Goal: Task Accomplishment & Management: Complete application form

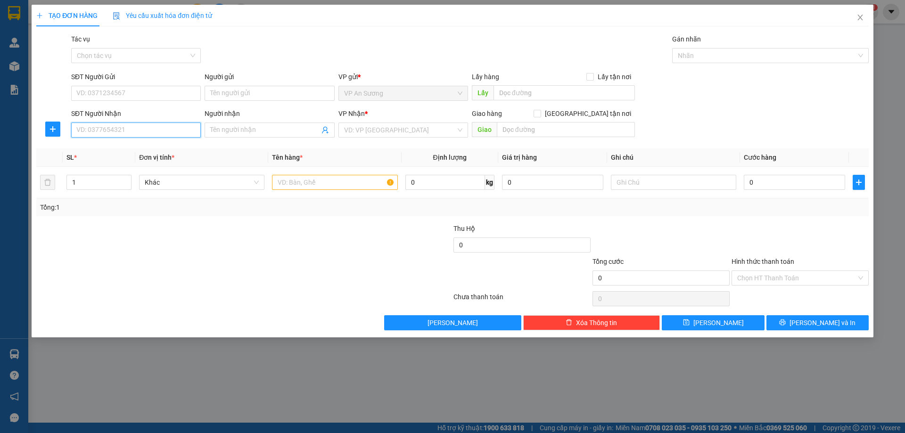
click at [147, 132] on input "SĐT Người Nhận" at bounding box center [136, 130] width 130 height 15
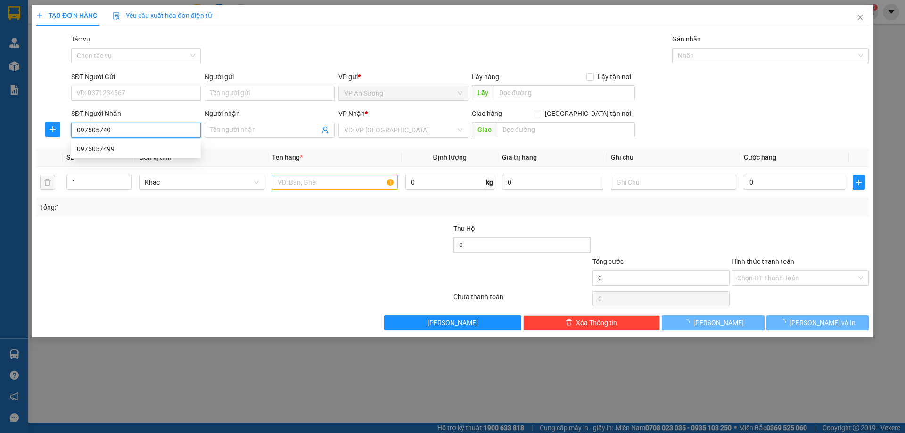
type input "0975057499"
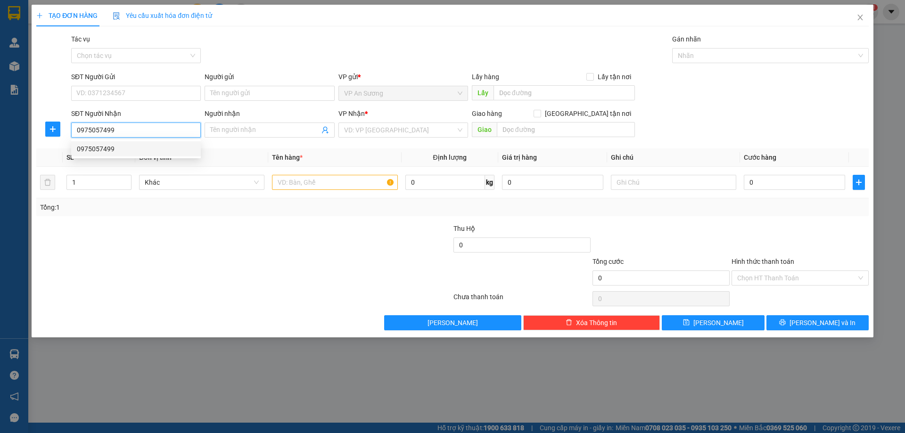
click at [86, 146] on div "0975057499" at bounding box center [136, 149] width 118 height 10
type input "CAM LỘ"
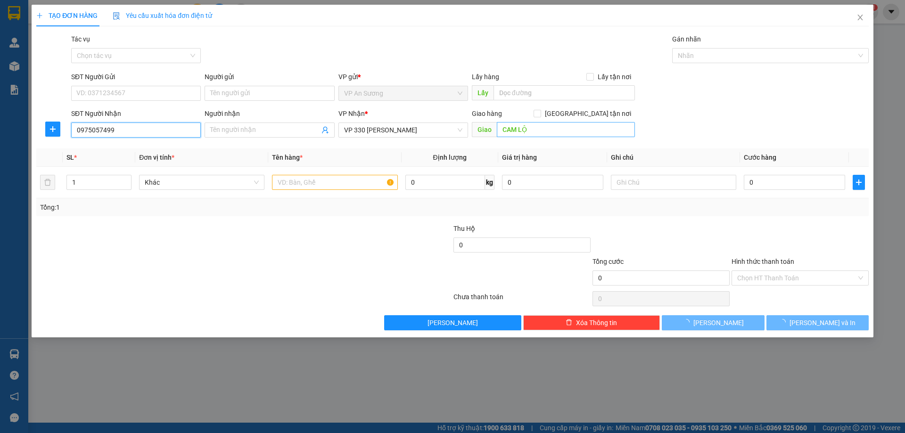
type input "200.000"
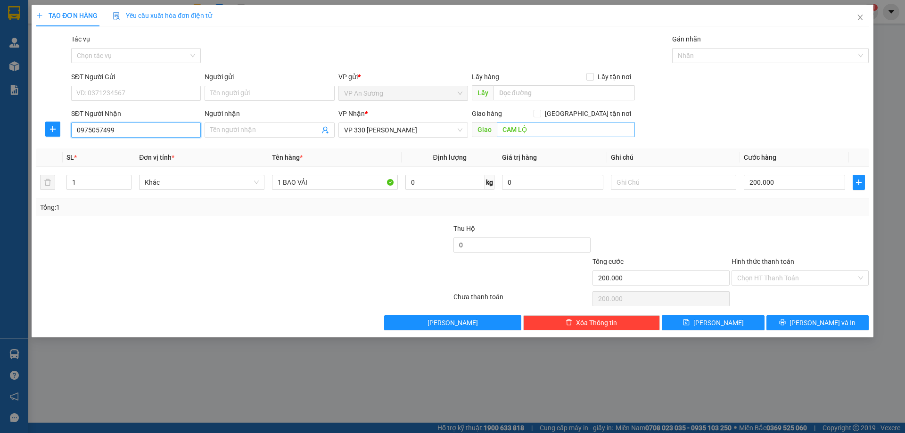
type input "0975057499"
click at [542, 129] on input "CAM LỘ" at bounding box center [566, 129] width 138 height 15
type input "c"
click at [427, 132] on span "VP 330 [PERSON_NAME]" at bounding box center [403, 130] width 118 height 14
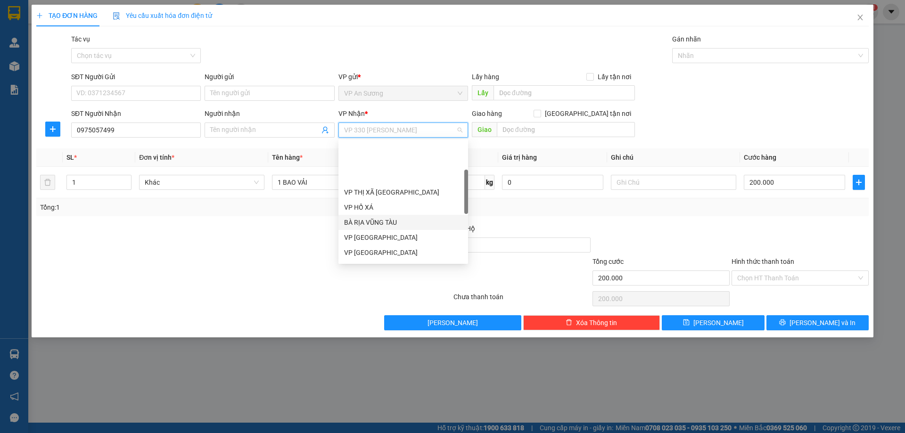
scroll to position [94, 0]
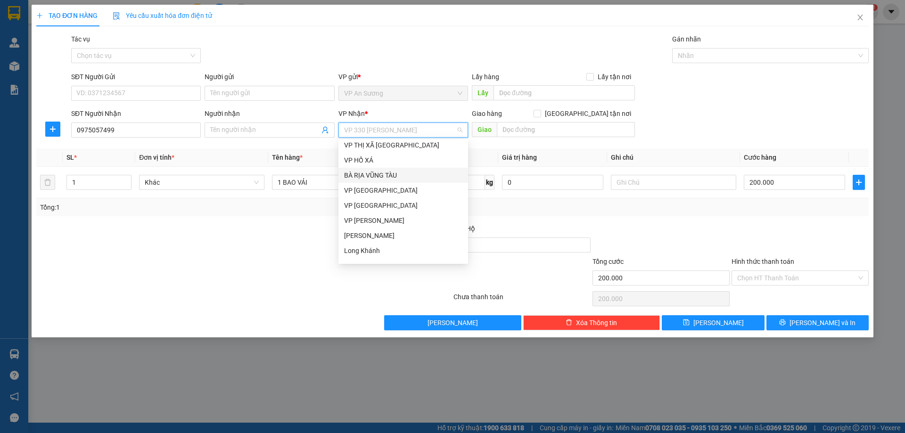
type input "v"
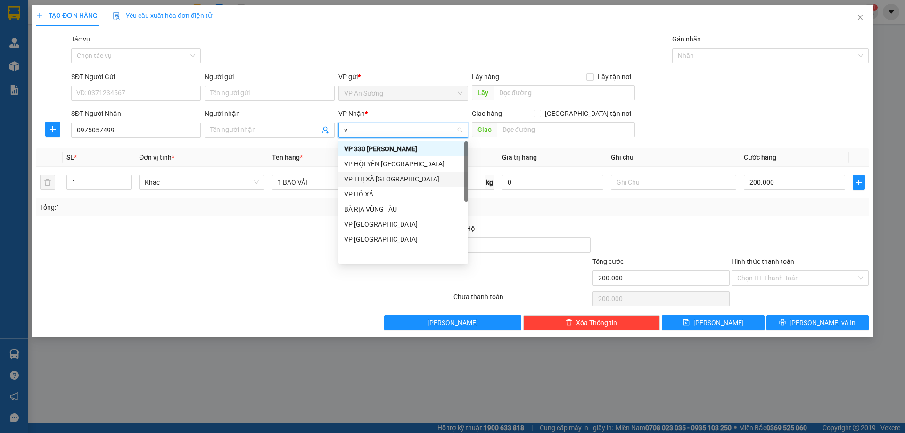
scroll to position [0, 0]
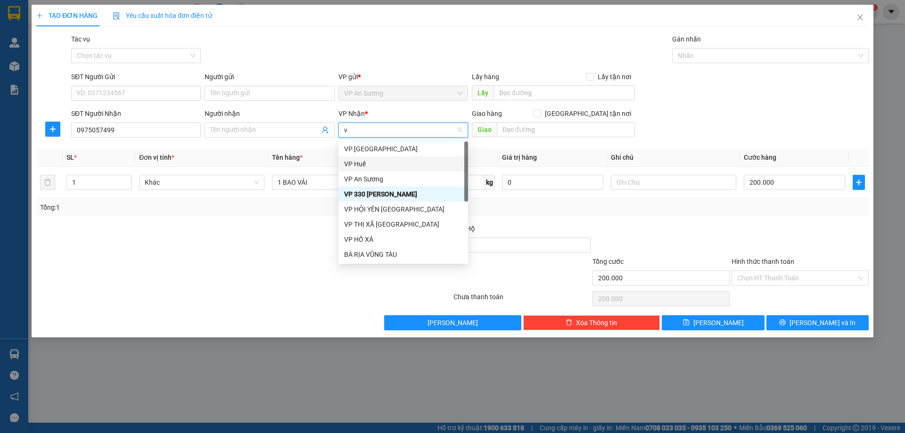
click at [387, 159] on div "VP Huế" at bounding box center [403, 164] width 118 height 10
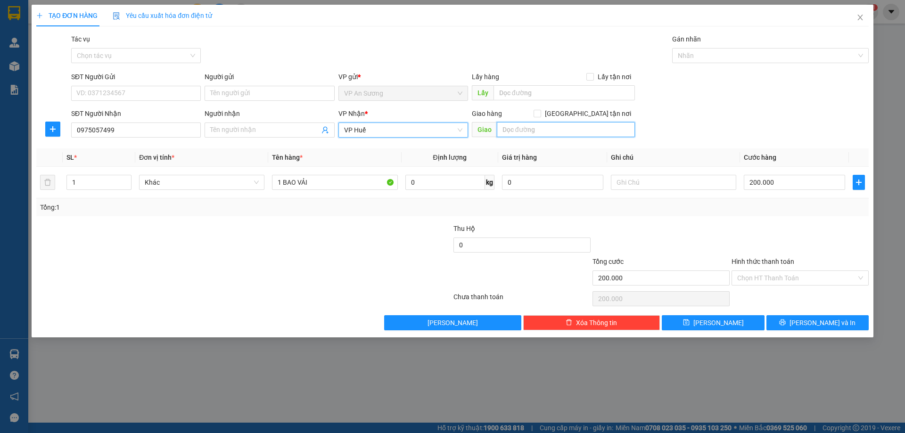
click at [519, 126] on input "text" at bounding box center [566, 129] width 138 height 15
click at [511, 129] on input "CAY XANG 29 HUE" at bounding box center [566, 129] width 138 height 15
click at [525, 129] on input "CÂY XANG 29 HUE" at bounding box center [566, 129] width 138 height 15
type input "CÂY XĂNG 29 HUE"
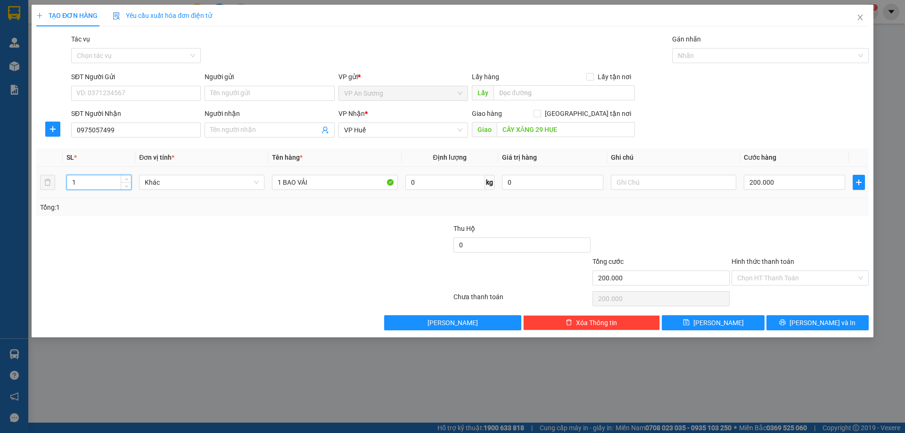
click at [82, 185] on input "1" at bounding box center [99, 182] width 64 height 14
type input "2"
click at [312, 186] on input "1 BAO VẢI" at bounding box center [334, 182] width 125 height 15
type input "1"
click at [760, 50] on div at bounding box center [766, 55] width 182 height 11
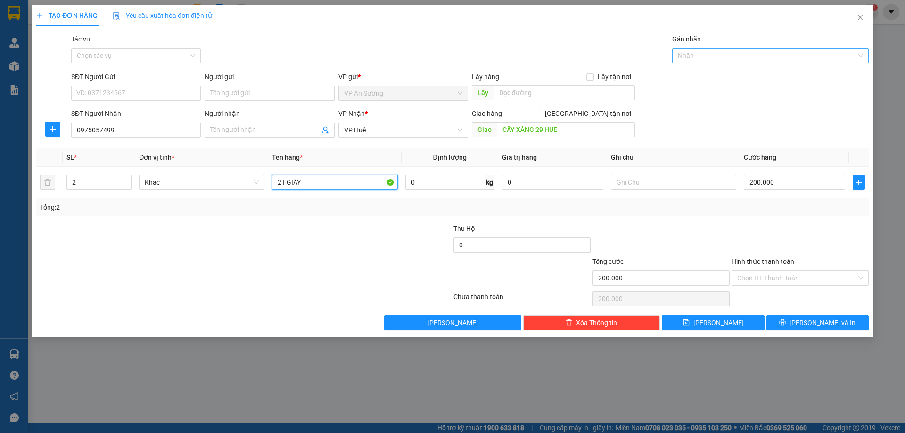
type input "2T GIẤY"
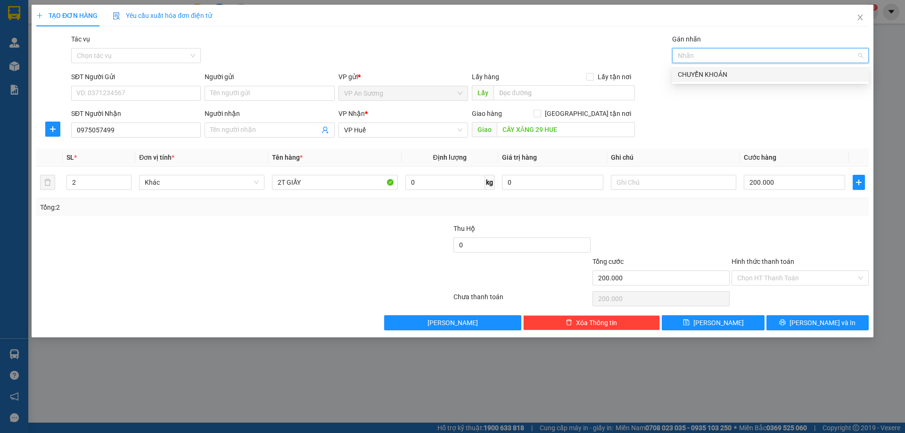
click at [718, 72] on div "CHUYỂN KHOẢN" at bounding box center [770, 74] width 185 height 10
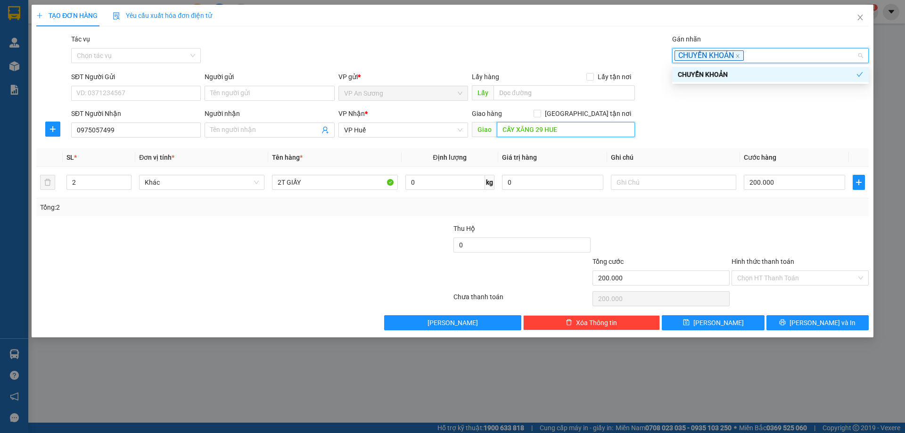
click at [561, 132] on input "CÂY XĂNG 29 HUE" at bounding box center [566, 129] width 138 height 15
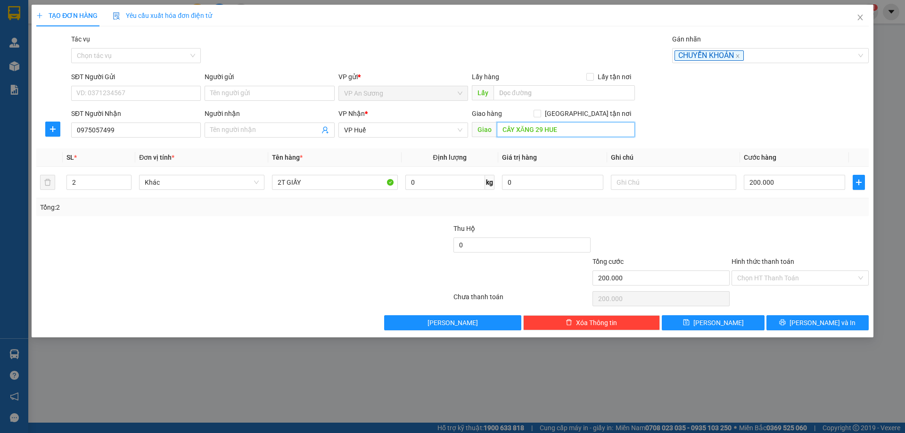
click at [561, 132] on input "CÂY XĂNG 29 HUE" at bounding box center [566, 129] width 138 height 15
type input "CÂY XĂNG 29 HUẾ"
click at [805, 274] on input "Hình thức thanh toán" at bounding box center [796, 278] width 119 height 14
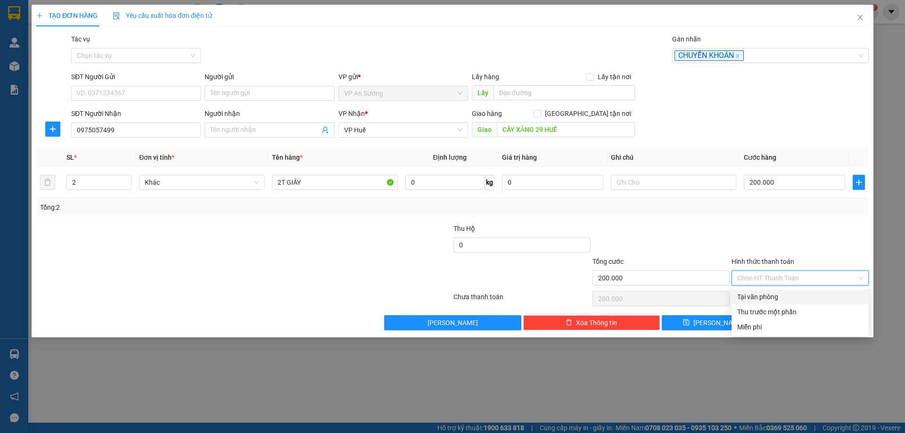
click at [786, 295] on div "Tại văn phòng" at bounding box center [800, 297] width 126 height 10
type input "0"
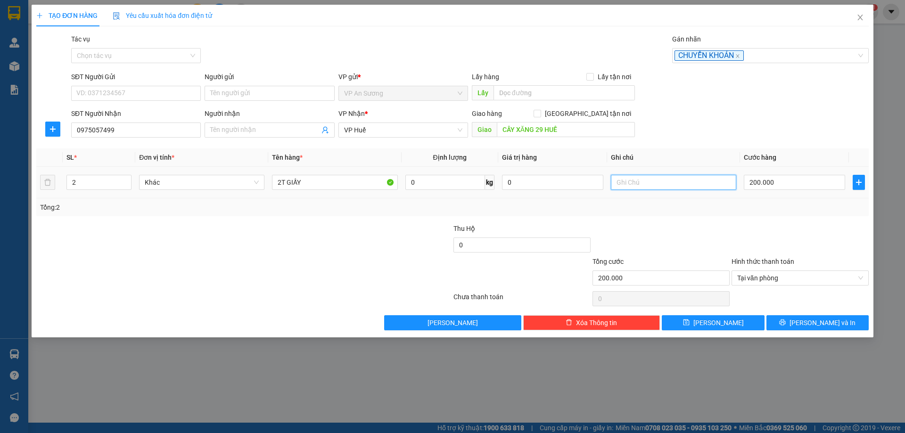
click at [627, 181] on input "text" at bounding box center [673, 182] width 125 height 15
click at [642, 183] on input "CK ACB6 GIỜ 20 PHÚT 14/10" at bounding box center [673, 182] width 125 height 15
type input "CK ACB 6 GIỜ 20 PHÚT 14/10"
click at [831, 318] on span "[PERSON_NAME] và In" at bounding box center [823, 323] width 66 height 10
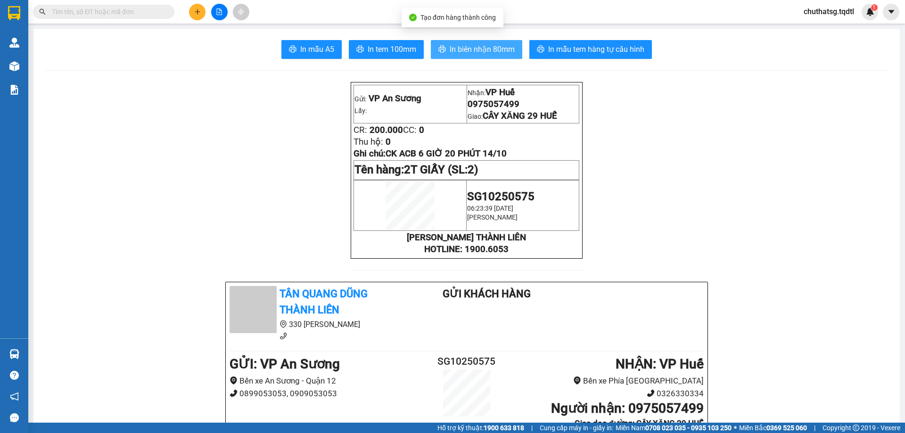
click at [479, 47] on span "In biên nhận 80mm" at bounding box center [482, 49] width 65 height 12
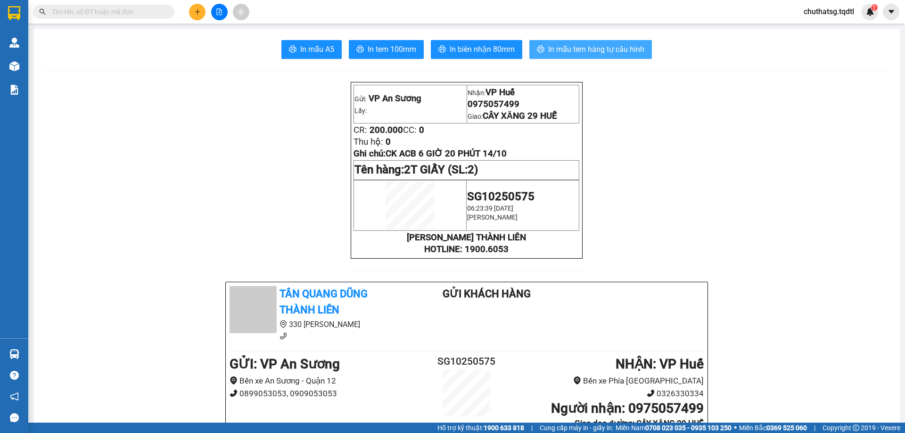
drag, startPoint x: 609, startPoint y: 43, endPoint x: 616, endPoint y: 55, distance: 14.4
click at [611, 46] on button "In mẫu tem hàng tự cấu hình" at bounding box center [591, 49] width 123 height 19
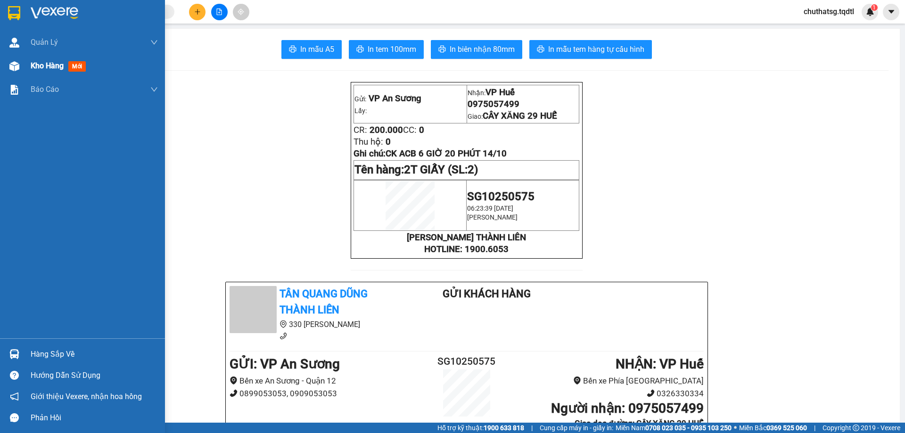
click at [51, 66] on span "Kho hàng" at bounding box center [47, 65] width 33 height 9
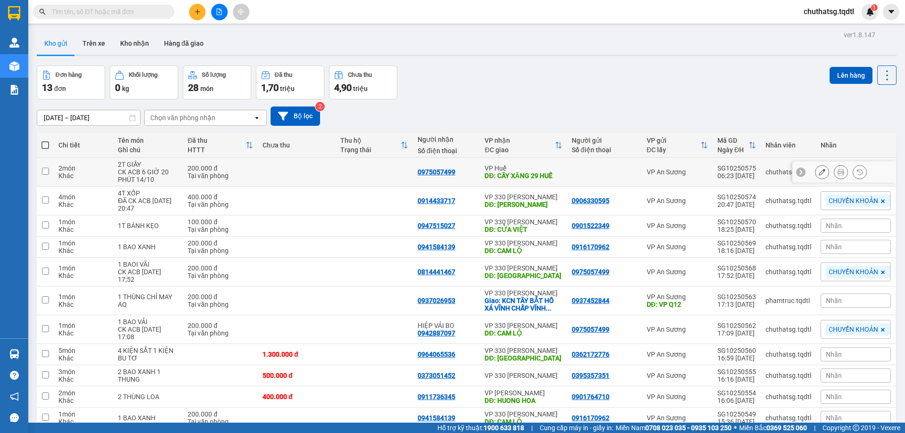
click at [45, 170] on input "checkbox" at bounding box center [45, 171] width 7 height 7
checkbox input "true"
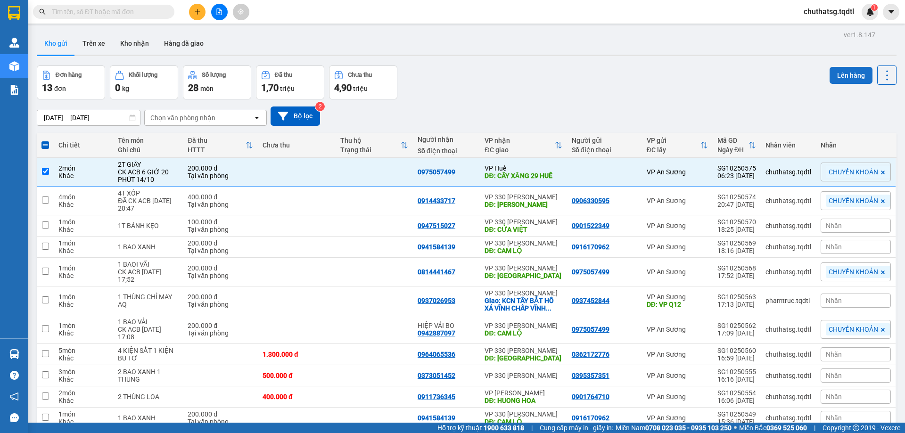
click at [839, 71] on button "Lên hàng" at bounding box center [851, 75] width 43 height 17
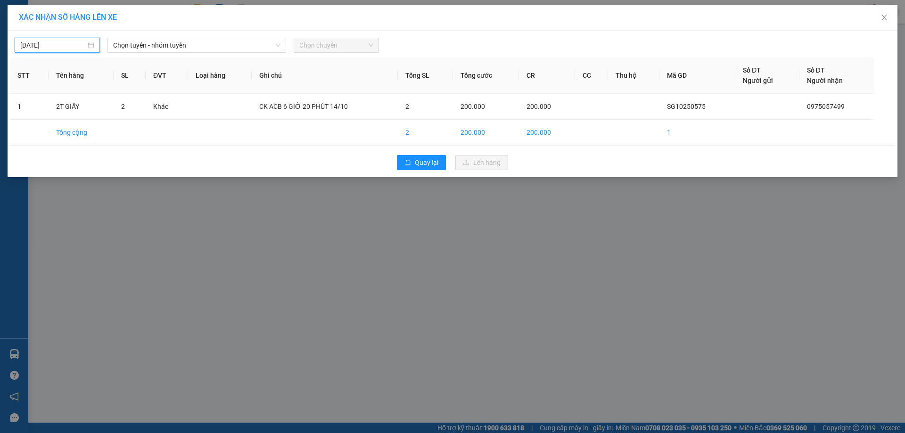
drag, startPoint x: 58, startPoint y: 46, endPoint x: 127, endPoint y: 89, distance: 81.8
click at [67, 50] on input "[DATE]" at bounding box center [53, 45] width 66 height 10
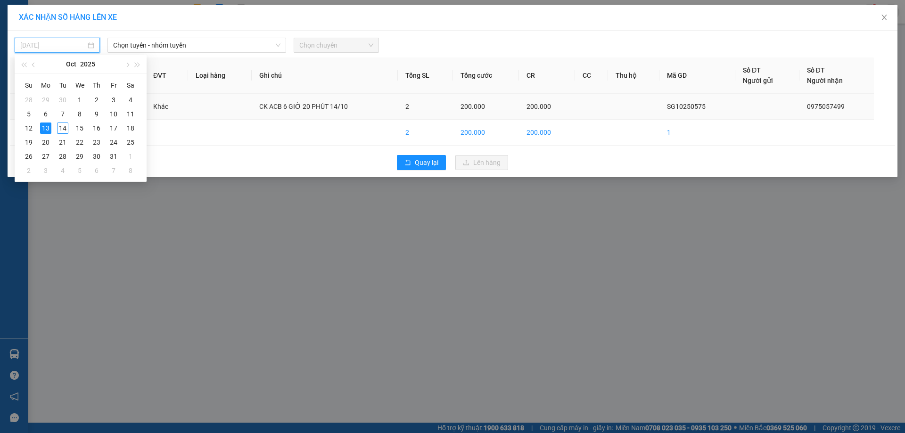
drag, startPoint x: 64, startPoint y: 128, endPoint x: 78, endPoint y: 116, distance: 18.4
click at [64, 126] on div "14" at bounding box center [62, 128] width 11 height 11
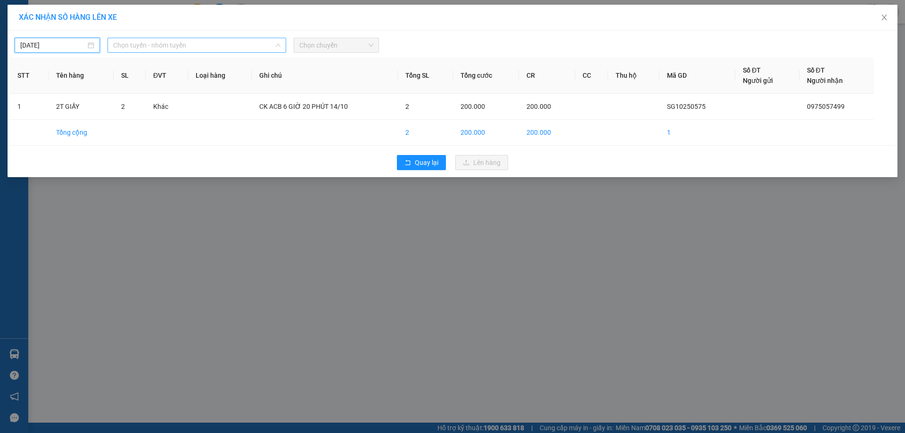
click at [214, 45] on span "Chọn tuyến - nhóm tuyến" at bounding box center [196, 45] width 167 height 14
type input "[DATE]"
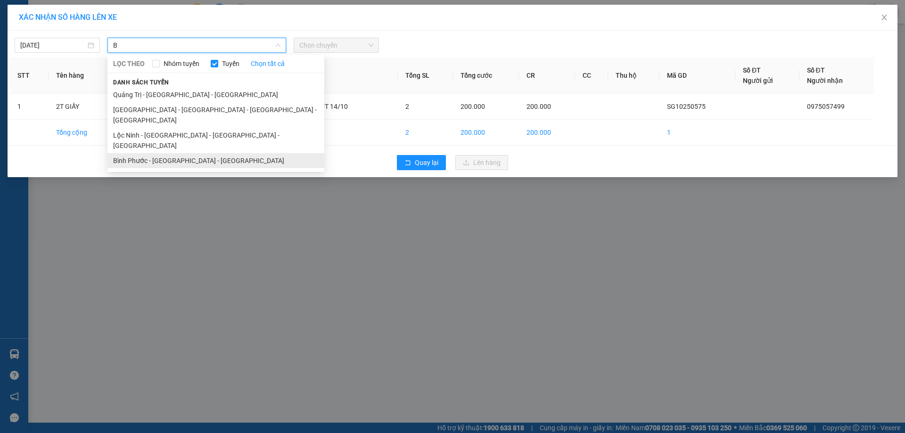
type input "B"
click at [153, 153] on li "Bình Phước - [GEOGRAPHIC_DATA] - [GEOGRAPHIC_DATA]" at bounding box center [216, 160] width 217 height 15
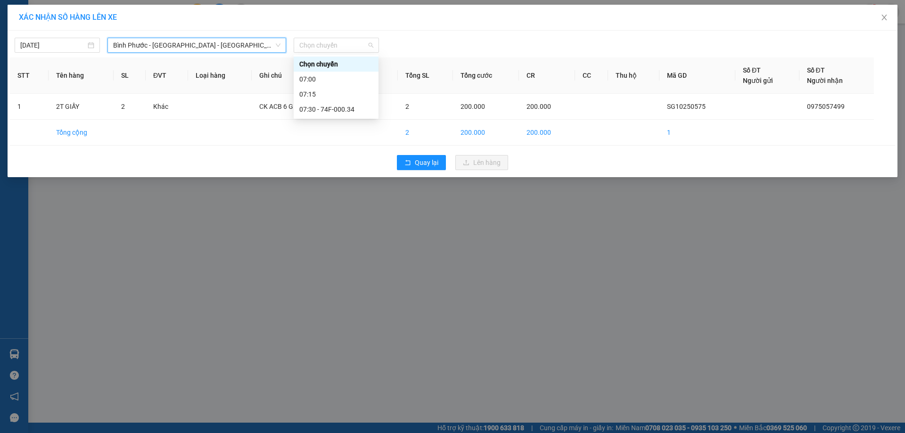
drag, startPoint x: 347, startPoint y: 48, endPoint x: 351, endPoint y: 69, distance: 21.3
click at [347, 48] on span "Chọn chuyến" at bounding box center [336, 45] width 74 height 14
click at [338, 108] on div "07:30 - 74F-000.34" at bounding box center [336, 109] width 74 height 10
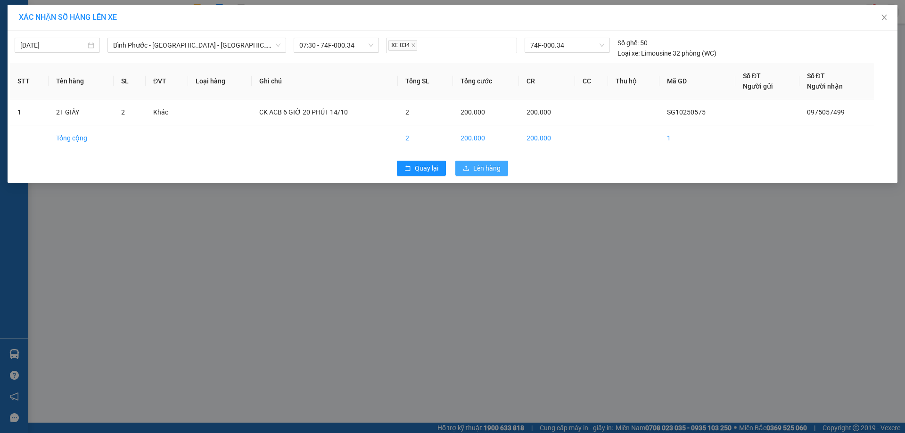
click at [487, 168] on span "Lên hàng" at bounding box center [486, 168] width 27 height 10
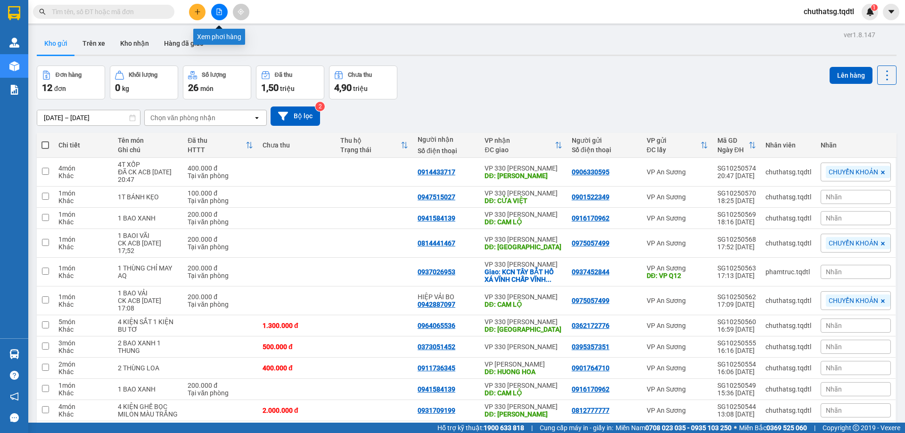
click at [216, 10] on icon "file-add" at bounding box center [219, 11] width 7 height 7
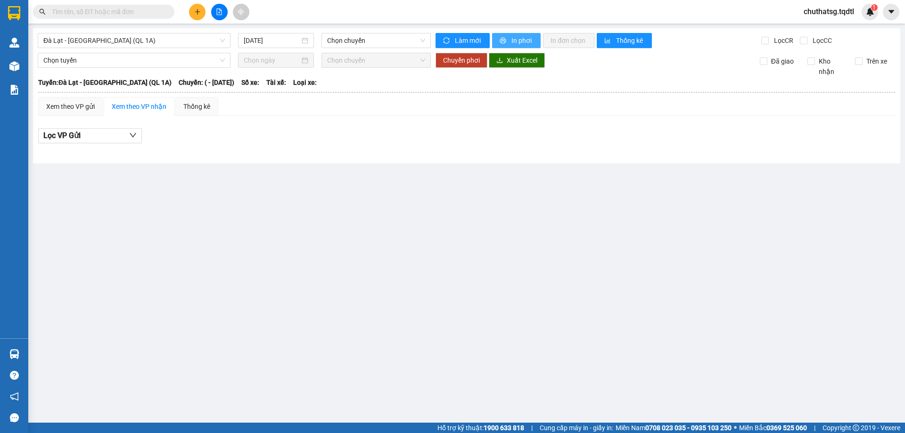
click at [503, 40] on icon "printer" at bounding box center [503, 41] width 6 height 6
click at [137, 40] on span "Đà Lạt - [GEOGRAPHIC_DATA] (QL 1A)" at bounding box center [134, 40] width 182 height 14
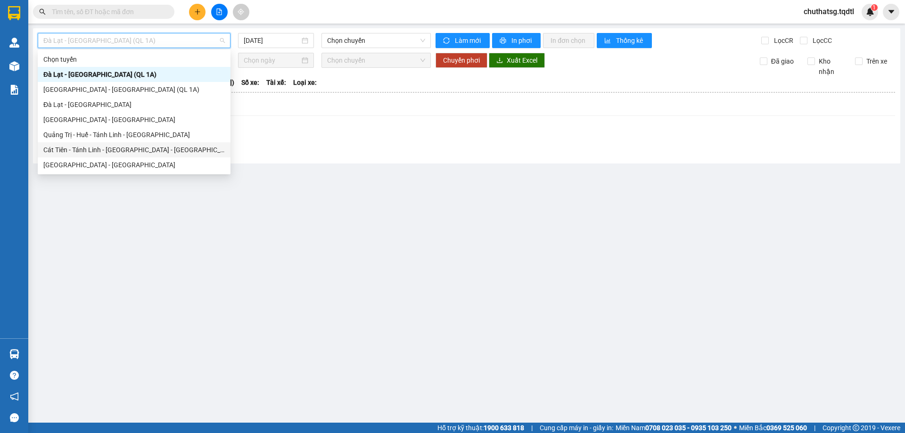
type input "B"
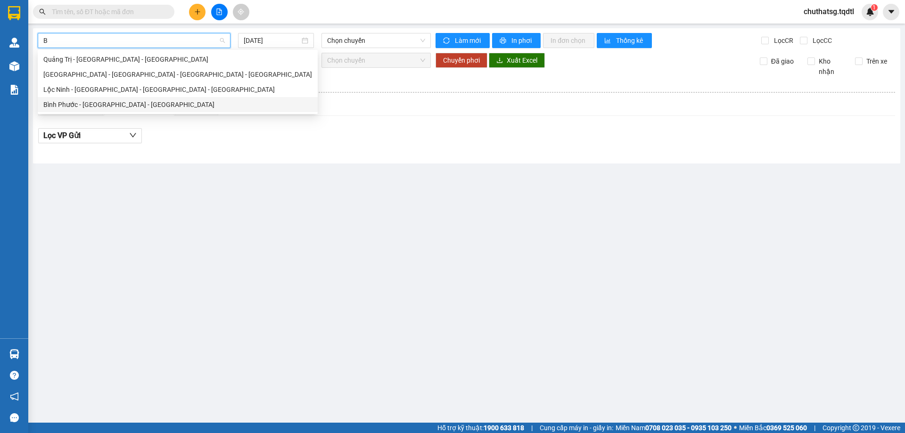
click at [67, 103] on div "Bình Phước - [GEOGRAPHIC_DATA] - [GEOGRAPHIC_DATA]" at bounding box center [177, 104] width 269 height 10
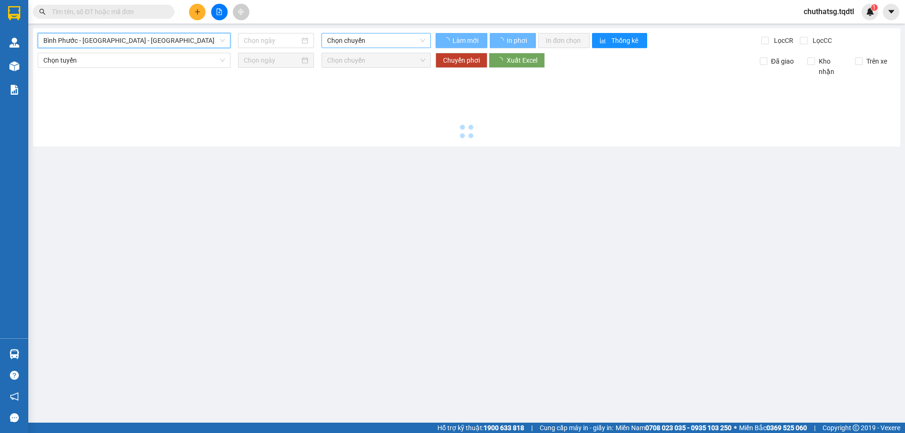
type input "[DATE]"
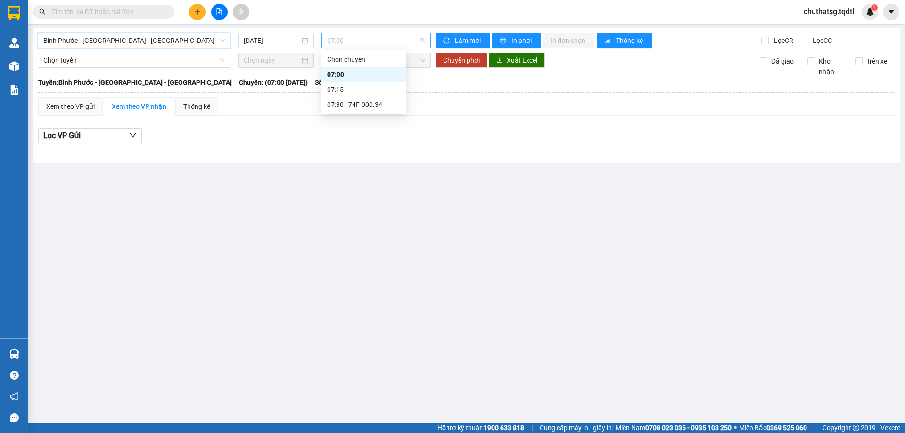
click at [374, 42] on span "07:00" at bounding box center [376, 40] width 98 height 14
click at [370, 102] on div "07:30 - 74F-000.34" at bounding box center [364, 104] width 74 height 10
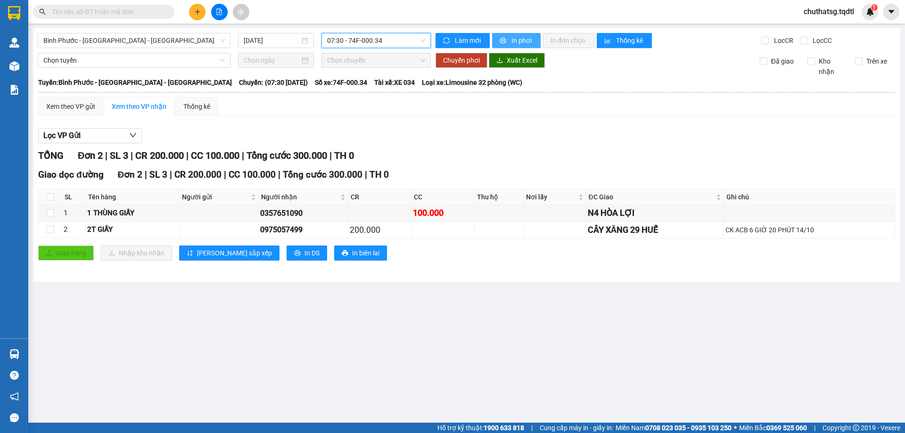
click at [501, 35] on button "In phơi" at bounding box center [516, 40] width 49 height 15
click at [217, 11] on icon "file-add" at bounding box center [219, 11] width 5 height 7
click at [196, 41] on span "Bình Phước - [GEOGRAPHIC_DATA] - [GEOGRAPHIC_DATA]" at bounding box center [134, 40] width 182 height 14
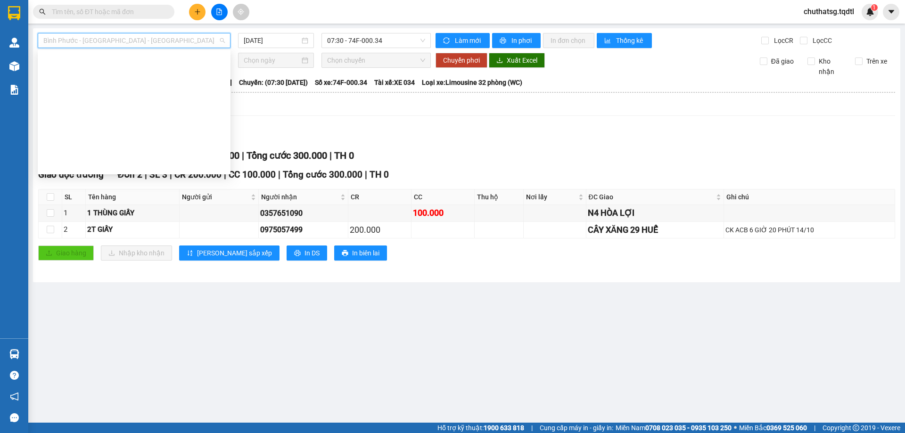
type input "Q"
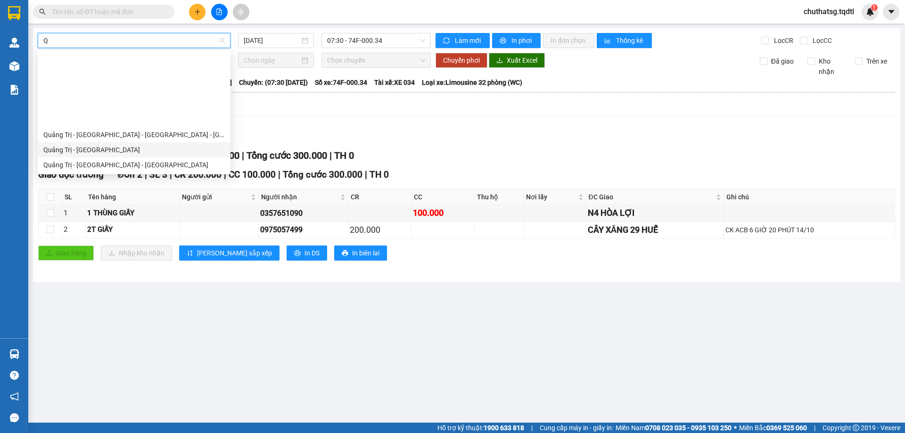
click at [77, 145] on div "Quảng Trị - [GEOGRAPHIC_DATA]" at bounding box center [134, 150] width 182 height 10
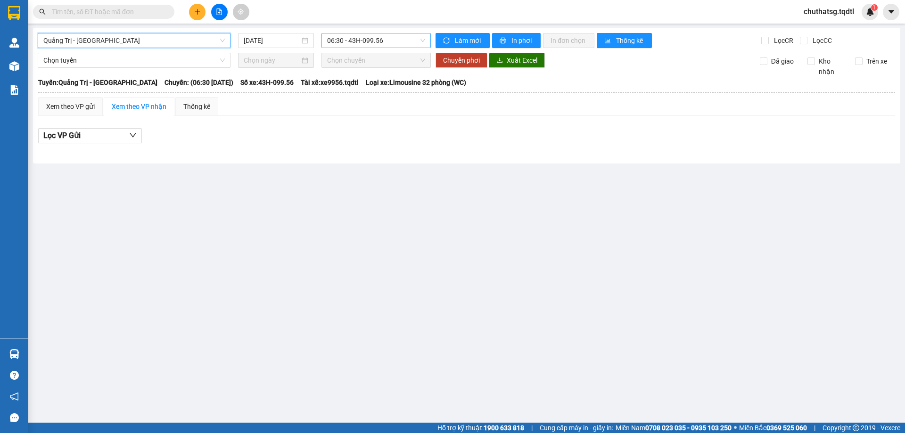
click at [404, 38] on span "06:30 - 43H-099.56" at bounding box center [376, 40] width 98 height 14
click at [289, 41] on input "[DATE]" at bounding box center [272, 40] width 56 height 10
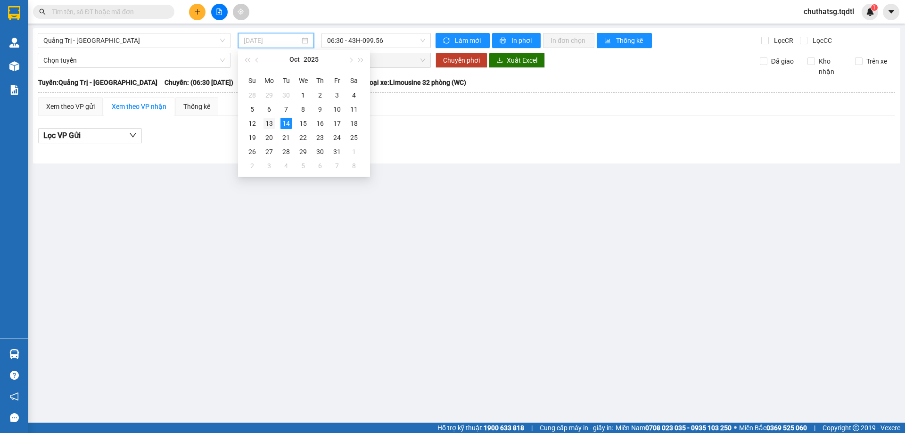
click at [273, 120] on div "13" at bounding box center [269, 123] width 11 height 11
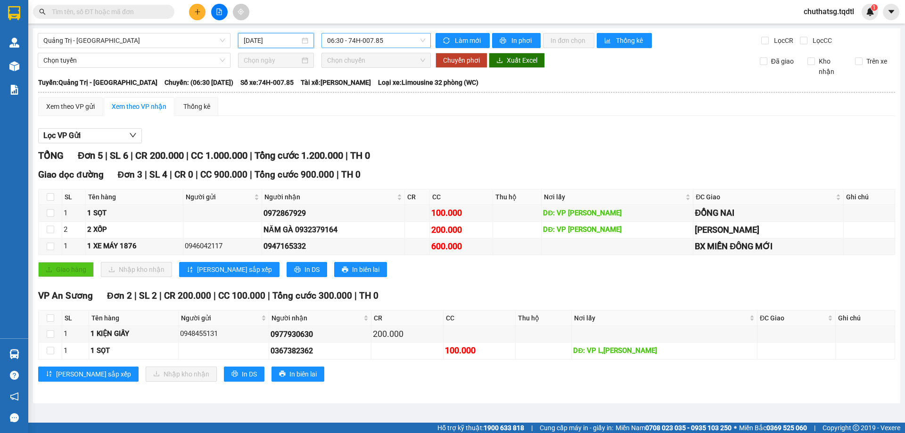
click at [399, 41] on span "06:30 - 74H-007.85" at bounding box center [376, 40] width 98 height 14
drag, startPoint x: 283, startPoint y: 42, endPoint x: 296, endPoint y: 47, distance: 13.1
click at [284, 42] on input "[DATE]" at bounding box center [272, 40] width 56 height 10
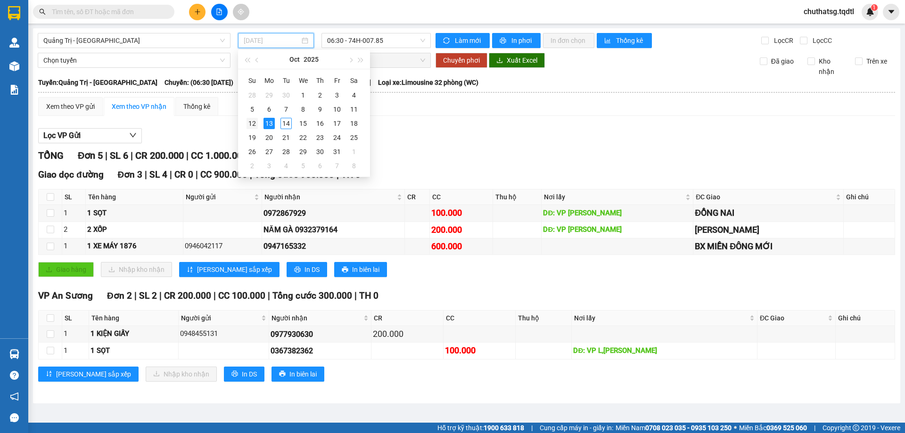
click at [252, 124] on div "12" at bounding box center [252, 123] width 11 height 11
type input "[DATE]"
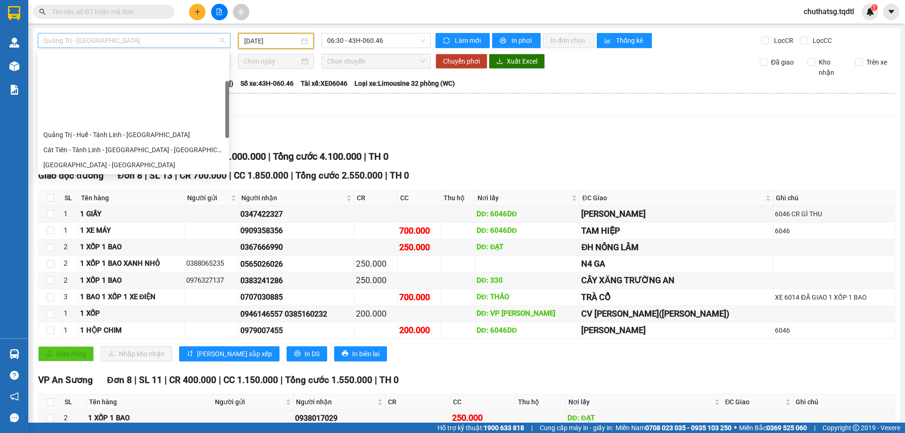
click at [149, 38] on span "Quảng Trị - [GEOGRAPHIC_DATA]" at bounding box center [134, 40] width 182 height 14
type input "Q"
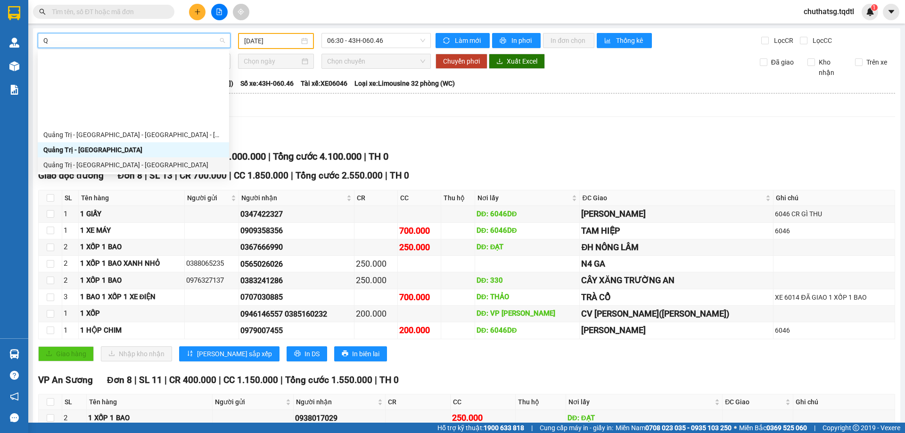
click at [79, 160] on div "Quảng Trị - [GEOGRAPHIC_DATA] - [GEOGRAPHIC_DATA]" at bounding box center [133, 165] width 180 height 10
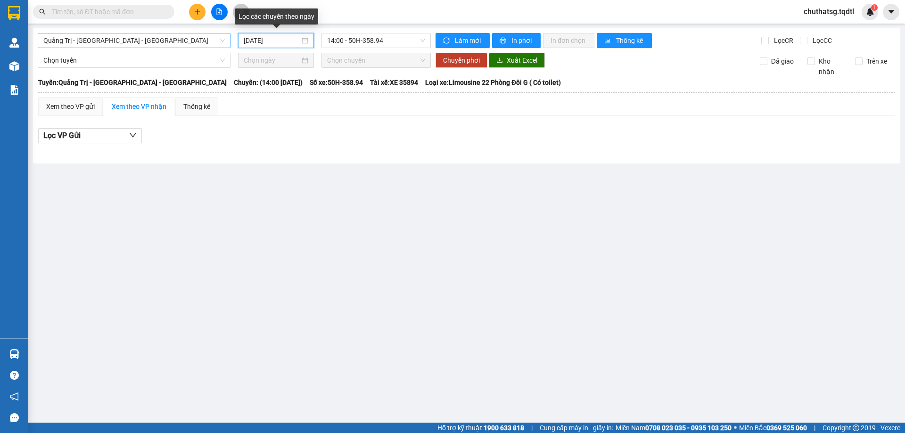
click at [284, 41] on input "[DATE]" at bounding box center [272, 40] width 56 height 10
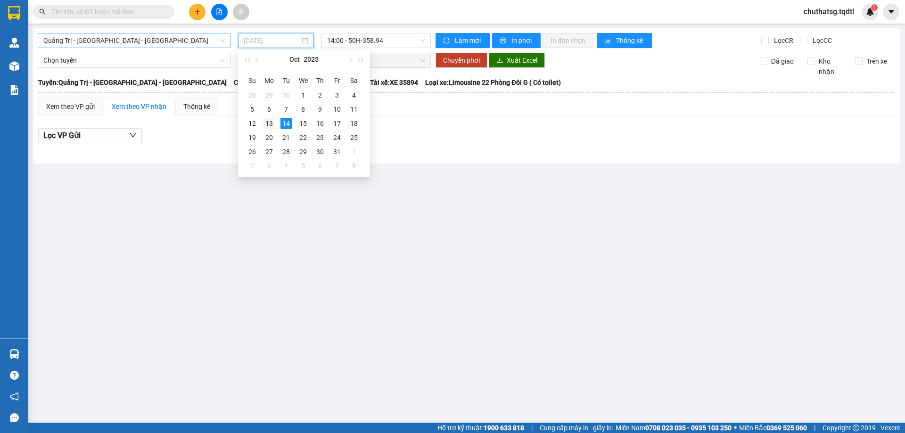
click at [271, 124] on div "13" at bounding box center [269, 123] width 11 height 11
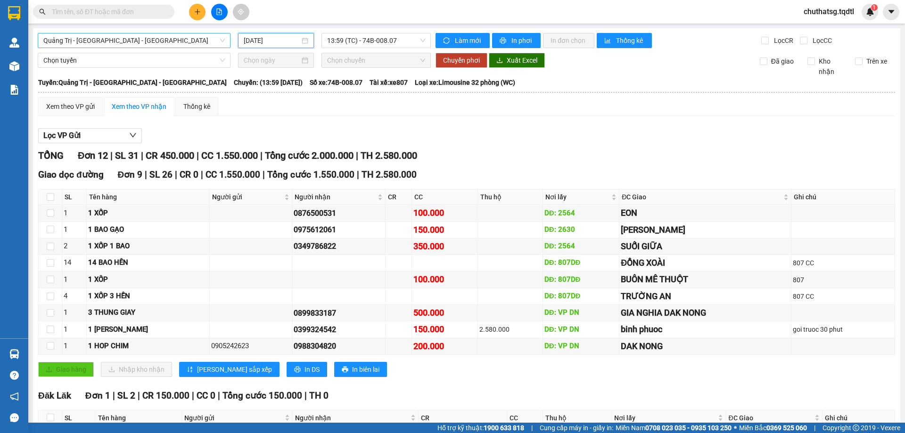
click at [291, 40] on input "[DATE]" at bounding box center [272, 40] width 56 height 10
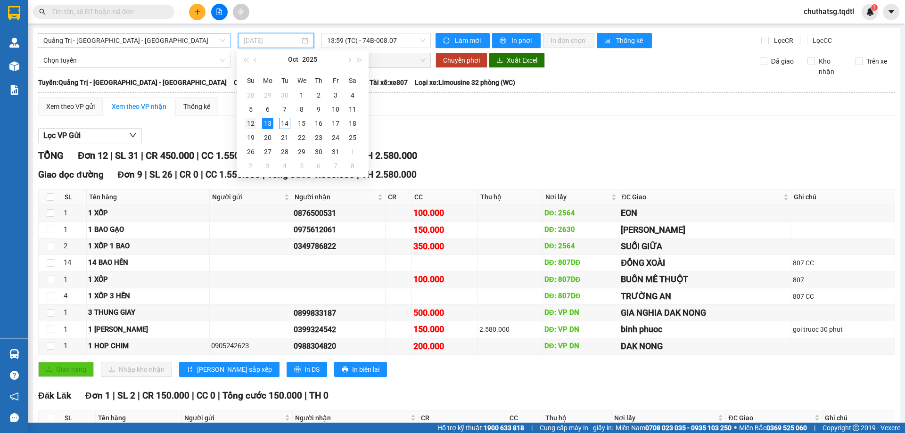
click at [254, 123] on div "12" at bounding box center [250, 123] width 11 height 11
type input "[DATE]"
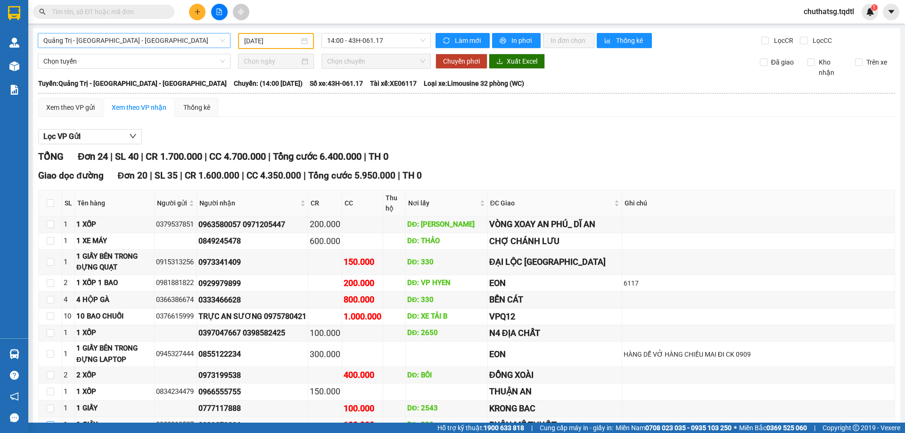
drag, startPoint x: 50, startPoint y: 298, endPoint x: 79, endPoint y: 293, distance: 29.1
click at [52, 422] on input "checkbox" at bounding box center [51, 426] width 8 height 8
checkbox input "true"
click at [49, 405] on input "checkbox" at bounding box center [51, 409] width 8 height 8
checkbox input "true"
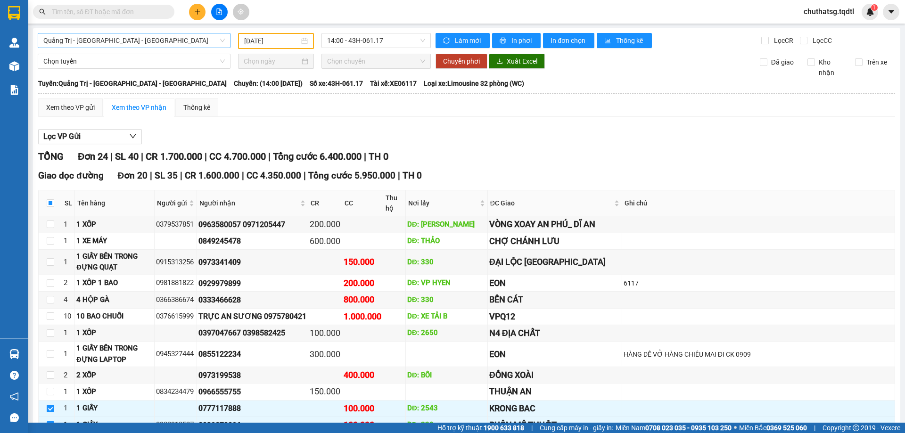
click at [168, 41] on span "Quảng Trị - [GEOGRAPHIC_DATA] - [GEOGRAPHIC_DATA]" at bounding box center [134, 40] width 182 height 14
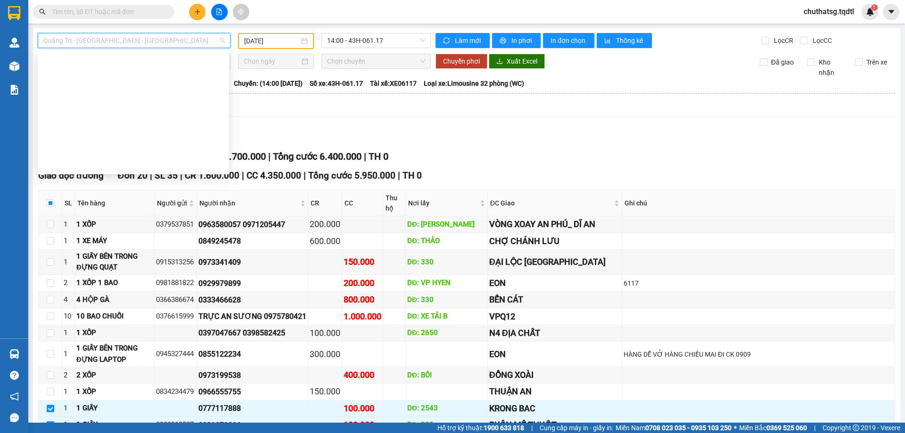
type input "B"
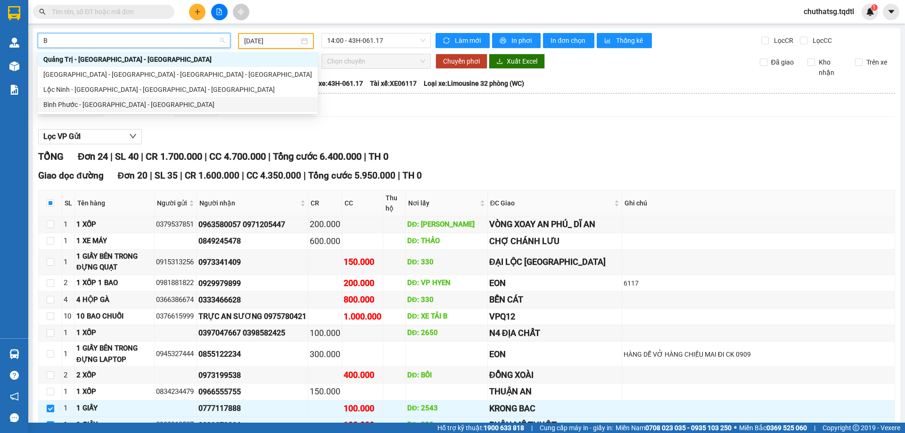
click at [74, 101] on div "Bình Phước - [GEOGRAPHIC_DATA] - [GEOGRAPHIC_DATA]" at bounding box center [177, 104] width 269 height 10
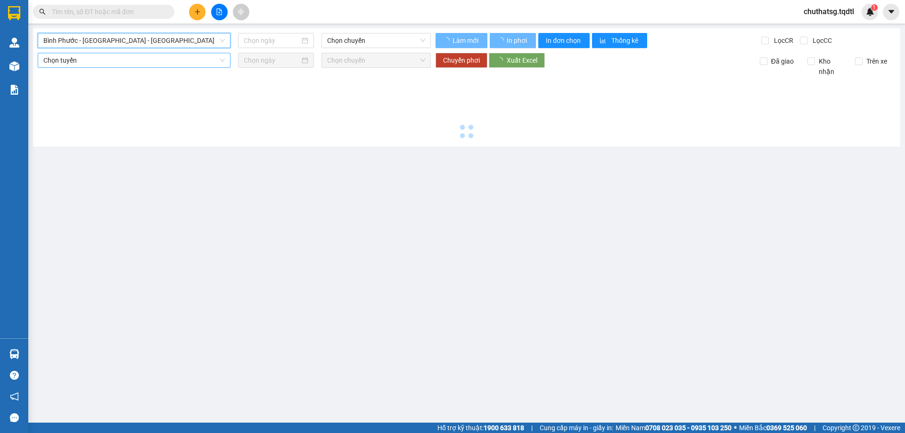
type input "[DATE]"
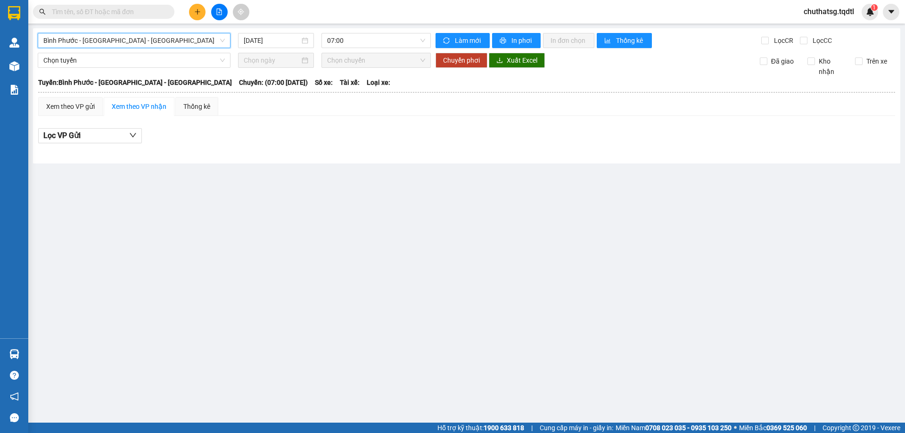
type input "Q"
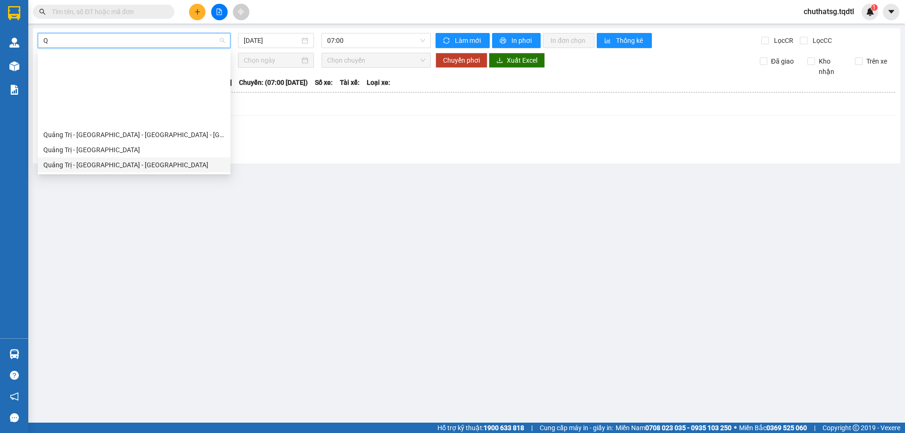
click at [82, 160] on div "Quảng Trị - [GEOGRAPHIC_DATA] - [GEOGRAPHIC_DATA]" at bounding box center [134, 165] width 182 height 10
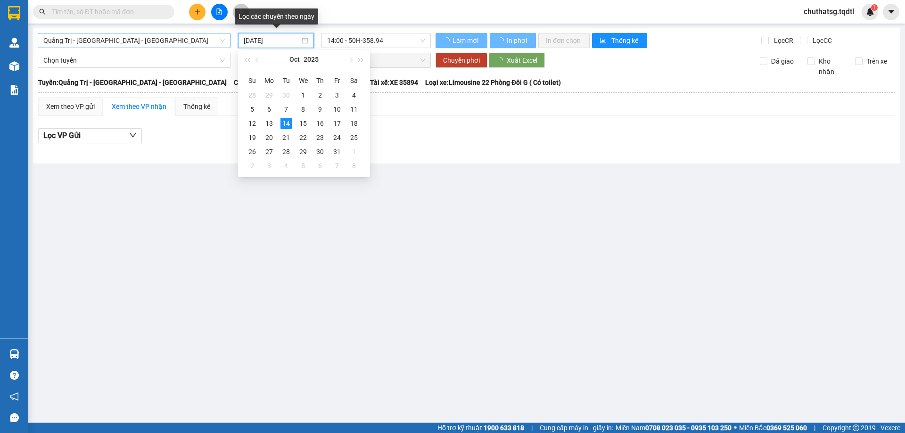
drag, startPoint x: 285, startPoint y: 40, endPoint x: 299, endPoint y: 83, distance: 45.2
click at [285, 41] on input "[DATE]" at bounding box center [272, 40] width 56 height 10
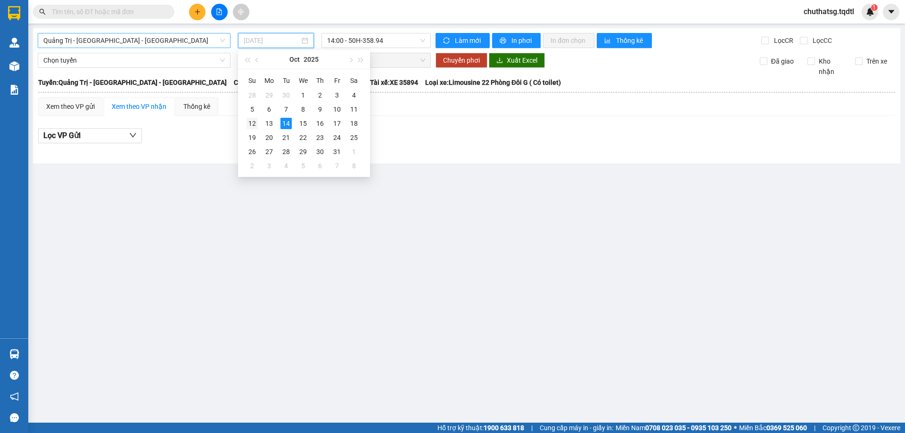
click at [253, 121] on div "12" at bounding box center [252, 123] width 11 height 11
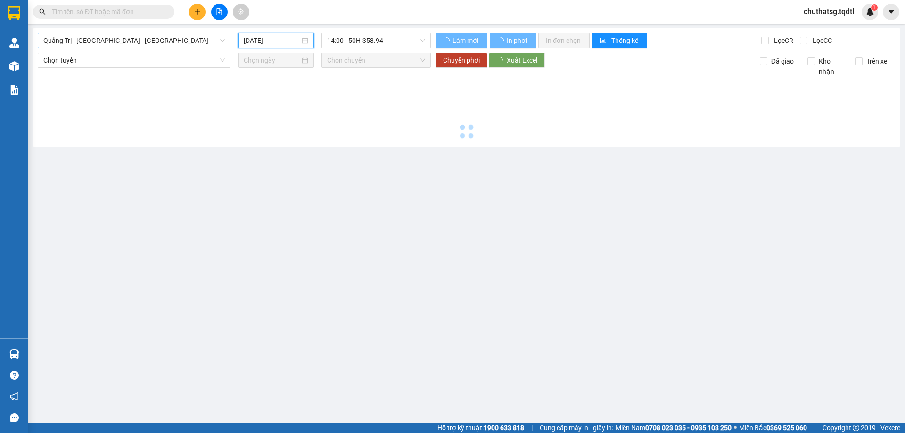
type input "[DATE]"
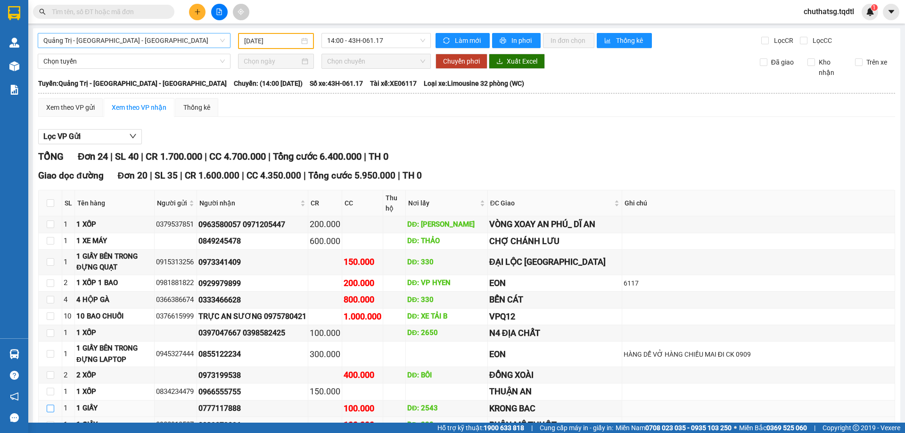
drag, startPoint x: 49, startPoint y: 281, endPoint x: 57, endPoint y: 291, distance: 13.2
click at [51, 405] on input "checkbox" at bounding box center [51, 409] width 8 height 8
checkbox input "true"
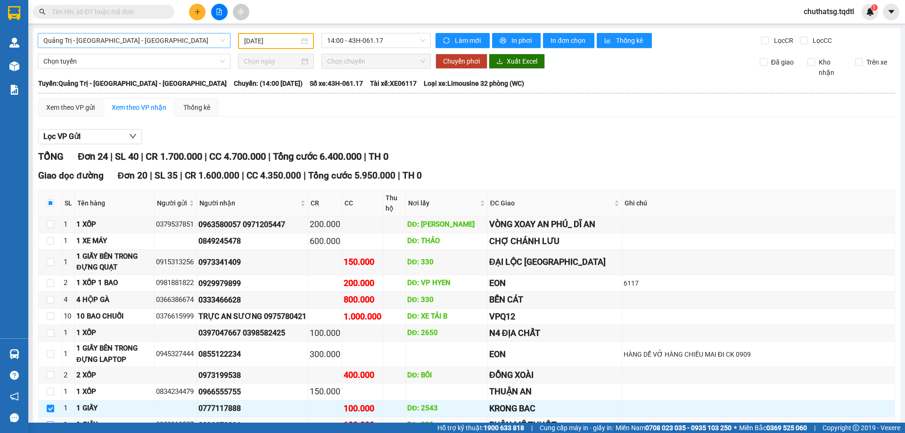
drag, startPoint x: 51, startPoint y: 298, endPoint x: 58, endPoint y: 296, distance: 7.0
click at [51, 422] on input "checkbox" at bounding box center [51, 426] width 8 height 8
checkbox input "true"
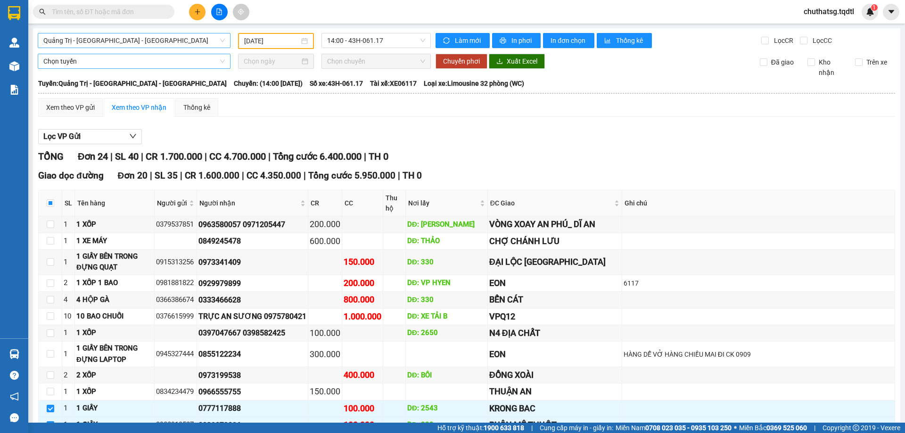
click at [132, 59] on span "Chọn tuyến" at bounding box center [134, 61] width 182 height 14
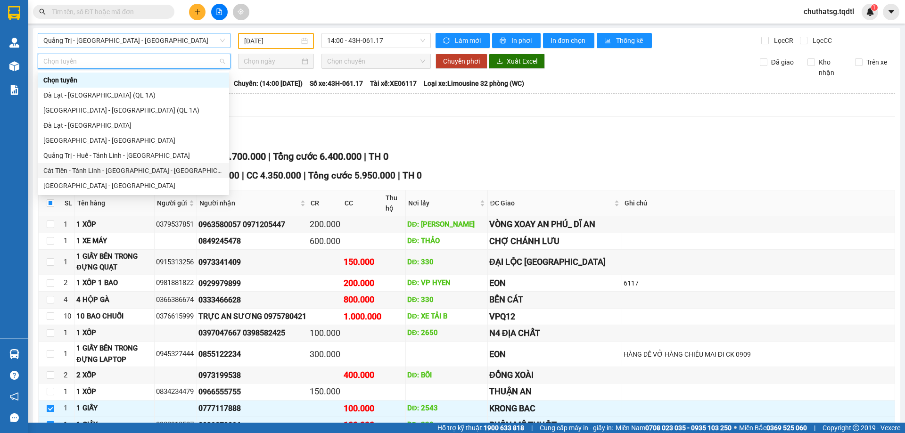
type input "B"
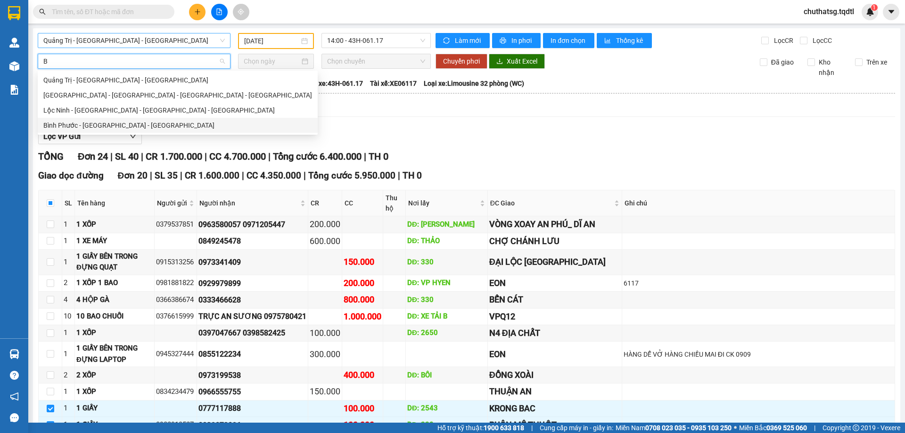
click at [75, 123] on div "Bình Phước - [GEOGRAPHIC_DATA] - [GEOGRAPHIC_DATA]" at bounding box center [177, 125] width 269 height 10
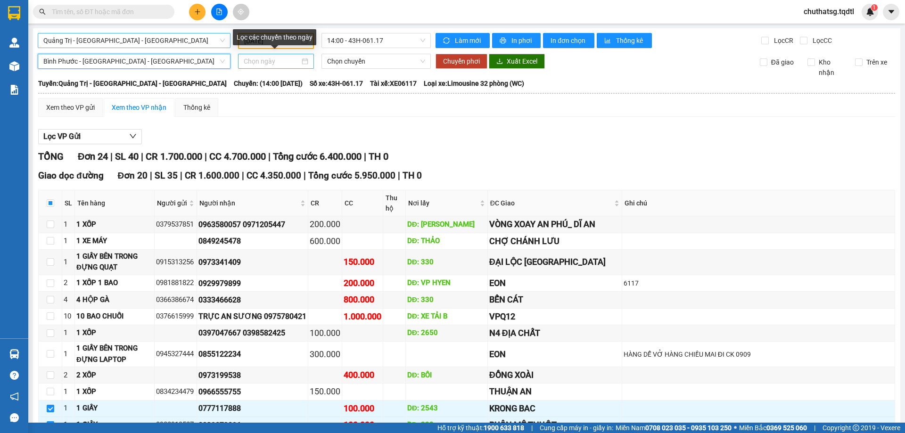
click at [278, 63] on input at bounding box center [272, 61] width 56 height 10
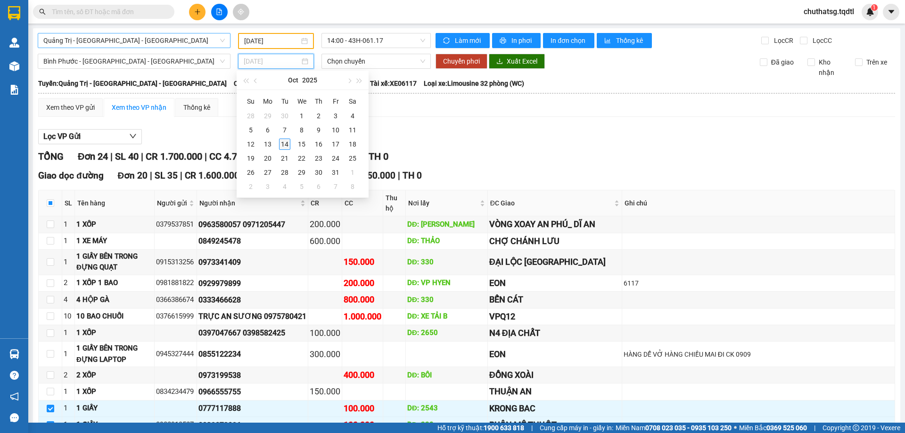
type input "[DATE]"
click at [280, 142] on div "14" at bounding box center [284, 144] width 11 height 11
type input "[DATE]"
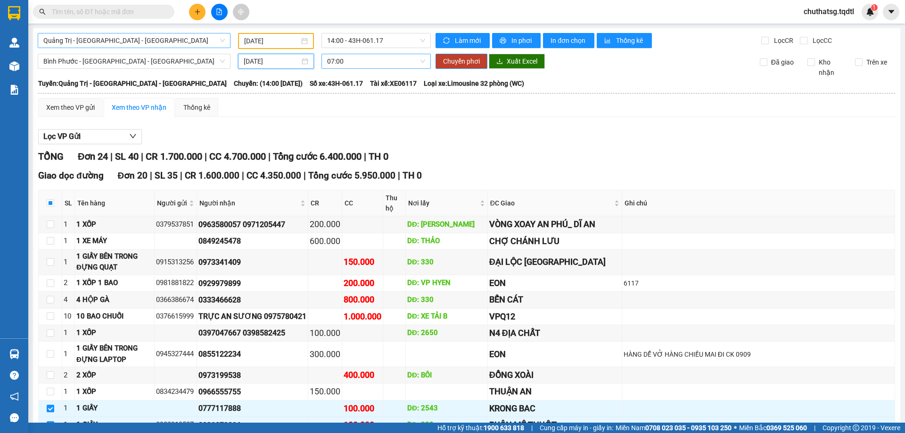
click at [372, 62] on span "07:00" at bounding box center [376, 61] width 98 height 14
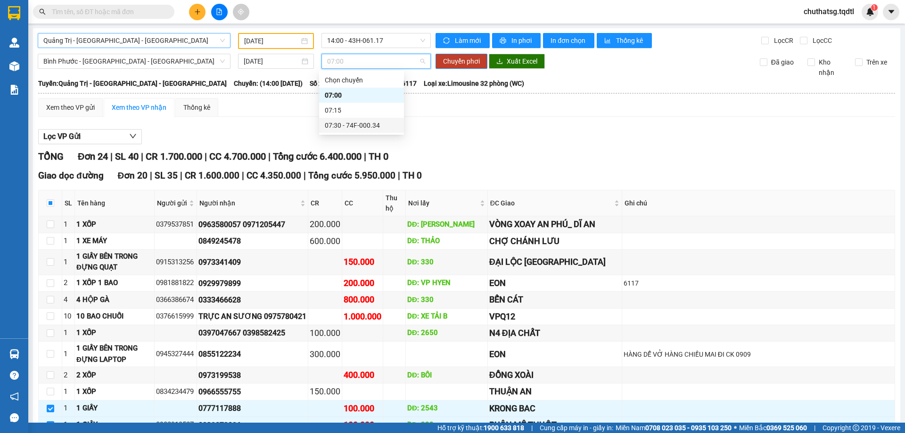
click at [361, 125] on div "07:30 - 74F-000.34" at bounding box center [362, 125] width 74 height 10
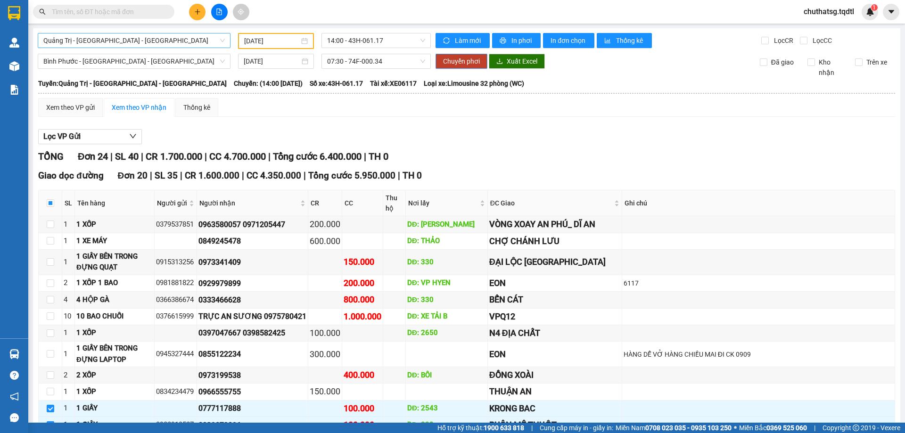
click at [460, 59] on span "Chuyển phơi" at bounding box center [461, 61] width 37 height 10
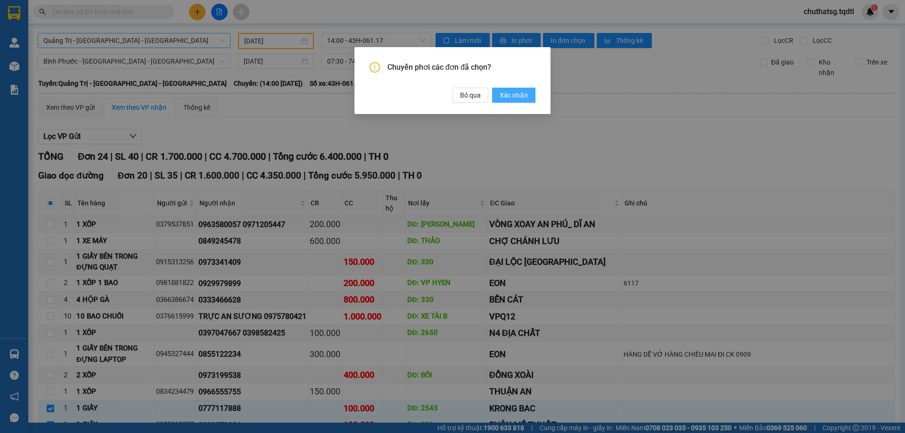
click at [516, 95] on span "Xác nhận" at bounding box center [514, 95] width 28 height 10
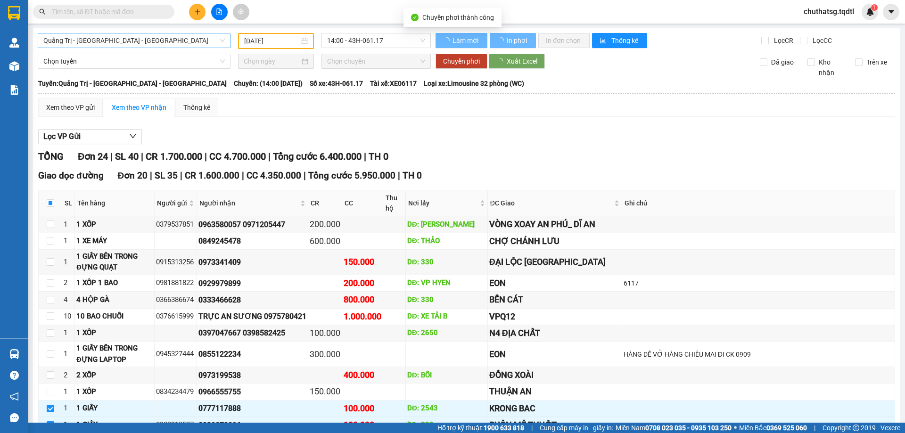
checkbox input "false"
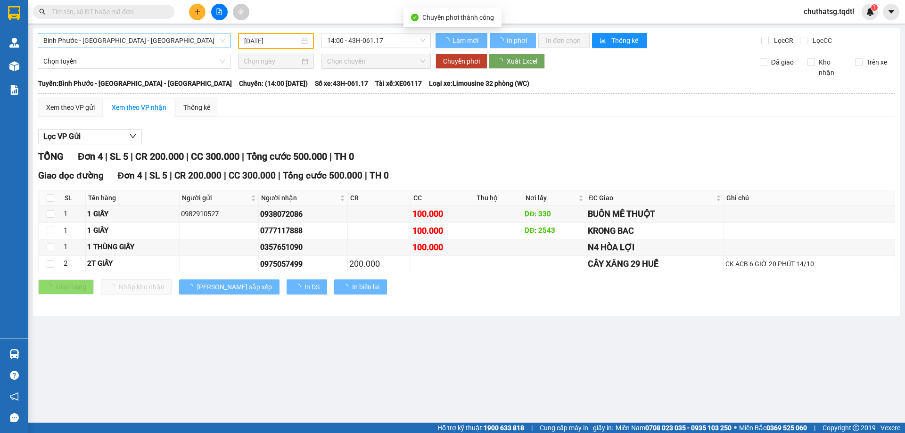
type input "[DATE]"
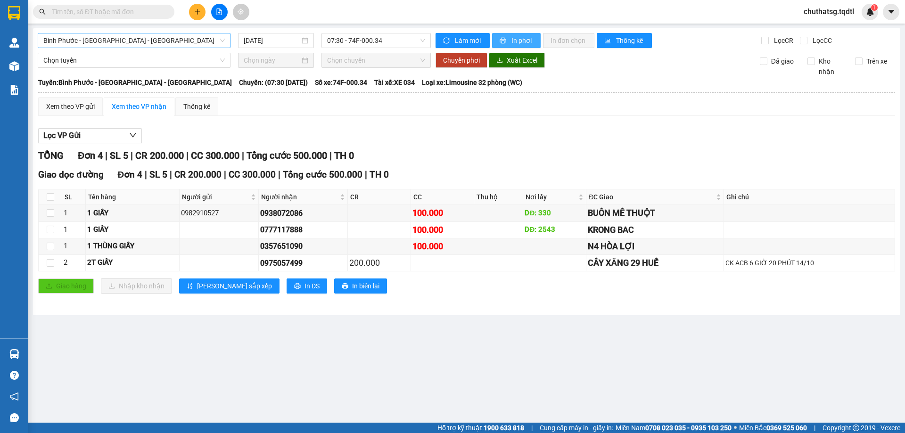
click at [504, 36] on button "In phơi" at bounding box center [516, 40] width 49 height 15
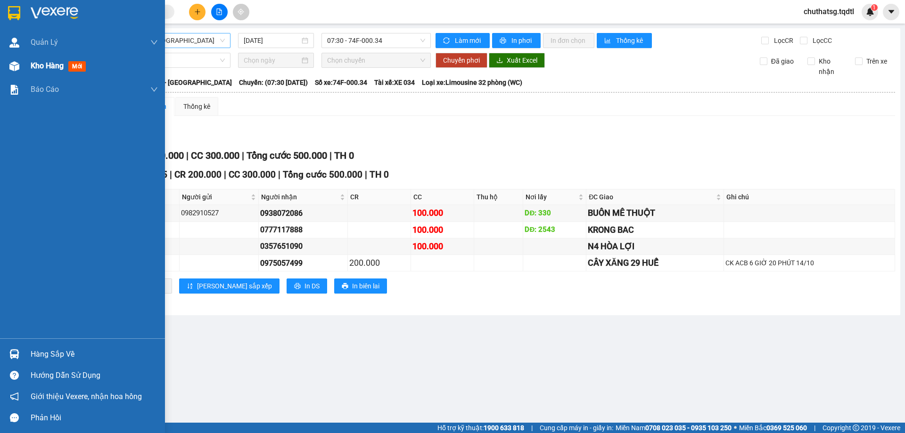
click at [27, 66] on div "Kho hàng mới" at bounding box center [82, 66] width 165 height 24
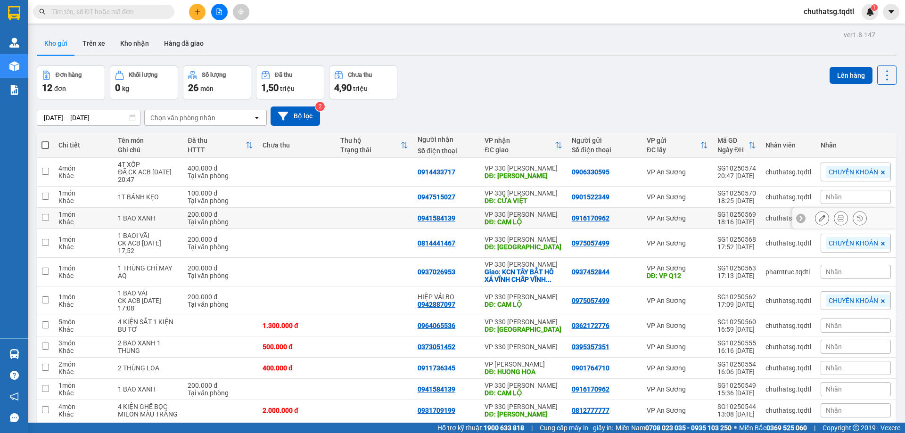
click at [44, 216] on input "checkbox" at bounding box center [45, 217] width 7 height 7
checkbox input "true"
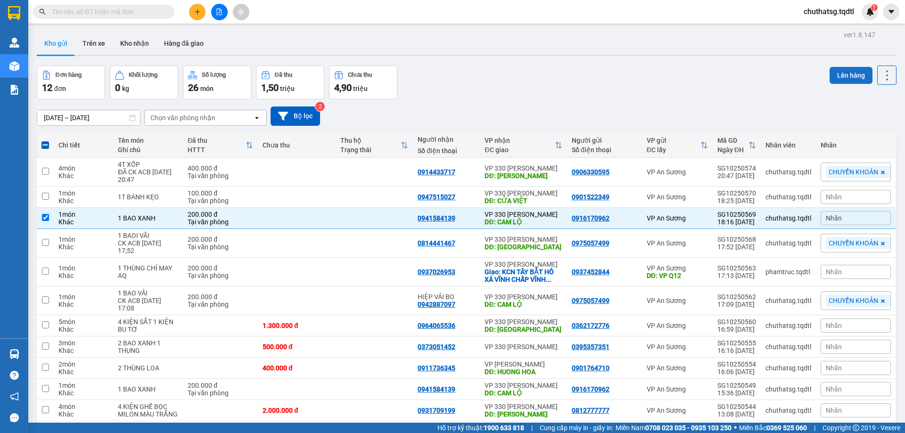
click at [836, 74] on button "Lên hàng" at bounding box center [851, 75] width 43 height 17
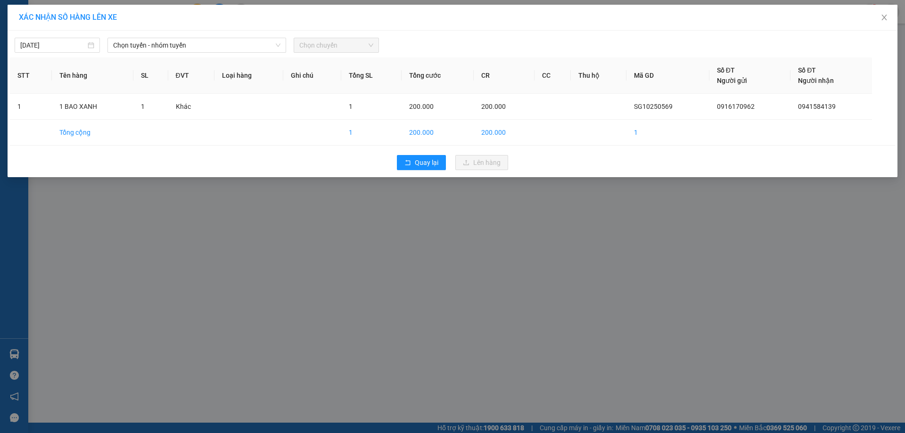
drag, startPoint x: 64, startPoint y: 40, endPoint x: 74, endPoint y: 54, distance: 17.3
click at [64, 41] on input "[DATE]" at bounding box center [53, 45] width 66 height 10
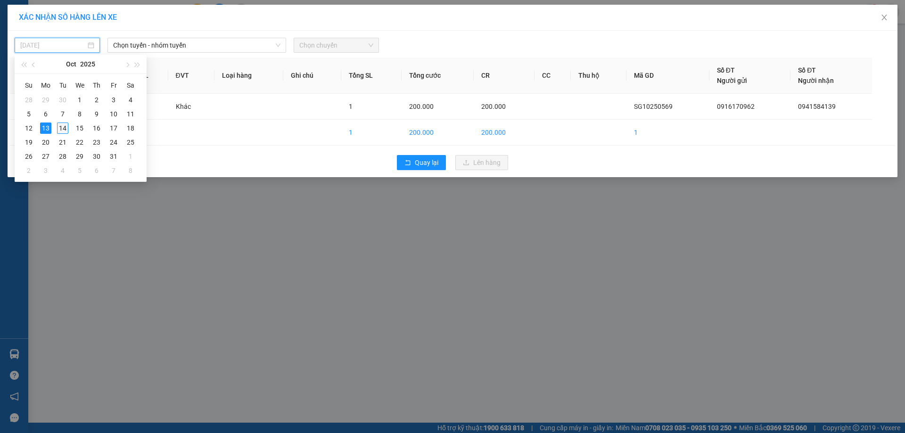
click at [60, 129] on div "14" at bounding box center [62, 128] width 11 height 11
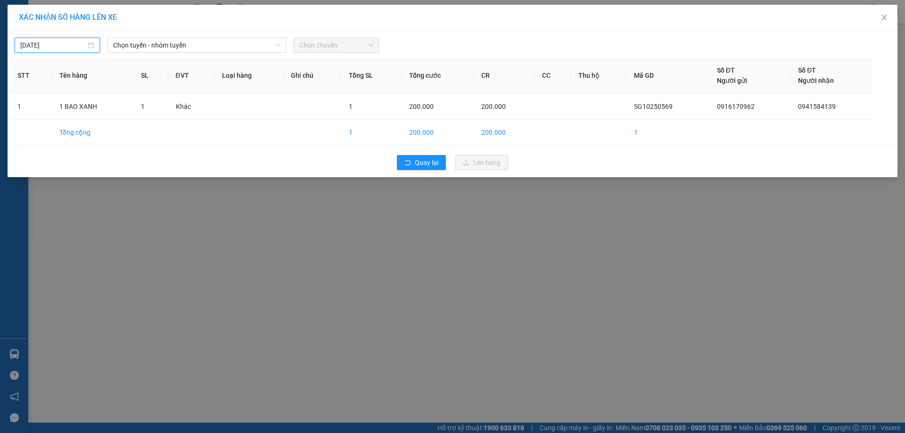
click at [74, 42] on input "[DATE]" at bounding box center [53, 45] width 66 height 10
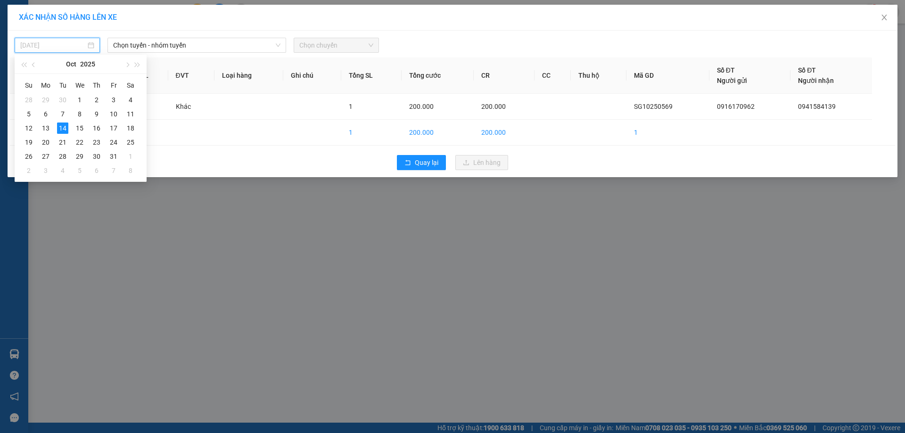
type input "[DATE]"
click at [62, 125] on div "14" at bounding box center [62, 128] width 11 height 11
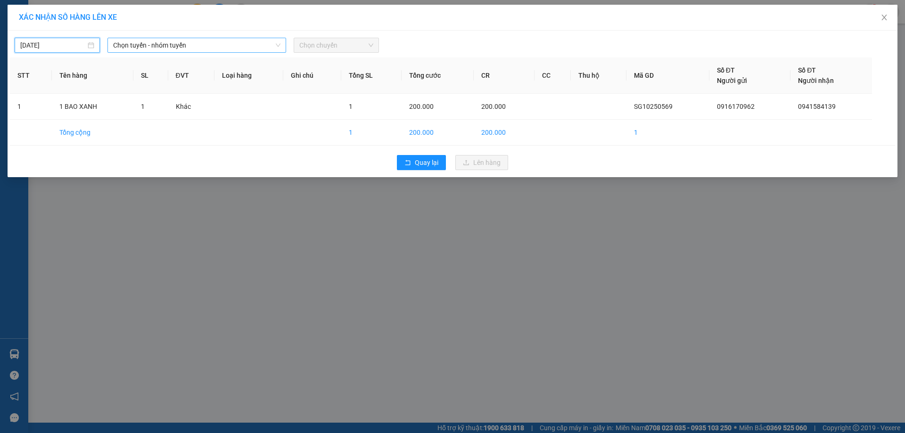
click at [208, 44] on span "Chọn tuyến - nhóm tuyến" at bounding box center [196, 45] width 167 height 14
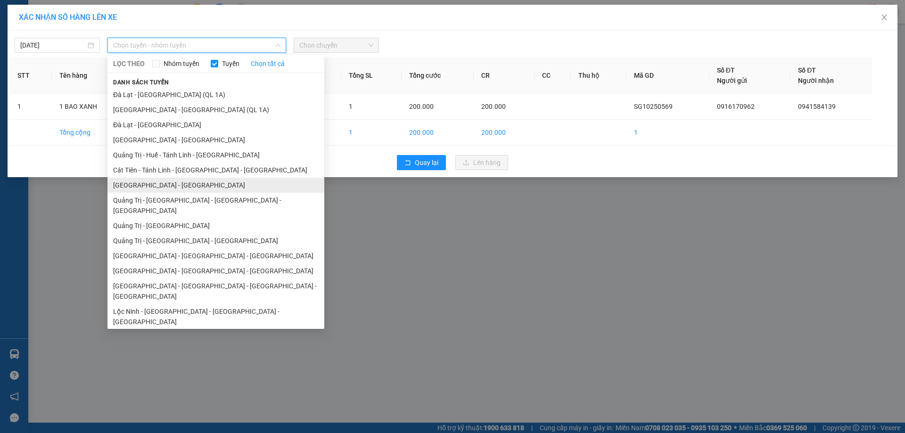
click at [168, 185] on li "[GEOGRAPHIC_DATA] - [GEOGRAPHIC_DATA]" at bounding box center [216, 185] width 217 height 15
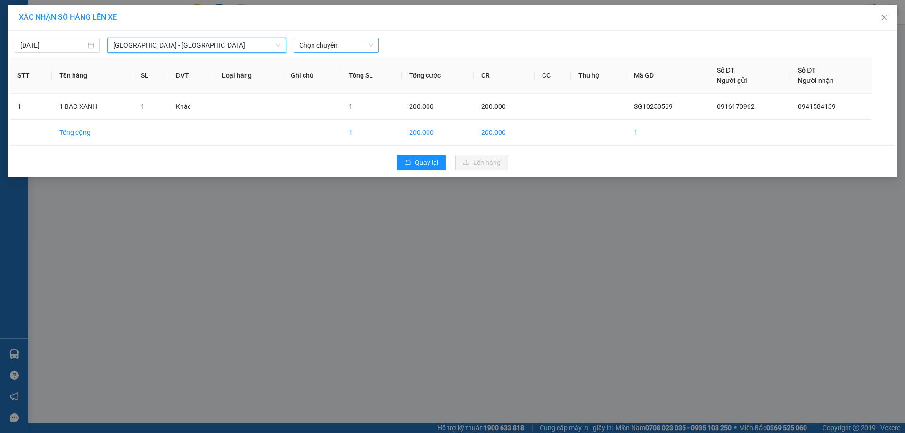
click at [351, 46] on span "Chọn chuyến" at bounding box center [336, 45] width 74 height 14
click at [217, 48] on span "[GEOGRAPHIC_DATA] - [GEOGRAPHIC_DATA]" at bounding box center [196, 45] width 167 height 14
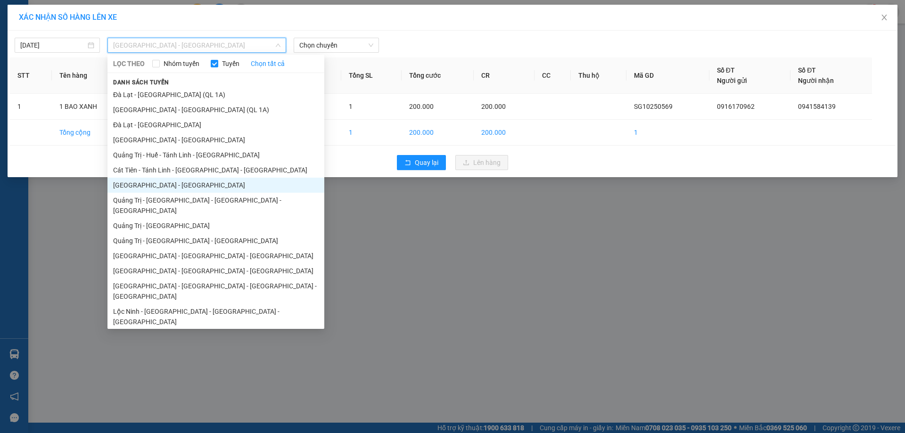
type input "Q"
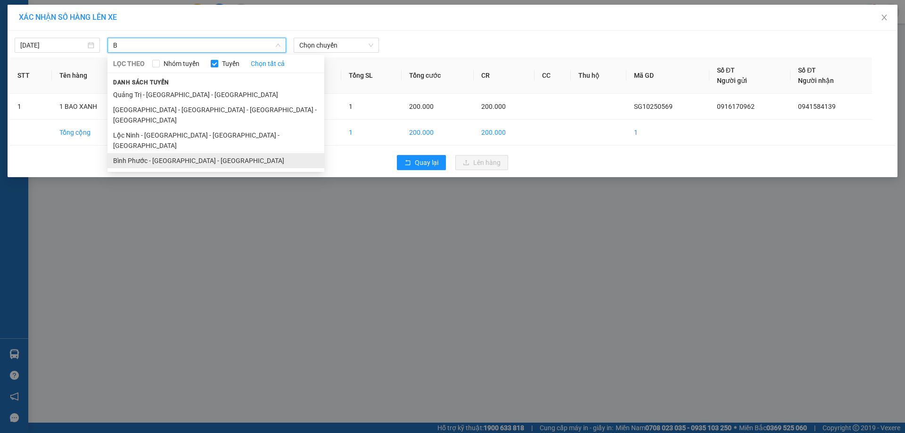
type input "B"
click at [152, 153] on li "Bình Phước - [GEOGRAPHIC_DATA] - [GEOGRAPHIC_DATA]" at bounding box center [216, 160] width 217 height 15
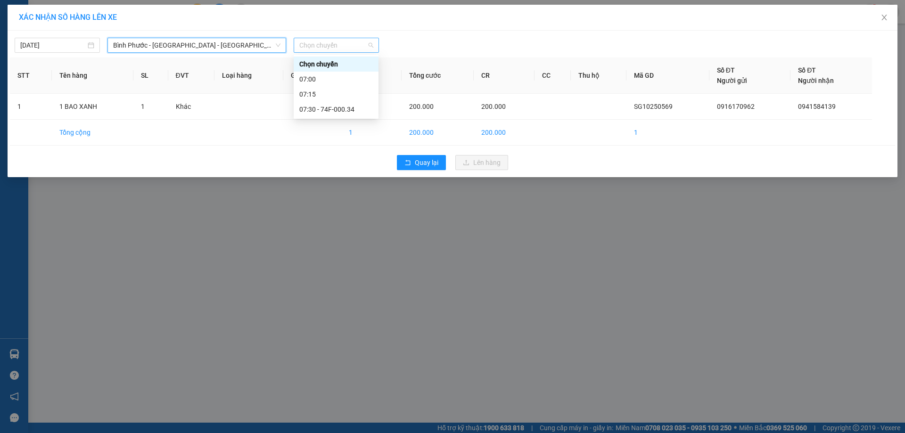
click at [350, 45] on span "Chọn chuyến" at bounding box center [336, 45] width 74 height 14
click at [341, 108] on div "07:30 - 74F-000.34" at bounding box center [336, 109] width 74 height 10
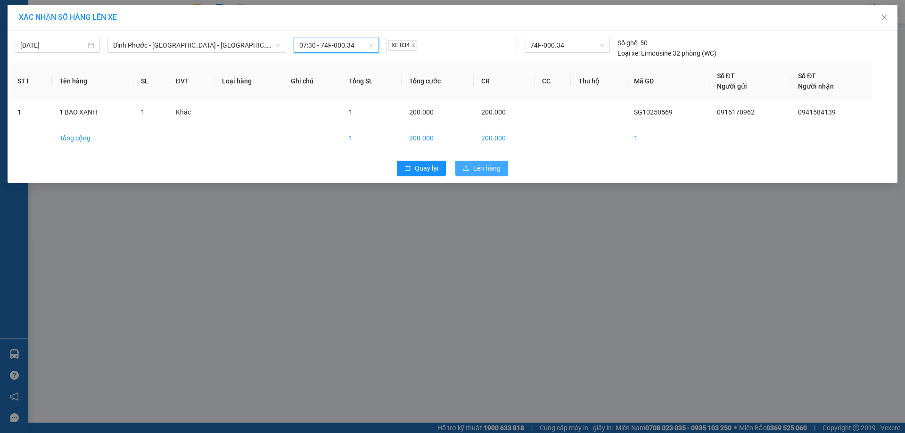
click at [489, 168] on span "Lên hàng" at bounding box center [486, 168] width 27 height 10
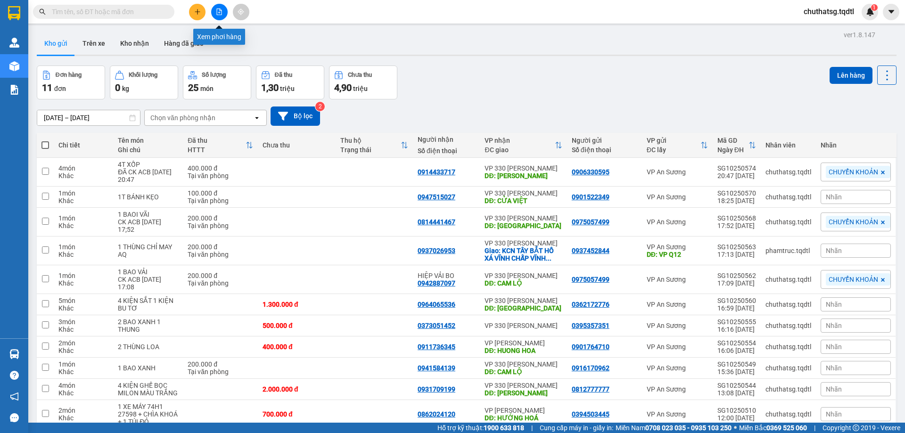
click at [218, 15] on icon "file-add" at bounding box center [219, 11] width 5 height 7
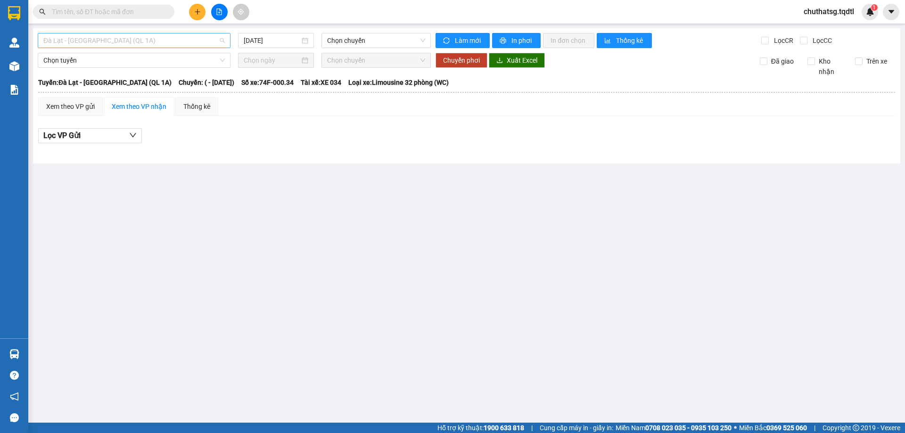
click at [177, 39] on span "Đà Lạt - [GEOGRAPHIC_DATA] (QL 1A)" at bounding box center [134, 40] width 182 height 14
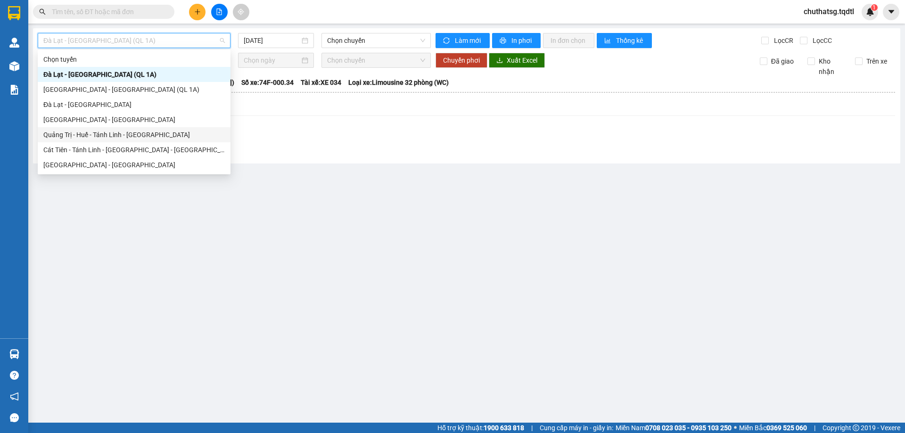
type input "B"
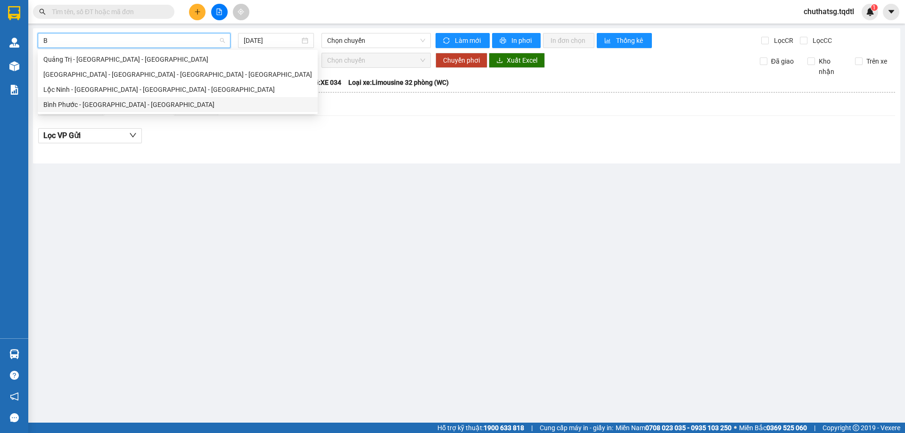
click at [65, 103] on div "Bình Phước - [GEOGRAPHIC_DATA] - [GEOGRAPHIC_DATA]" at bounding box center [177, 104] width 269 height 10
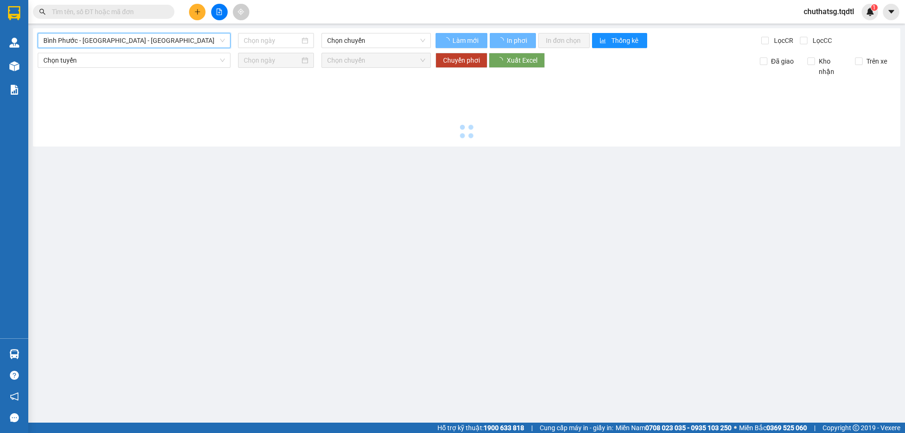
type input "[DATE]"
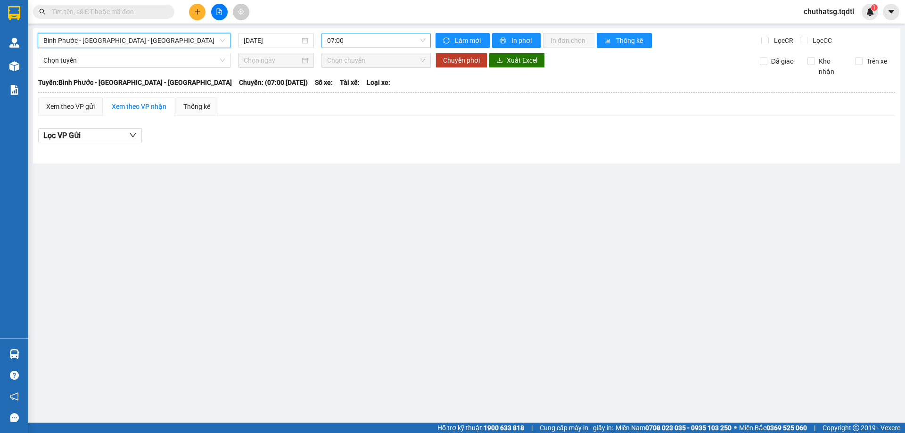
click at [376, 38] on span "07:00" at bounding box center [376, 40] width 98 height 14
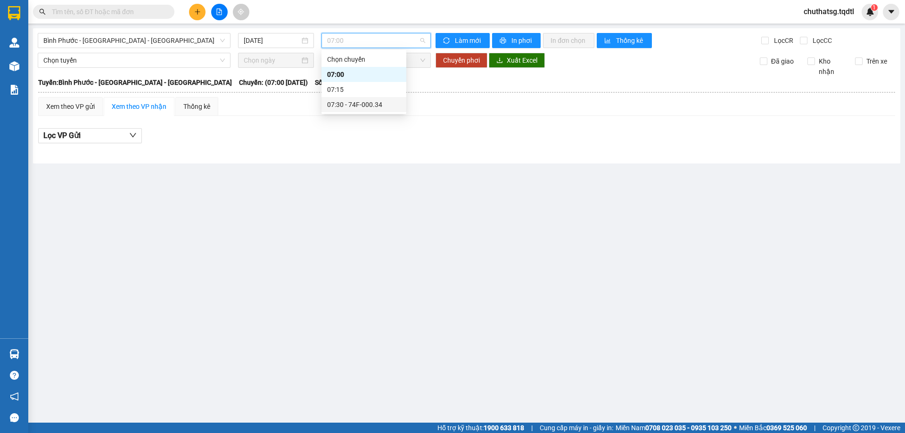
click at [360, 105] on div "07:30 - 74F-000.34" at bounding box center [364, 104] width 74 height 10
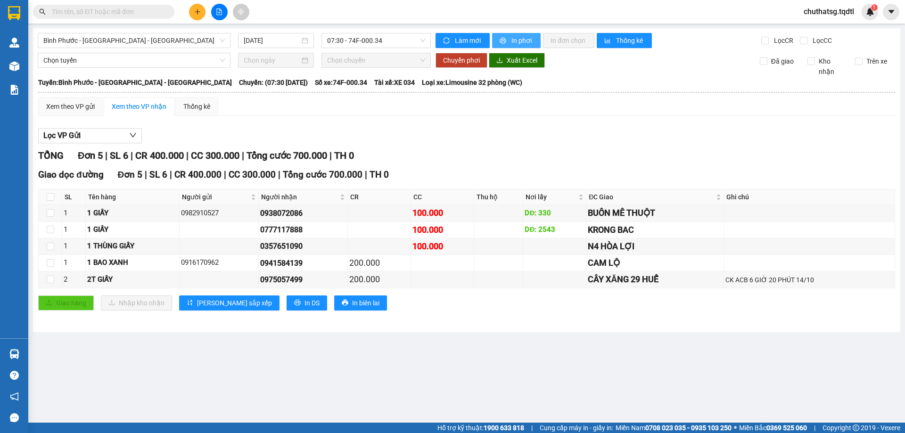
click at [513, 39] on span "In phơi" at bounding box center [523, 40] width 22 height 10
click at [196, 11] on icon "plus" at bounding box center [197, 11] width 7 height 7
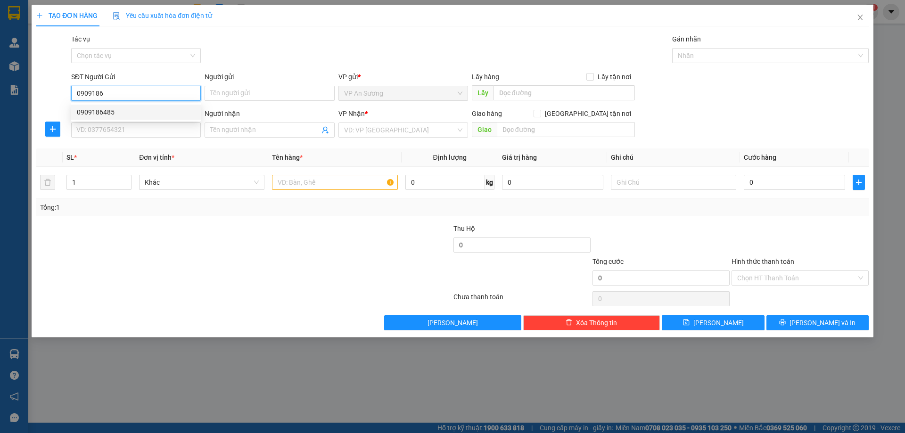
click at [88, 108] on div "0909186485" at bounding box center [136, 112] width 118 height 10
type input "0909186485"
type input "0905997967"
type input "TRẠM DỪNG CHÂN HUẾ"
type input "700.000"
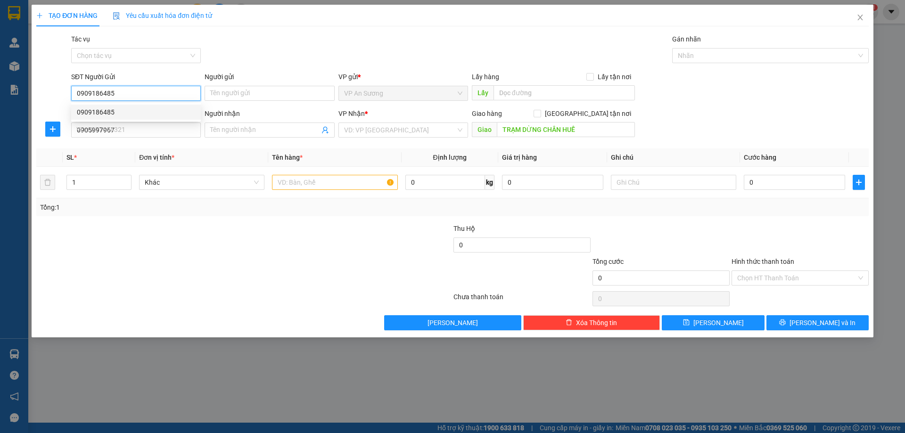
type input "700.000"
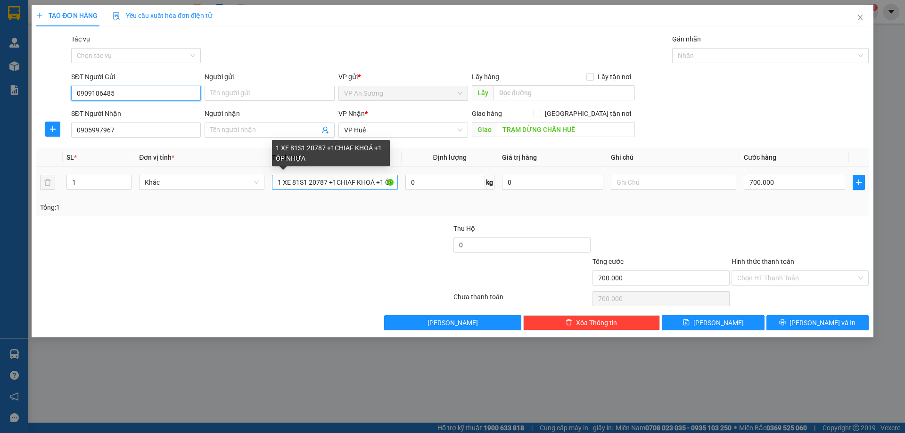
type input "0909186485"
click at [393, 182] on input "1 XE 81S1 20787 +1CHIAF KHOÁ +1 ỐP NHỰA" at bounding box center [334, 182] width 125 height 15
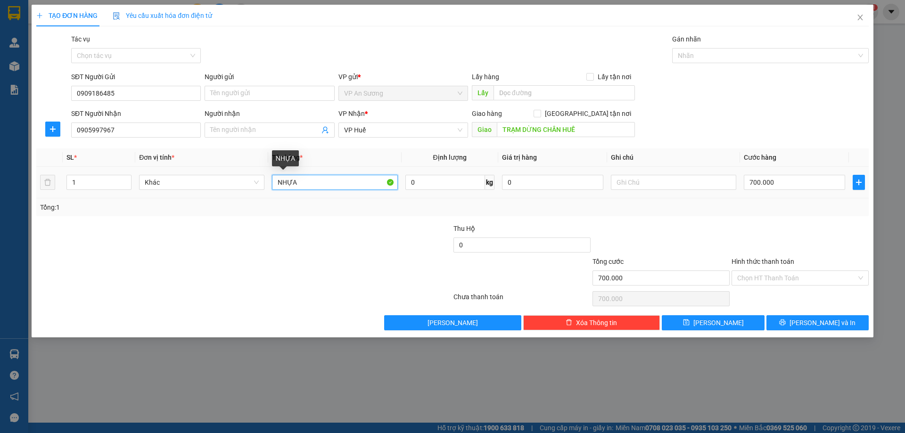
click at [298, 186] on input "NHỰA" at bounding box center [334, 182] width 125 height 15
type input "N"
type input "1 HỘP GIẤY"
type input "0"
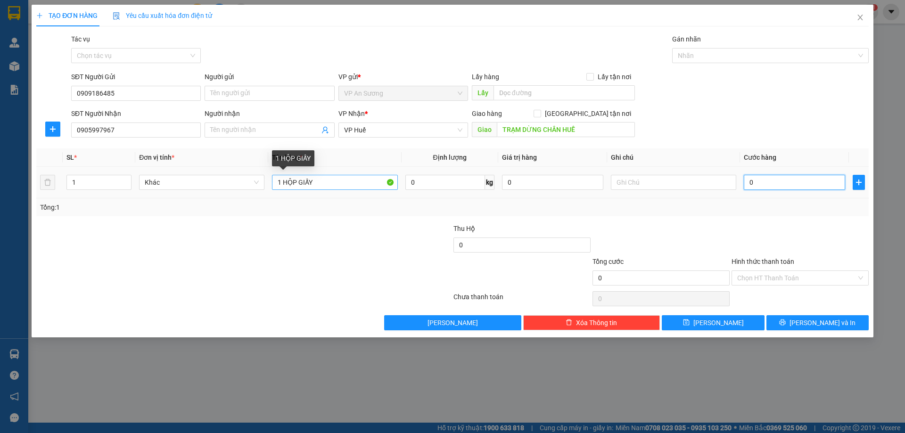
type input "0"
click at [320, 183] on input "1 HỘP GIẤY" at bounding box center [334, 182] width 125 height 15
type input "1 HỘP GIẤY ĐT"
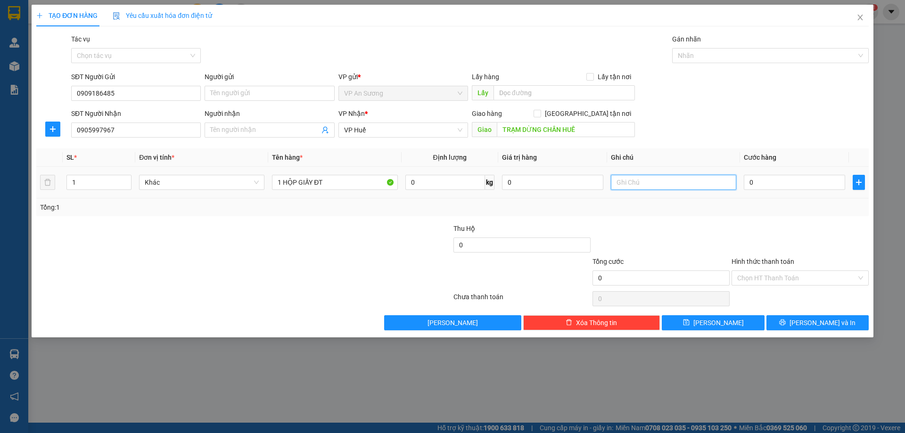
drag, startPoint x: 652, startPoint y: 181, endPoint x: 645, endPoint y: 186, distance: 8.4
click at [647, 185] on input "text" at bounding box center [673, 182] width 125 height 15
type input "D"
type input "ĐIỆN THOẠI"
click at [778, 182] on input "0" at bounding box center [794, 182] width 101 height 15
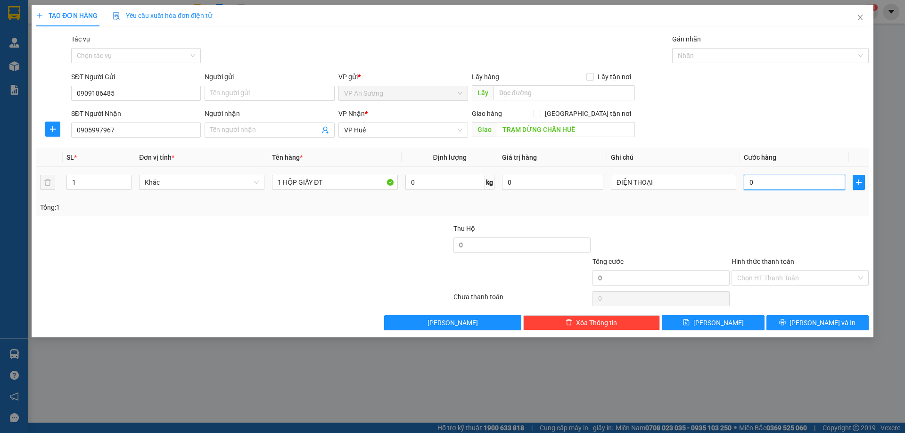
type input "0"
type input "2"
type input "02"
type input "20"
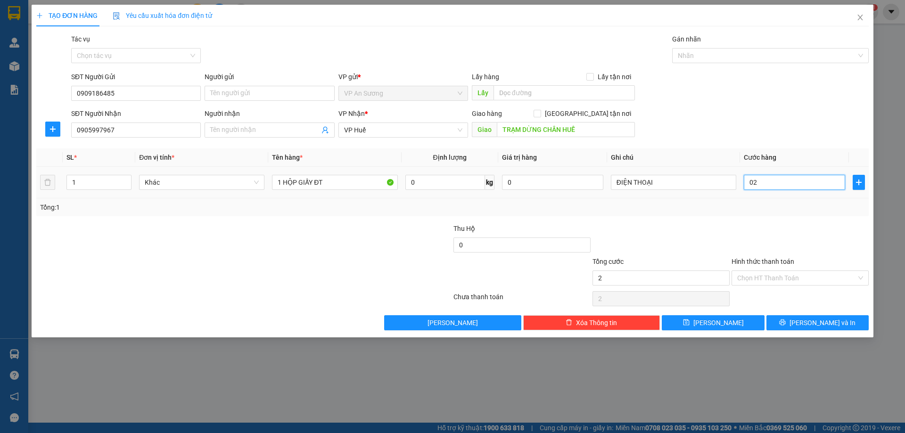
type input "20"
type input "020"
type input "200"
type input "0.200"
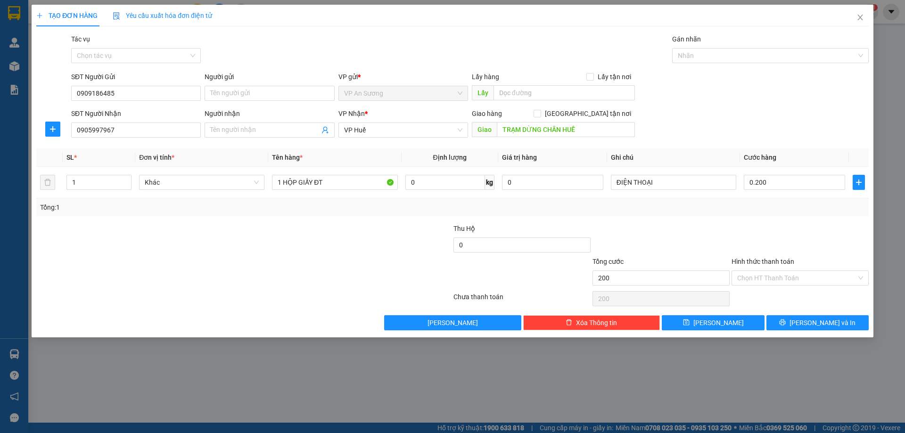
type input "200.000"
click at [735, 204] on div "Tổng: 1" at bounding box center [452, 207] width 825 height 10
click at [768, 261] on label "Hình thức thanh toán" at bounding box center [763, 262] width 63 height 8
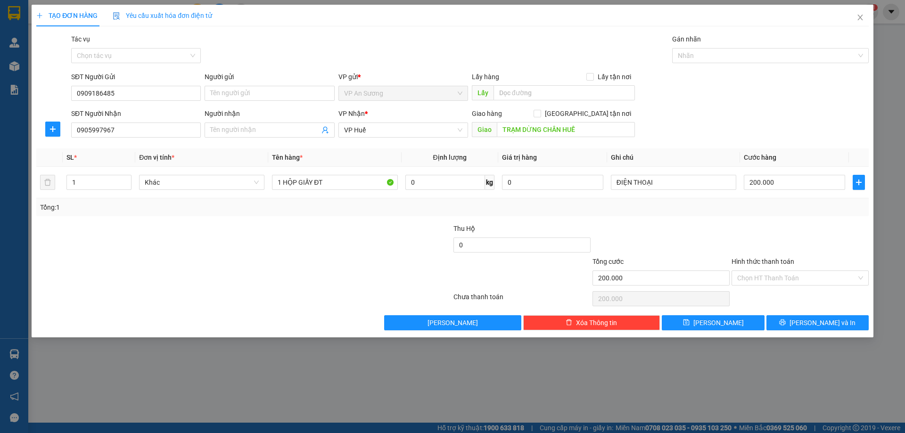
click at [768, 271] on input "Hình thức thanh toán" at bounding box center [796, 278] width 119 height 14
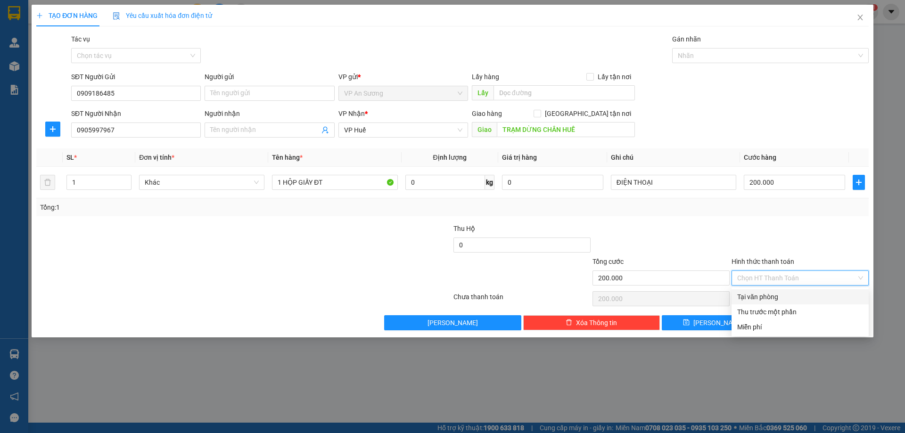
click at [761, 294] on div "Tại văn phòng" at bounding box center [800, 297] width 126 height 10
type input "0"
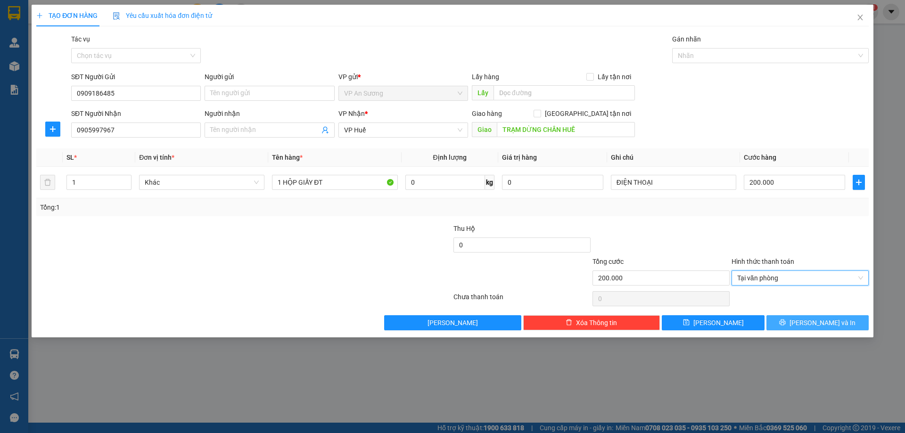
click at [816, 322] on span "[PERSON_NAME] và In" at bounding box center [823, 323] width 66 height 10
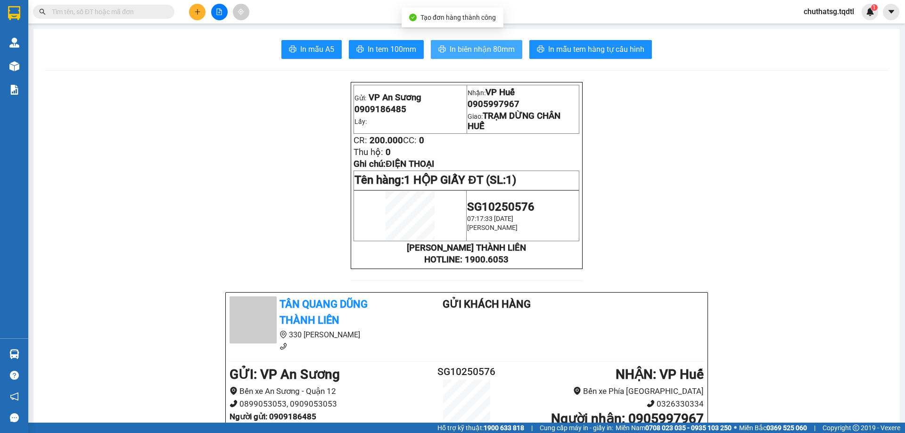
click at [466, 47] on span "In biên nhận 80mm" at bounding box center [482, 49] width 65 height 12
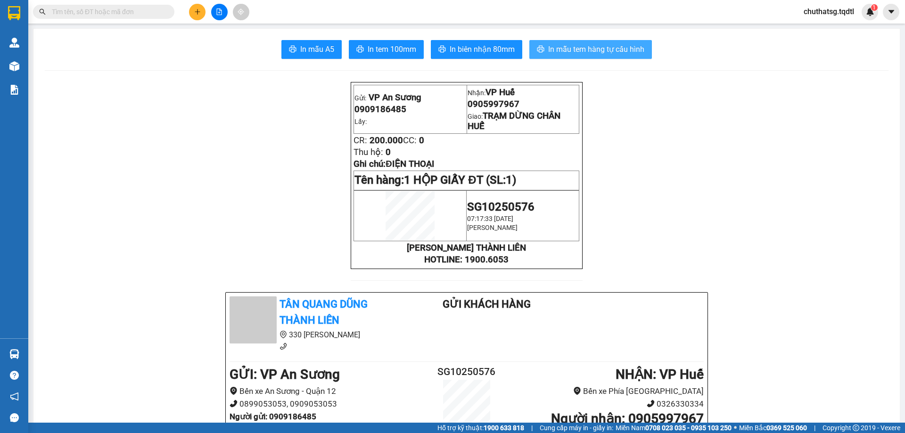
click at [563, 48] on span "In mẫu tem hàng tự cấu hình" at bounding box center [596, 49] width 96 height 12
drag, startPoint x: 136, startPoint y: 10, endPoint x: 135, endPoint y: 35, distance: 25.5
click at [136, 14] on input "text" at bounding box center [107, 12] width 111 height 10
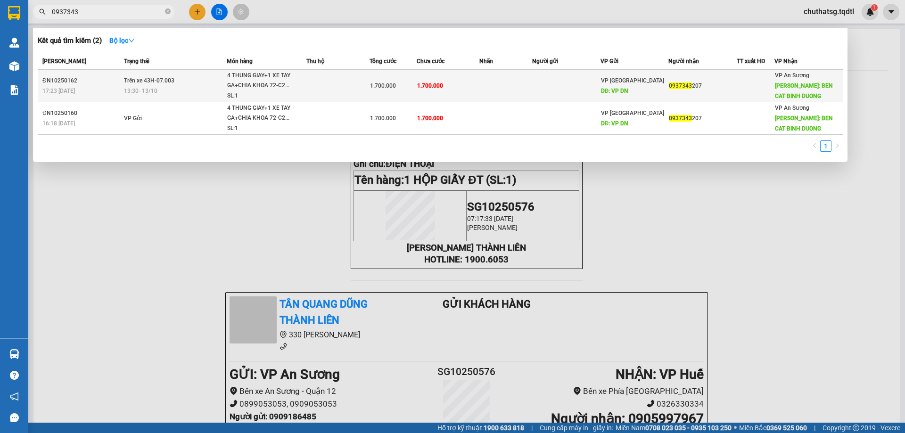
type input "0937343"
click at [356, 84] on td at bounding box center [337, 86] width 63 height 33
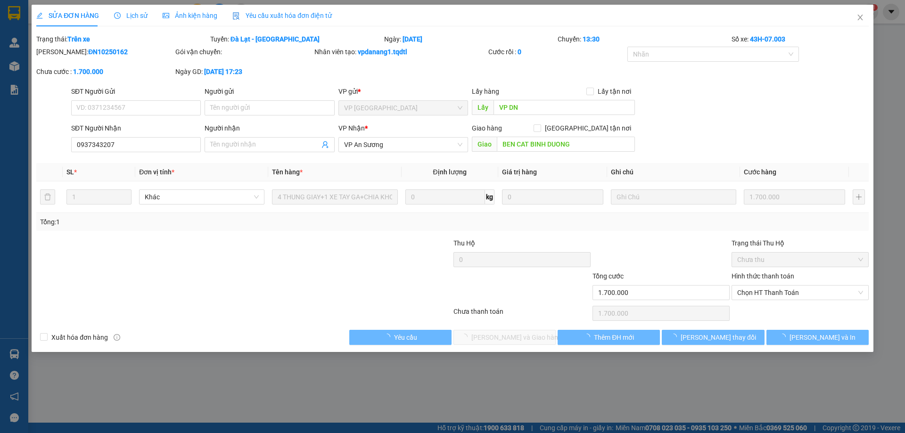
type input "VP DN"
type input "0937343207"
type input "BEN CAT BINH DUONG"
type input "1.700.000"
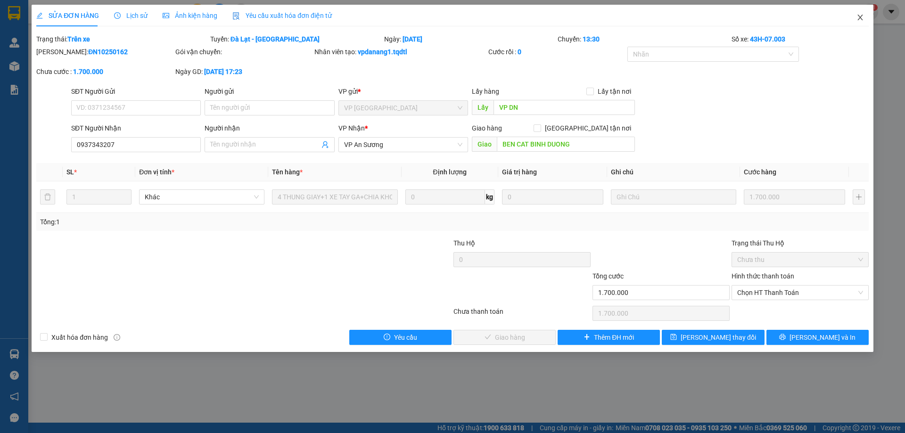
drag, startPoint x: 860, startPoint y: 17, endPoint x: 852, endPoint y: 21, distance: 8.4
click at [859, 17] on icon "close" at bounding box center [861, 18] width 8 height 8
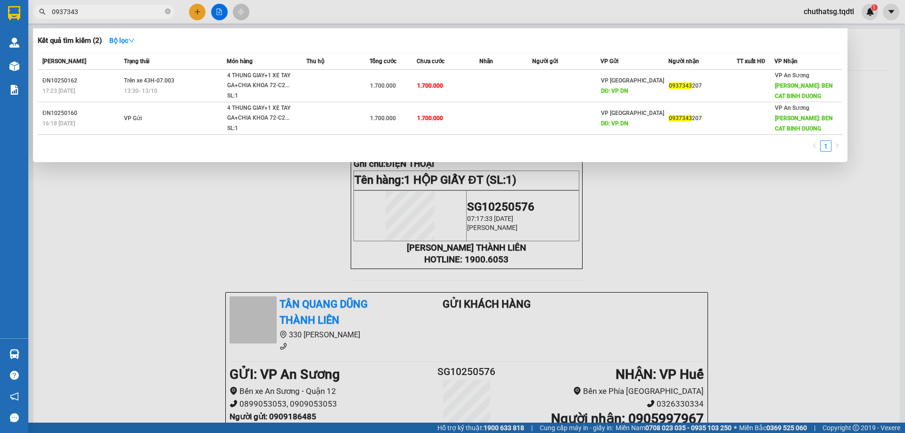
click at [99, 8] on input "0937343" at bounding box center [107, 12] width 111 height 10
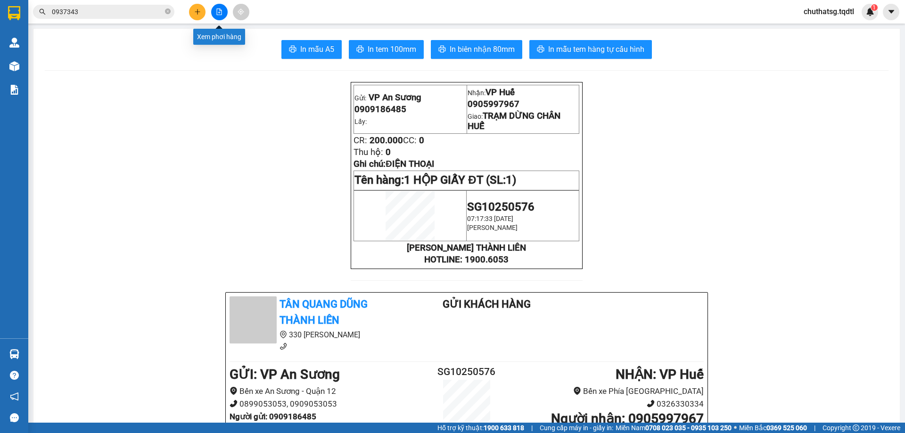
drag, startPoint x: 220, startPoint y: 8, endPoint x: 213, endPoint y: 13, distance: 8.1
click at [213, 13] on button at bounding box center [219, 12] width 17 height 17
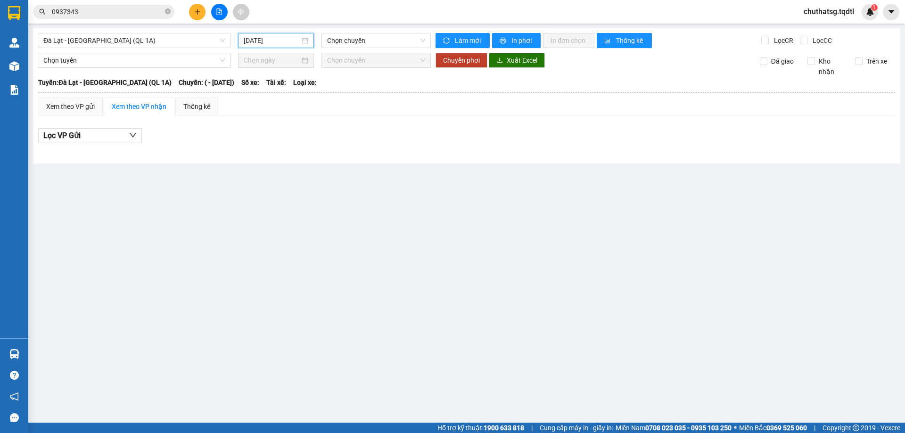
drag, startPoint x: 291, startPoint y: 43, endPoint x: 299, endPoint y: 66, distance: 23.9
click at [291, 44] on input "[DATE]" at bounding box center [272, 40] width 56 height 10
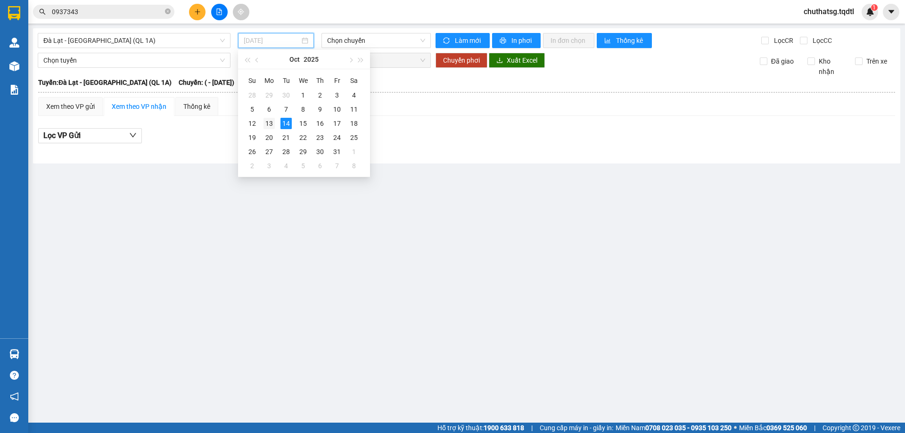
click at [268, 121] on div "13" at bounding box center [269, 123] width 11 height 11
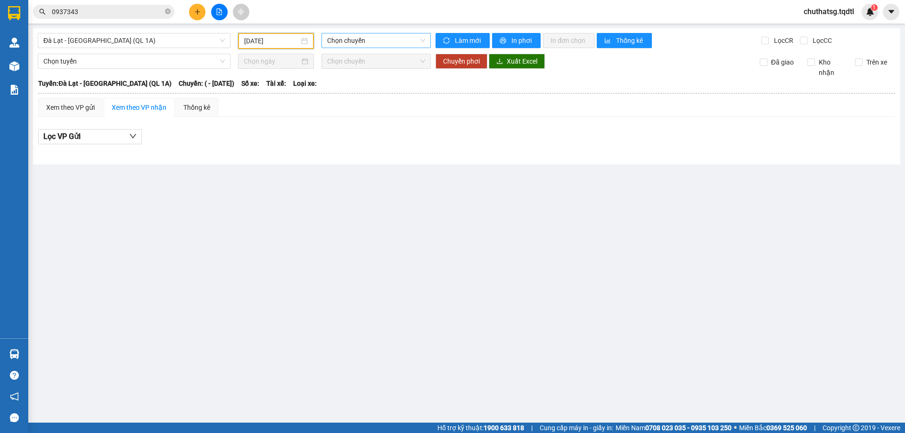
click at [395, 41] on span "Chọn chuyến" at bounding box center [376, 40] width 98 height 14
drag, startPoint x: 397, startPoint y: 36, endPoint x: 389, endPoint y: 41, distance: 10.2
click at [396, 36] on span "Chọn chuyến" at bounding box center [376, 40] width 98 height 14
click at [370, 41] on span "Chọn chuyến" at bounding box center [376, 40] width 98 height 14
click at [288, 42] on input "[DATE]" at bounding box center [271, 41] width 55 height 10
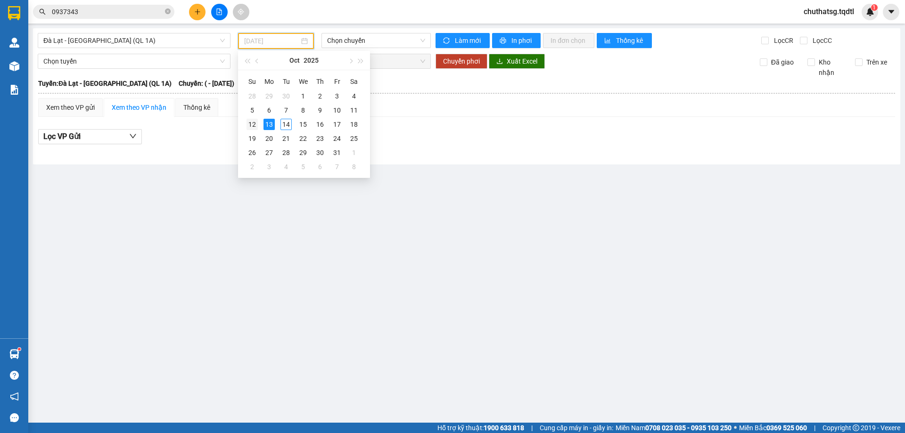
drag, startPoint x: 251, startPoint y: 124, endPoint x: 256, endPoint y: 120, distance: 6.3
click at [256, 120] on div "12" at bounding box center [252, 124] width 11 height 11
type input "[DATE]"
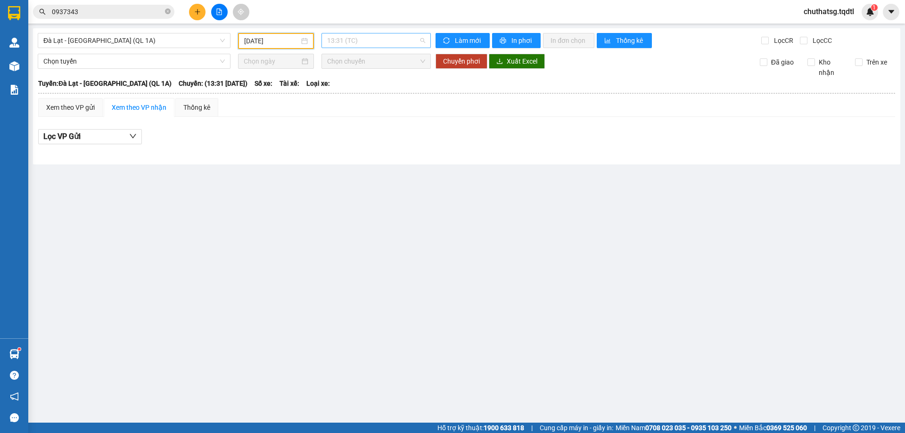
click at [383, 41] on span "13:31 (TC)" at bounding box center [376, 40] width 98 height 14
click at [386, 41] on span "13:31 (TC)" at bounding box center [376, 40] width 98 height 14
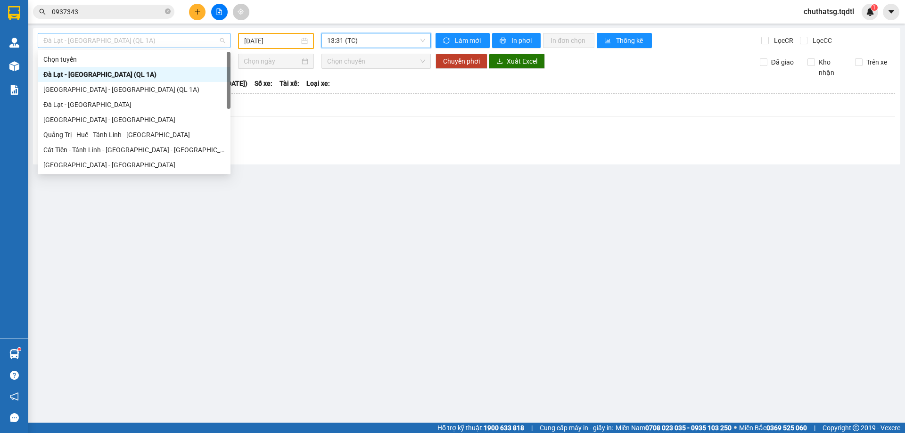
click at [129, 39] on span "Đà Lạt - [GEOGRAPHIC_DATA] (QL 1A)" at bounding box center [134, 40] width 182 height 14
click at [56, 103] on div "Đà Lạt - [GEOGRAPHIC_DATA]" at bounding box center [134, 104] width 182 height 10
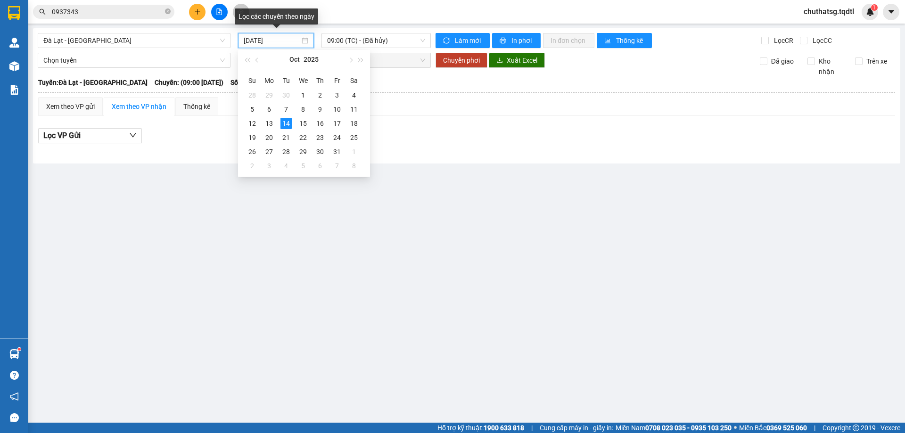
click at [294, 43] on input "[DATE]" at bounding box center [272, 40] width 56 height 10
click at [252, 120] on div "12" at bounding box center [252, 123] width 11 height 11
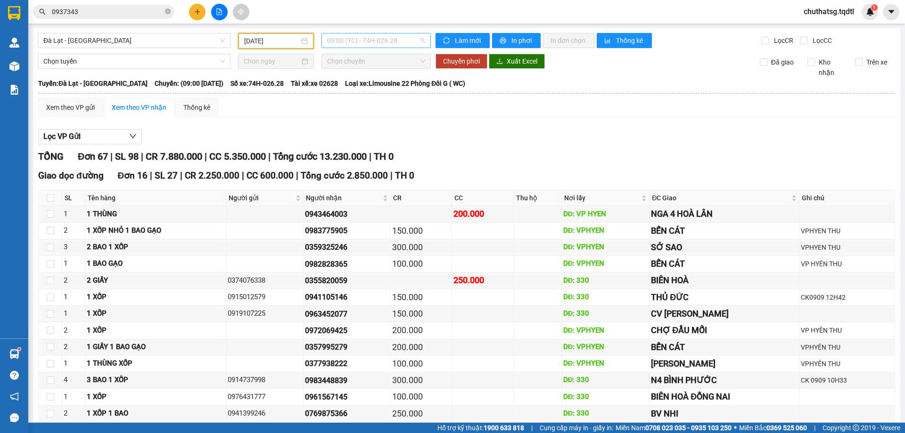
click at [400, 38] on span "09:00 (TC) - 74H-026.28" at bounding box center [376, 40] width 98 height 14
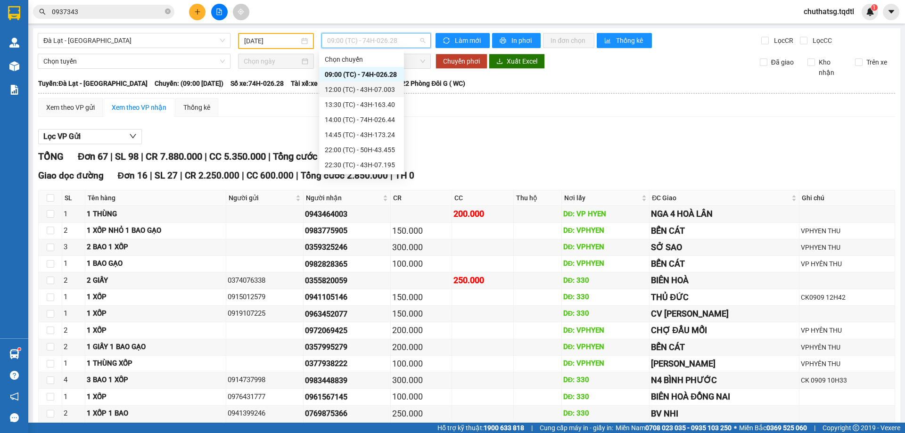
click at [369, 87] on div "12:00 (TC) - 43H-07.003" at bounding box center [362, 89] width 74 height 10
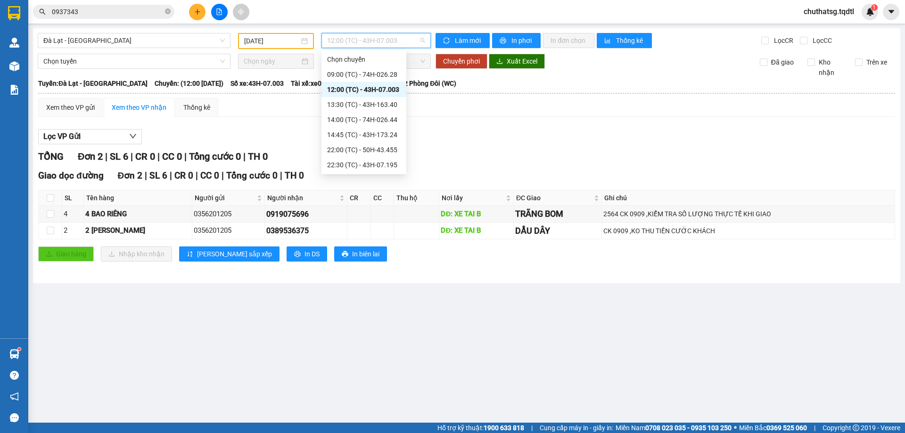
click at [404, 38] on span "12:00 (TC) - 43H-07.003" at bounding box center [376, 40] width 98 height 14
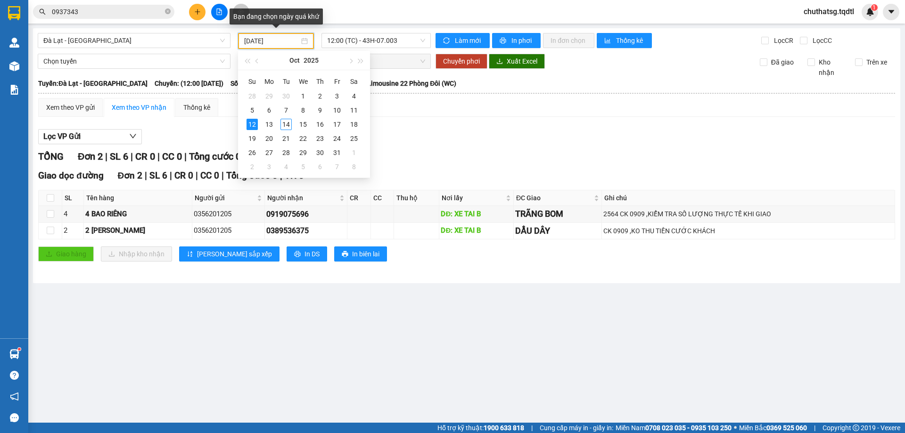
click at [289, 43] on input "[DATE]" at bounding box center [271, 41] width 55 height 10
drag, startPoint x: 268, startPoint y: 123, endPoint x: 270, endPoint y: 117, distance: 6.0
click at [270, 117] on td "13" at bounding box center [269, 124] width 17 height 14
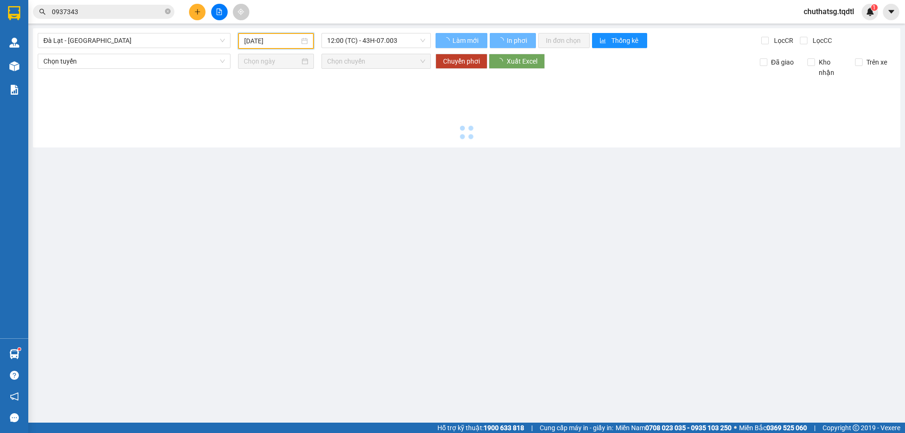
type input "[DATE]"
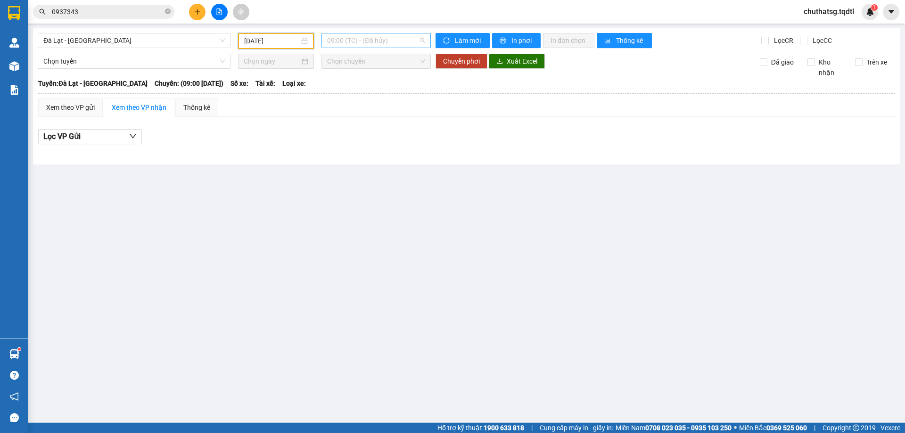
click at [397, 42] on span "09:00 (TC) - (Đã hủy)" at bounding box center [376, 40] width 98 height 14
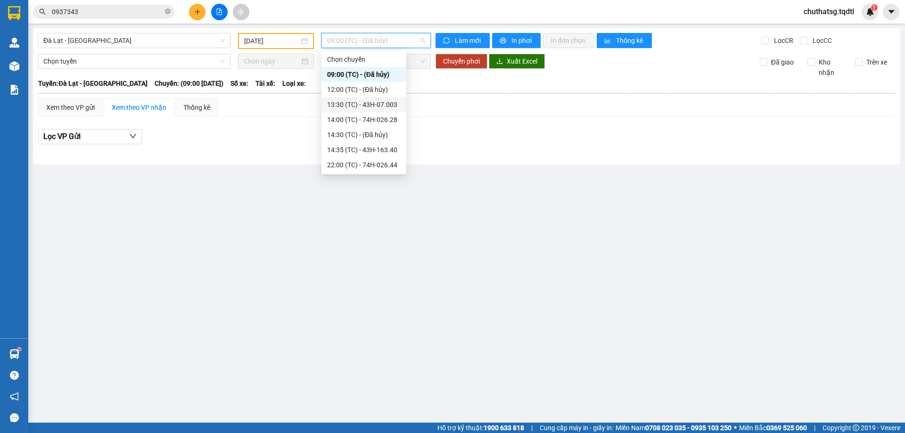
click at [378, 102] on div "13:30 (TC) - 43H-07.003" at bounding box center [364, 104] width 74 height 10
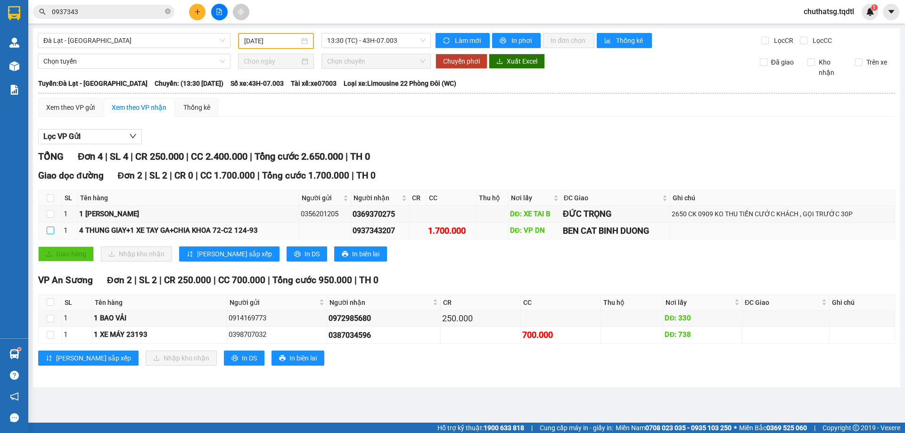
click at [50, 231] on input "checkbox" at bounding box center [51, 231] width 8 height 8
checkbox input "true"
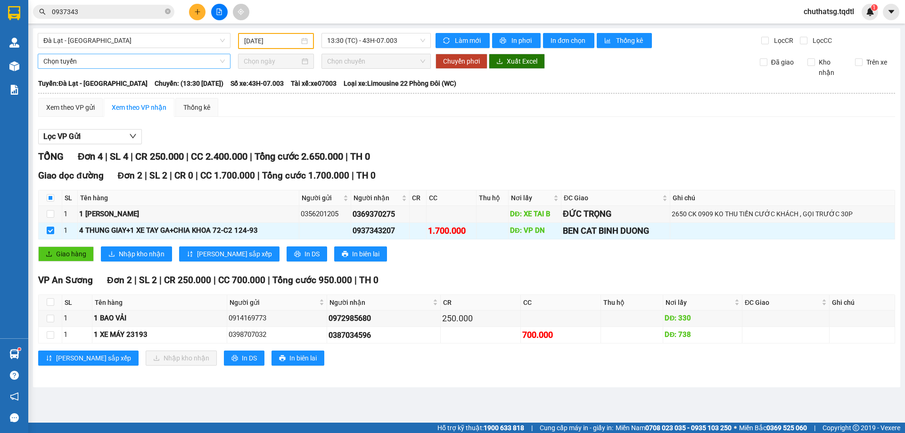
click at [125, 60] on span "Chọn tuyến" at bounding box center [134, 61] width 182 height 14
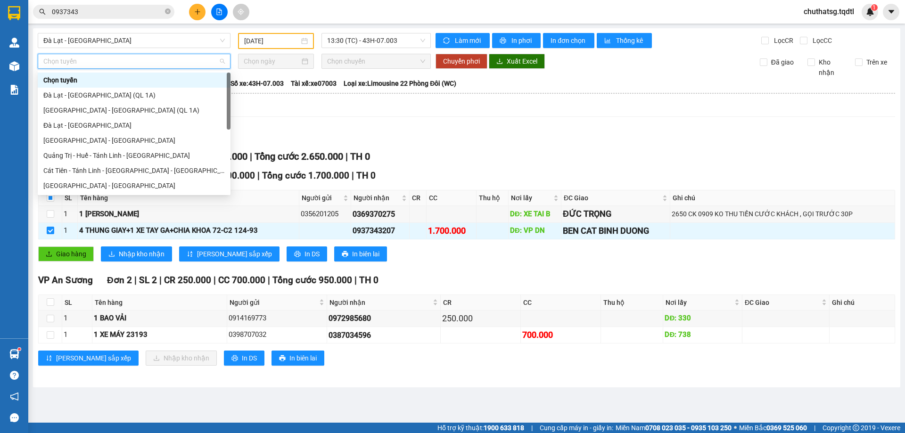
type input "B"
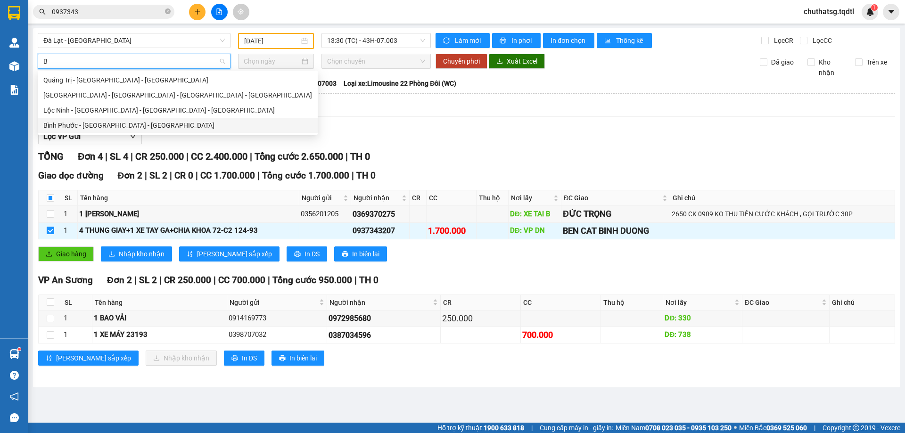
click at [73, 125] on div "Bình Phước - [GEOGRAPHIC_DATA] - [GEOGRAPHIC_DATA]" at bounding box center [177, 125] width 269 height 10
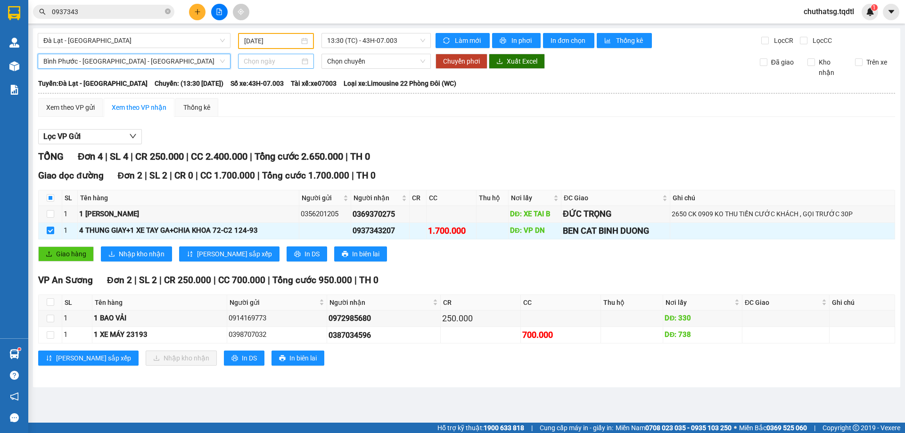
click at [278, 58] on input at bounding box center [272, 61] width 56 height 10
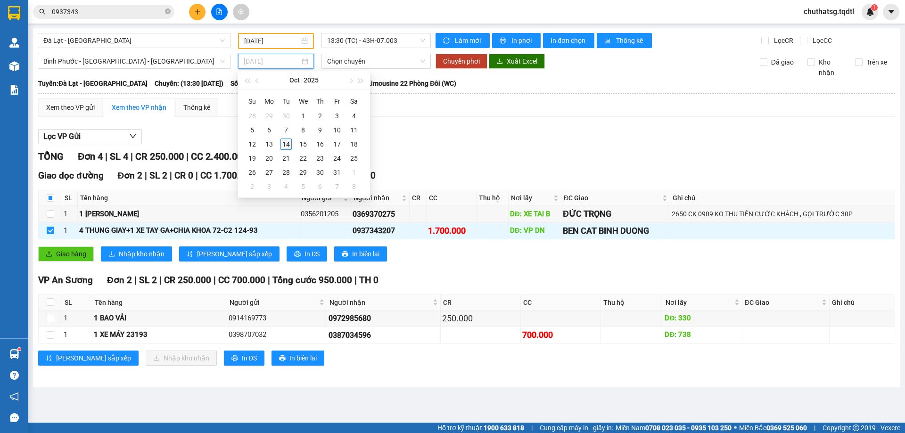
type input "[DATE]"
drag, startPoint x: 286, startPoint y: 143, endPoint x: 291, endPoint y: 130, distance: 14.4
click at [287, 138] on td "14" at bounding box center [286, 144] width 17 height 14
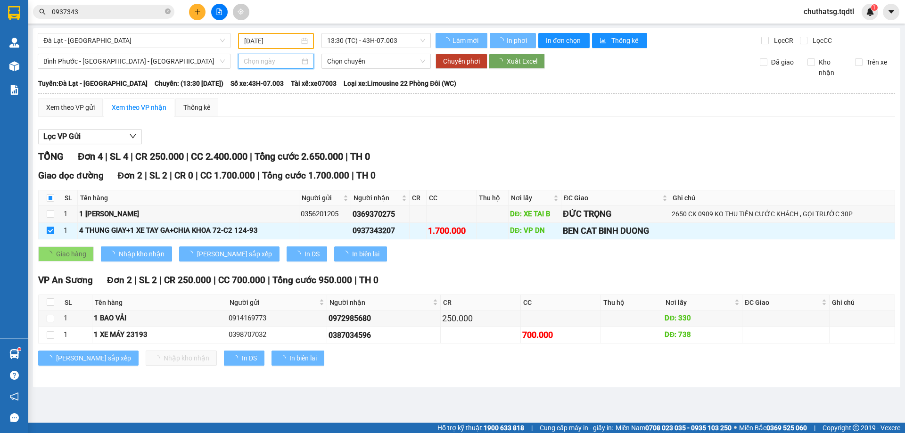
type input "[DATE]"
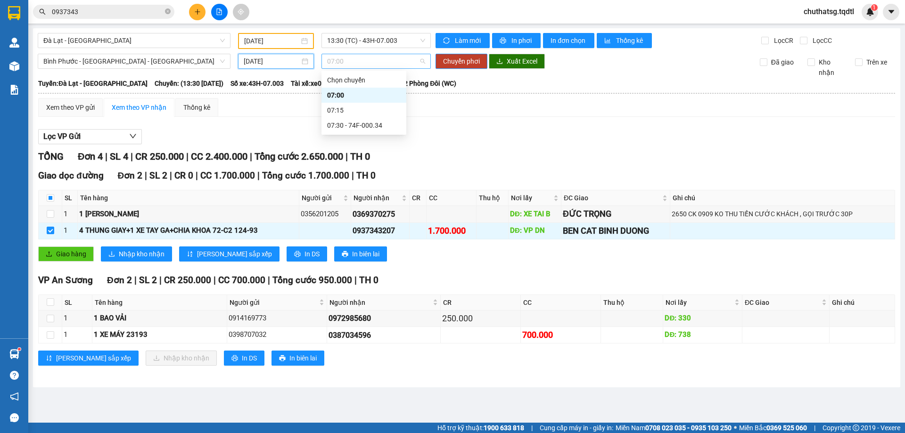
click at [388, 63] on span "07:00" at bounding box center [376, 61] width 98 height 14
drag, startPoint x: 365, startPoint y: 126, endPoint x: 420, endPoint y: 115, distance: 56.2
click at [368, 125] on div "07:30 - 74F-000.34" at bounding box center [364, 125] width 74 height 10
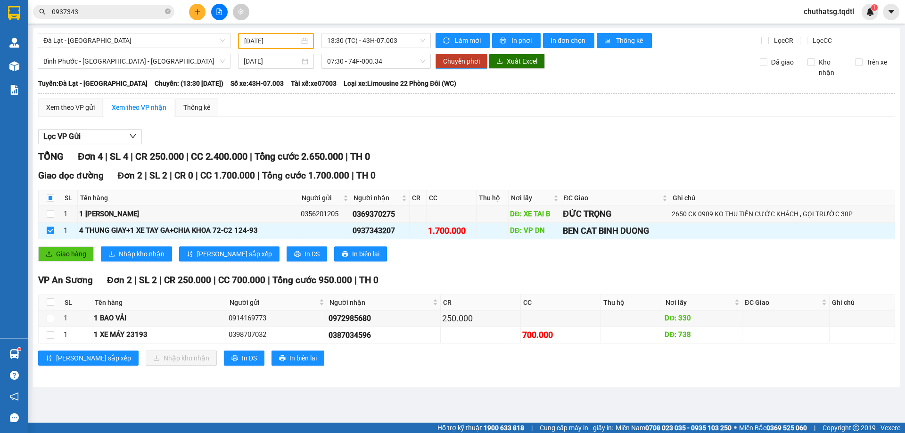
click at [463, 59] on span "Chuyển phơi" at bounding box center [461, 61] width 37 height 10
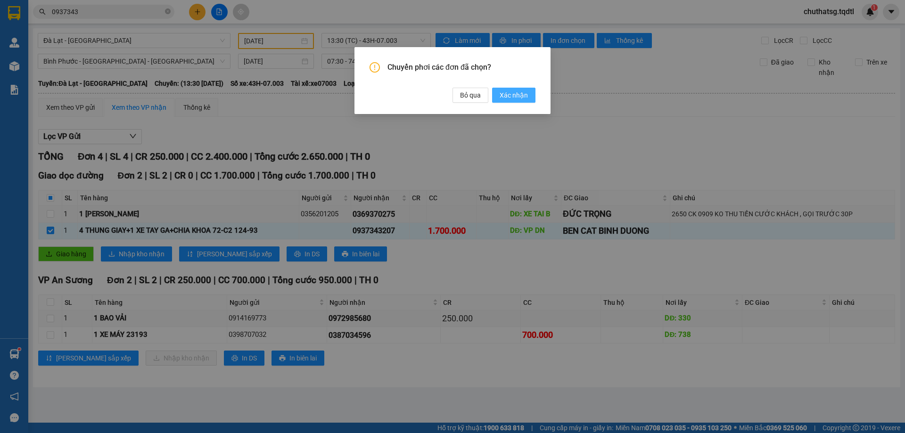
click at [506, 94] on span "Xác nhận" at bounding box center [514, 95] width 28 height 10
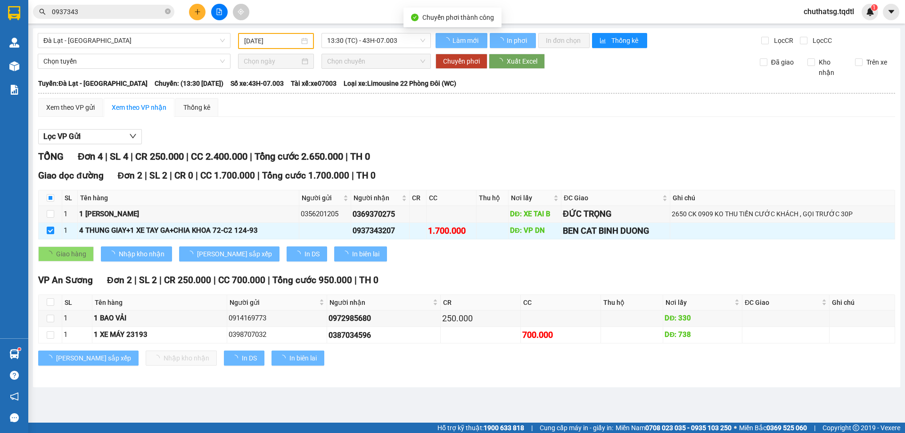
type input "[DATE]"
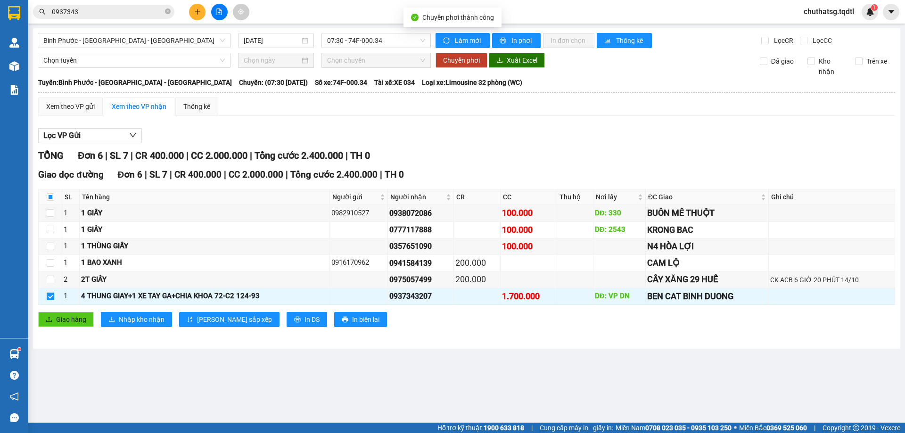
checkbox input "false"
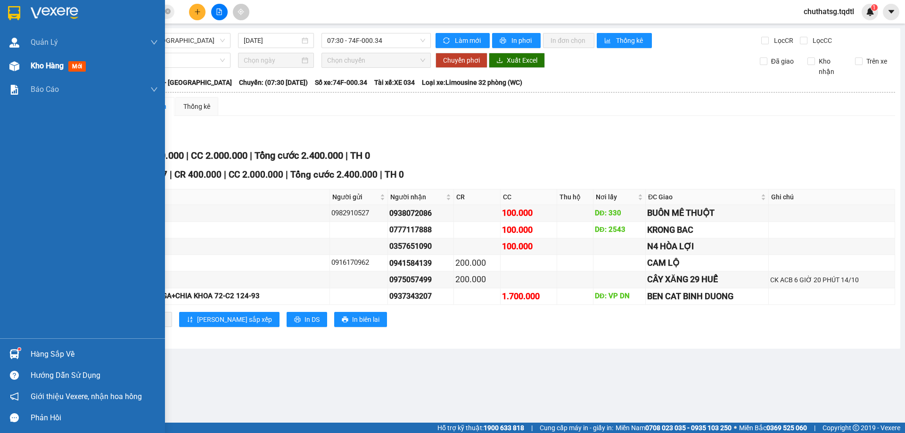
click at [48, 62] on span "Kho hàng" at bounding box center [47, 65] width 33 height 9
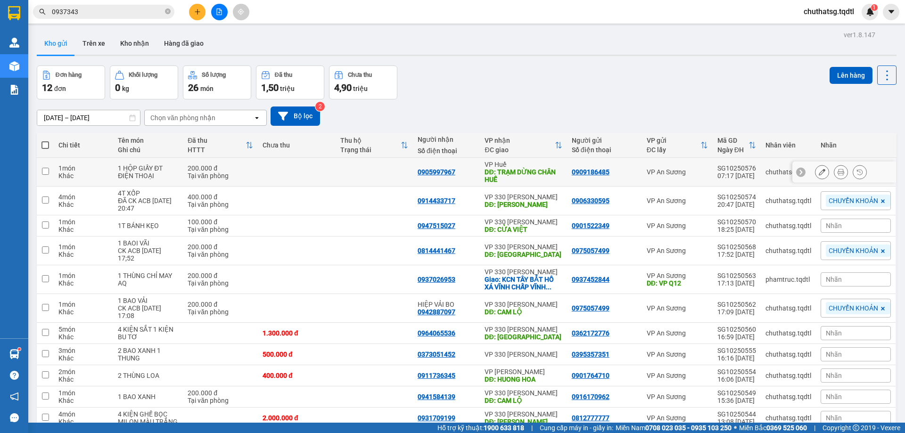
click at [43, 170] on input "checkbox" at bounding box center [45, 171] width 7 height 7
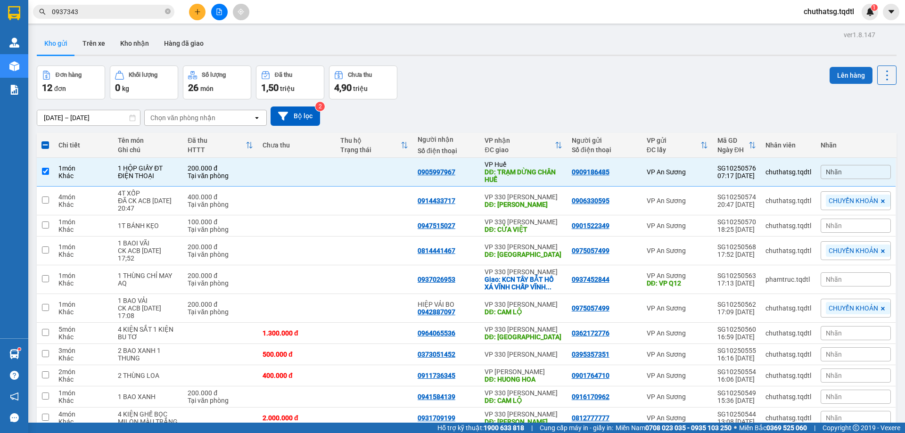
drag, startPoint x: 842, startPoint y: 71, endPoint x: 831, endPoint y: 73, distance: 10.9
click at [835, 72] on button "Lên hàng" at bounding box center [851, 75] width 43 height 17
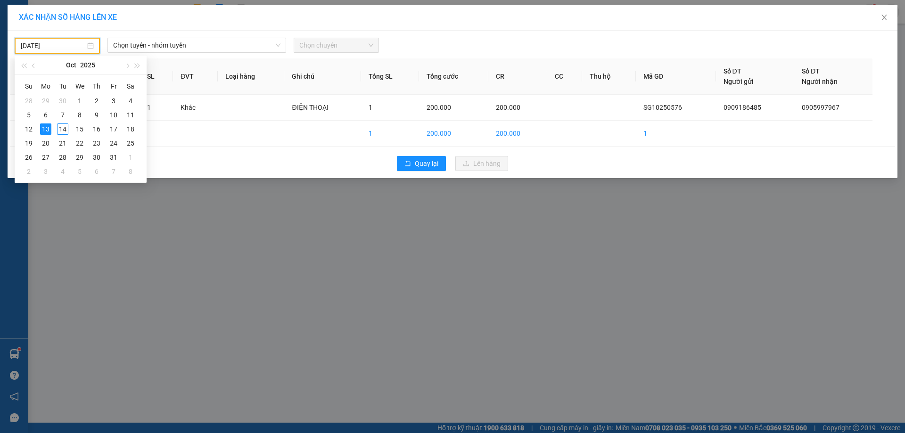
drag, startPoint x: 72, startPoint y: 45, endPoint x: 98, endPoint y: 70, distance: 36.0
click at [72, 45] on input "[DATE]" at bounding box center [53, 46] width 65 height 10
click at [63, 125] on div "14" at bounding box center [62, 129] width 11 height 11
type input "[DATE]"
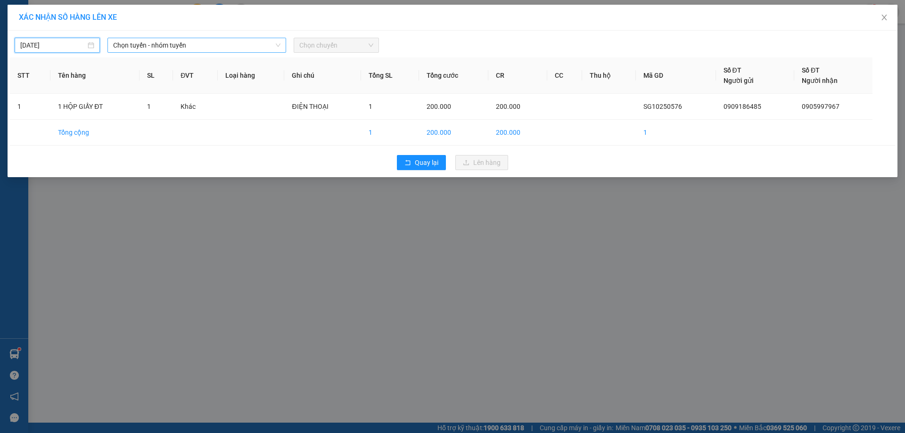
drag, startPoint x: 204, startPoint y: 45, endPoint x: 207, endPoint y: 50, distance: 6.3
click at [206, 48] on span "Chọn tuyến - nhóm tuyến" at bounding box center [196, 45] width 167 height 14
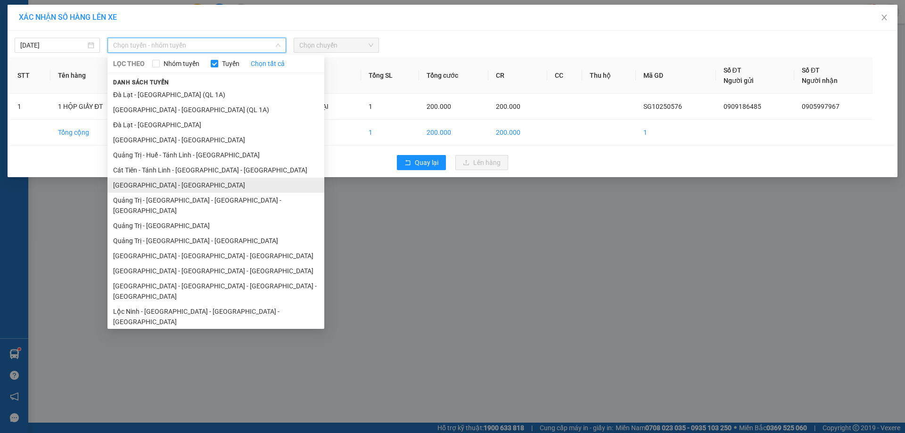
click at [184, 185] on li "[GEOGRAPHIC_DATA] - [GEOGRAPHIC_DATA]" at bounding box center [216, 185] width 217 height 15
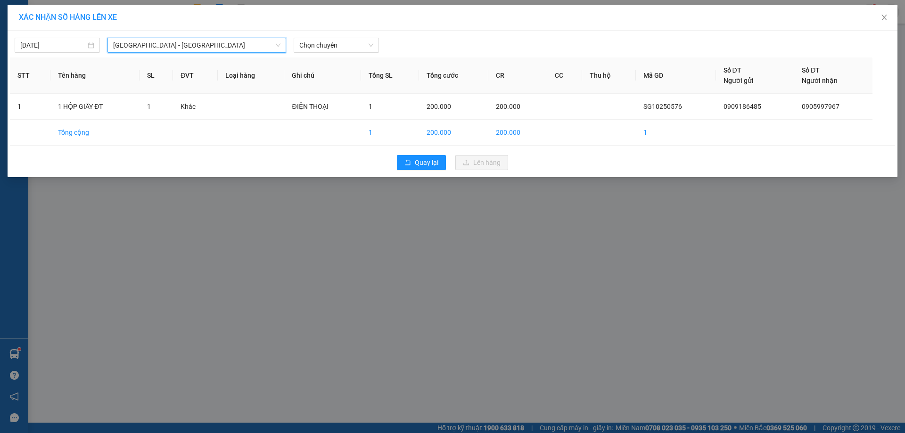
click at [198, 42] on span "[GEOGRAPHIC_DATA] - [GEOGRAPHIC_DATA]" at bounding box center [196, 45] width 167 height 14
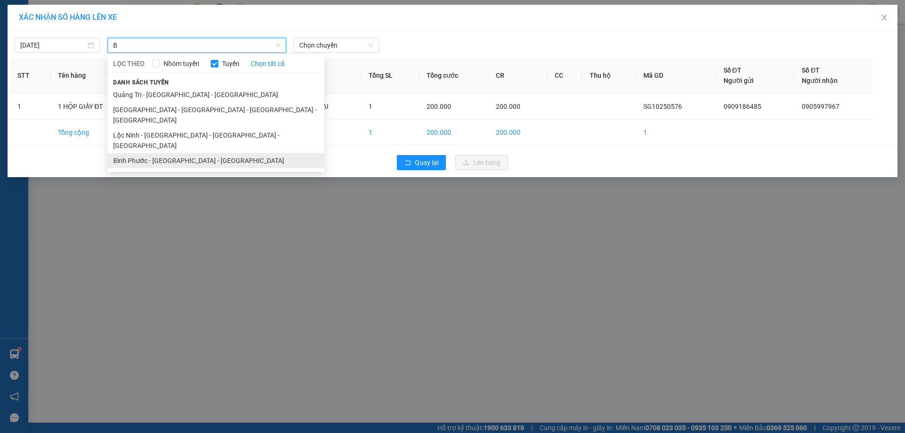
type input "B"
click at [161, 153] on li "Bình Phước - [GEOGRAPHIC_DATA] - [GEOGRAPHIC_DATA]" at bounding box center [216, 160] width 217 height 15
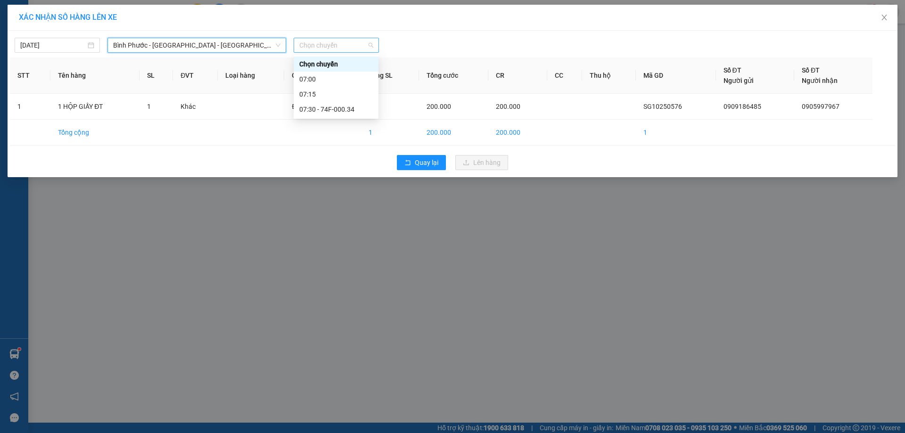
click at [340, 42] on span "Chọn chuyến" at bounding box center [336, 45] width 74 height 14
click at [335, 104] on div "07:30 - 74F-000.34" at bounding box center [336, 109] width 74 height 10
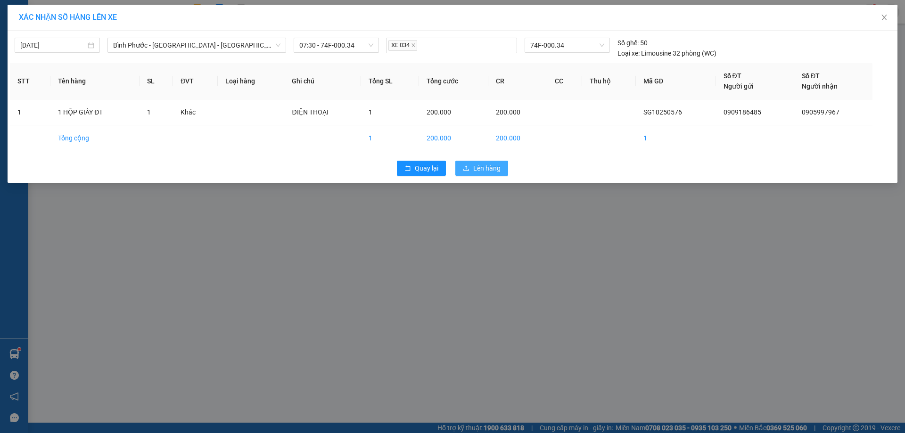
click at [493, 168] on span "Lên hàng" at bounding box center [486, 168] width 27 height 10
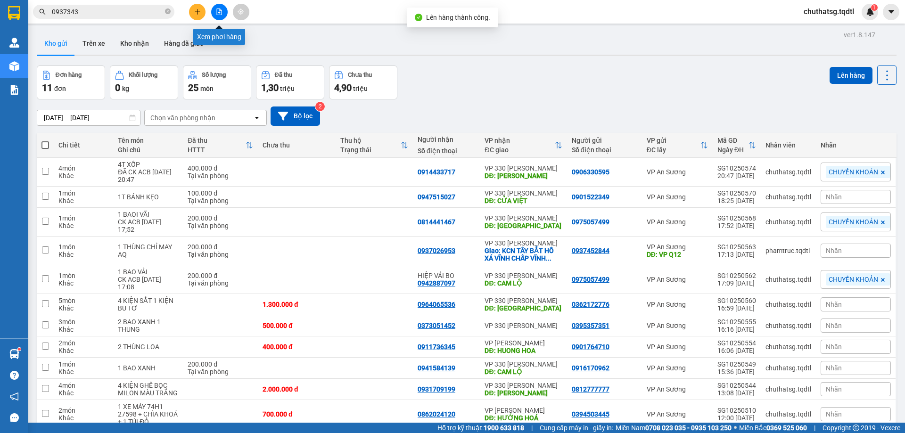
click at [216, 11] on icon "file-add" at bounding box center [219, 11] width 7 height 7
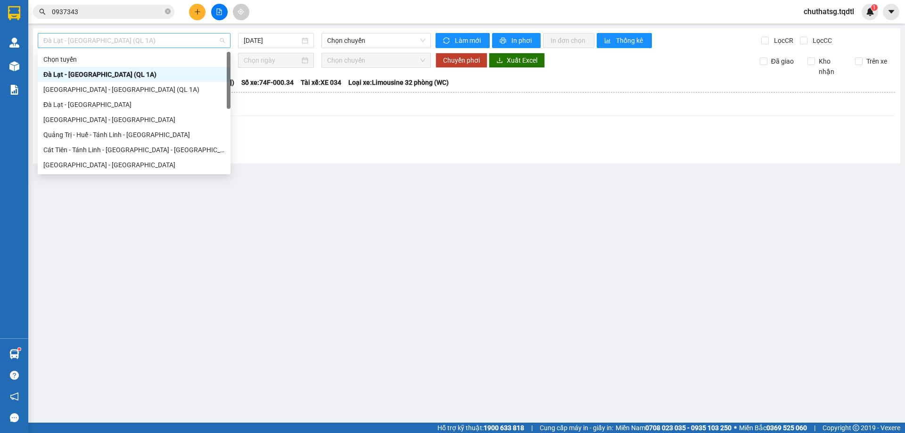
click at [182, 39] on span "Đà Lạt - [GEOGRAPHIC_DATA] (QL 1A)" at bounding box center [134, 40] width 182 height 14
type input "B"
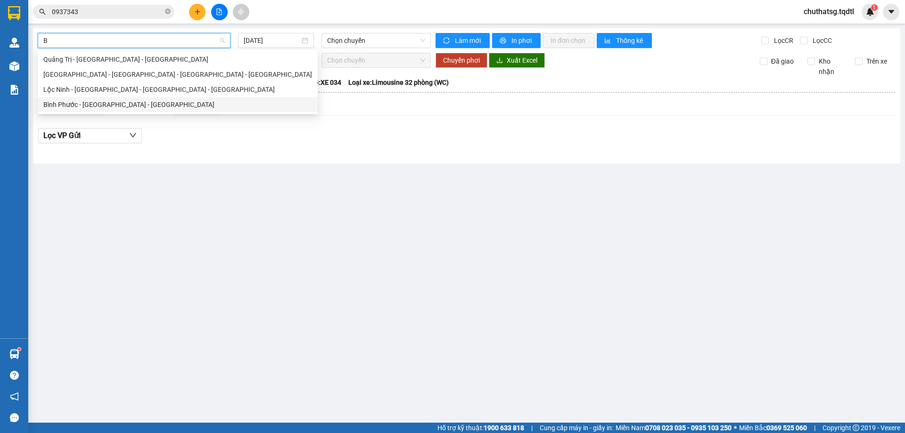
click at [73, 105] on div "Bình Phước - [GEOGRAPHIC_DATA] - [GEOGRAPHIC_DATA]" at bounding box center [177, 104] width 269 height 10
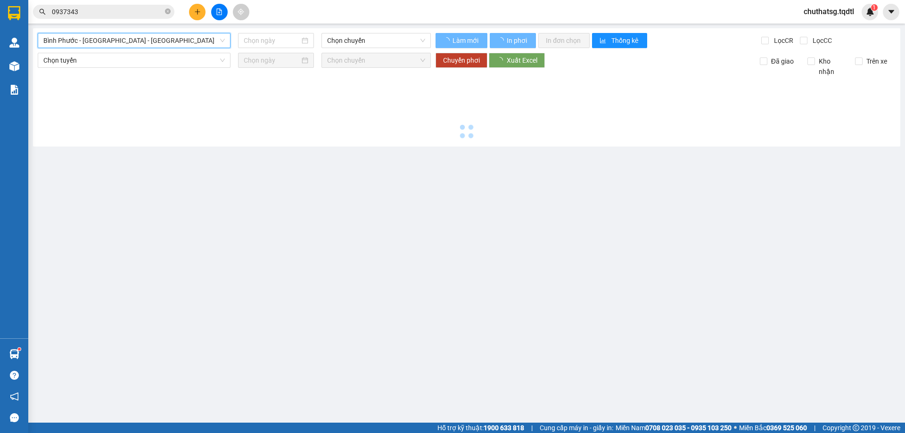
type input "[DATE]"
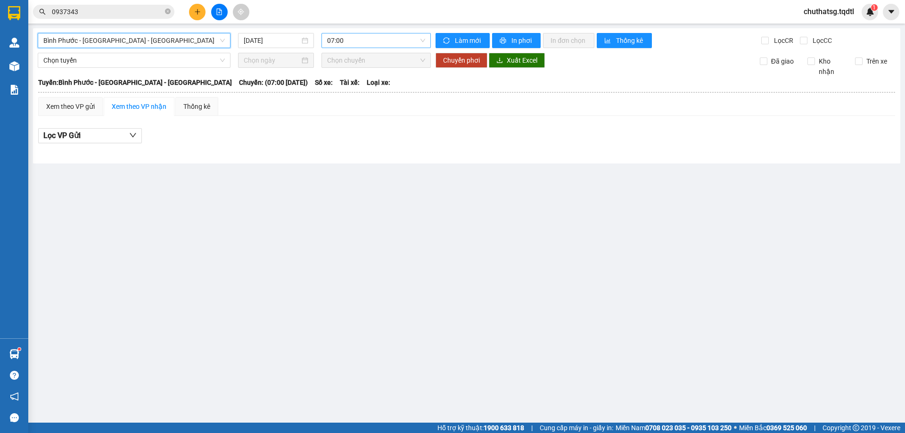
click at [375, 42] on span "07:00" at bounding box center [376, 40] width 98 height 14
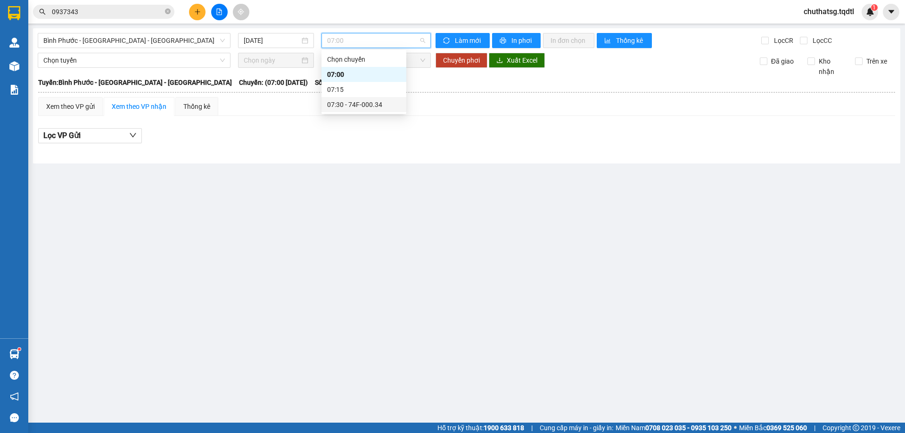
click at [368, 99] on div "07:30 - 74F-000.34" at bounding box center [364, 104] width 74 height 10
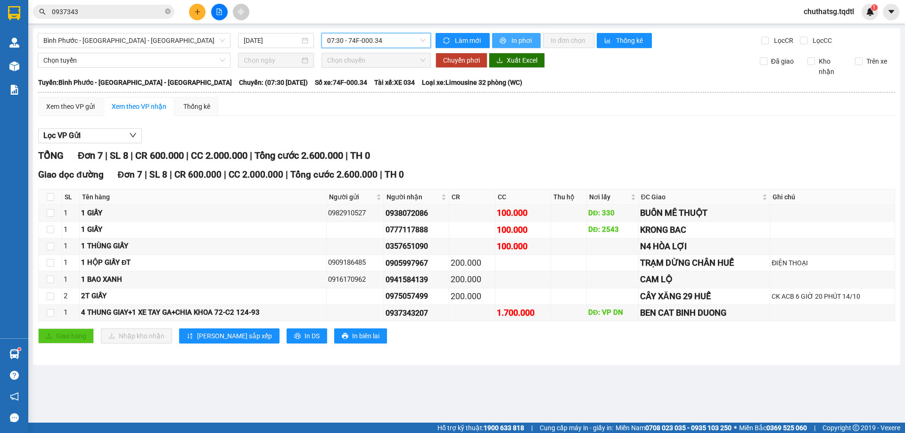
drag, startPoint x: 501, startPoint y: 37, endPoint x: 538, endPoint y: 86, distance: 61.3
click at [506, 42] on span "printer" at bounding box center [504, 41] width 8 height 8
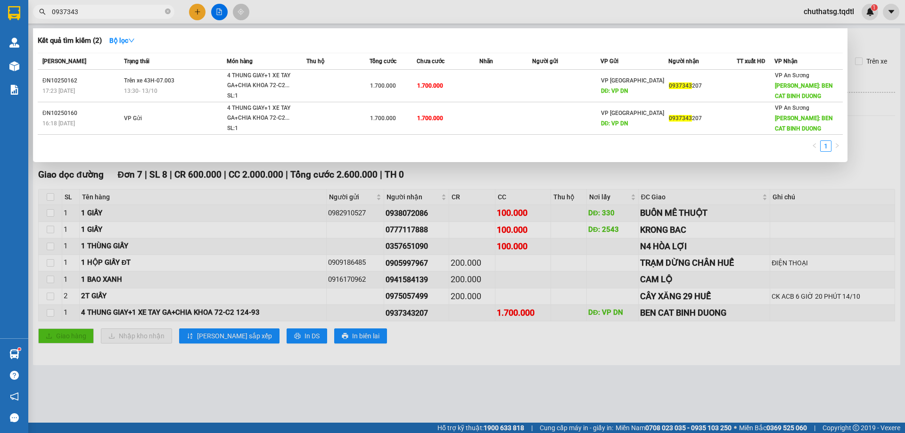
click at [99, 9] on input "0937343" at bounding box center [107, 12] width 111 height 10
type input "0"
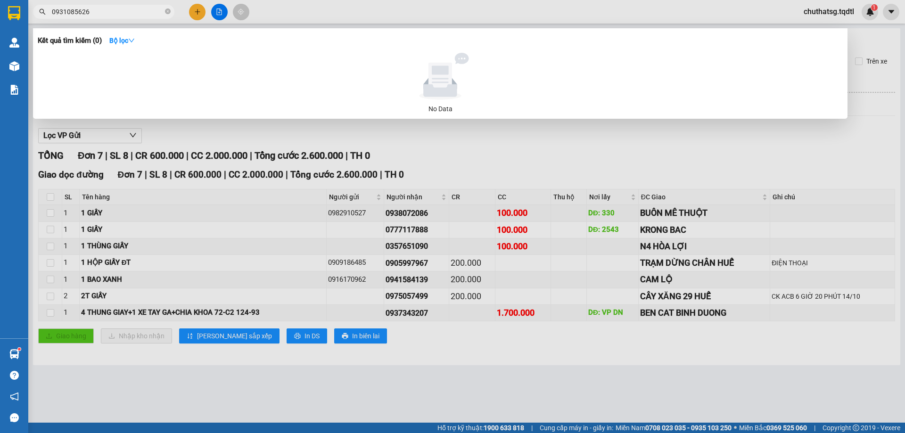
drag, startPoint x: 202, startPoint y: 58, endPoint x: 148, endPoint y: 56, distance: 53.8
click at [199, 58] on div at bounding box center [440, 76] width 798 height 47
click at [124, 13] on input "0931085626" at bounding box center [107, 12] width 111 height 10
click at [269, 72] on div at bounding box center [440, 76] width 798 height 47
click at [234, 79] on div at bounding box center [440, 76] width 798 height 47
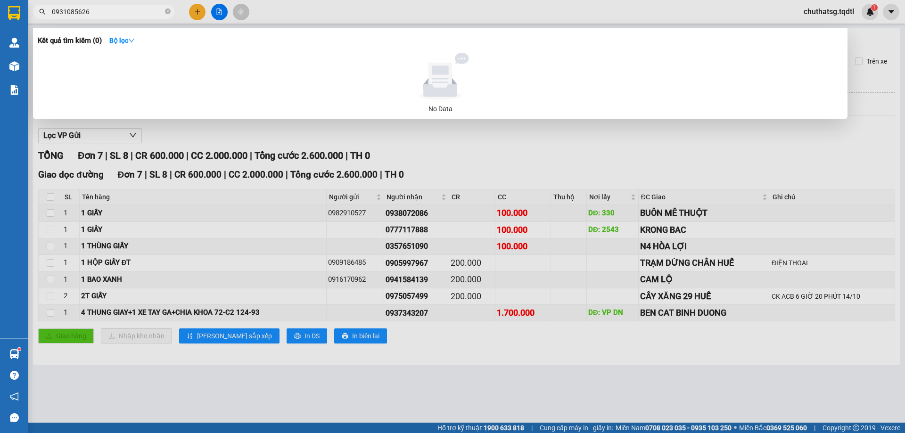
click at [544, 77] on div at bounding box center [440, 76] width 798 height 47
click at [100, 15] on input "0931085626" at bounding box center [107, 12] width 111 height 10
type input "0"
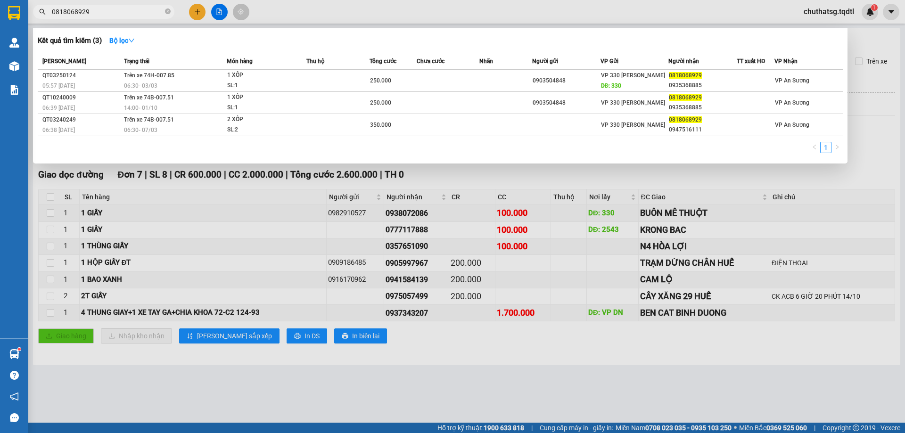
type input "0818068929"
click at [879, 162] on div at bounding box center [452, 216] width 905 height 433
